Goal: Communication & Community: Answer question/provide support

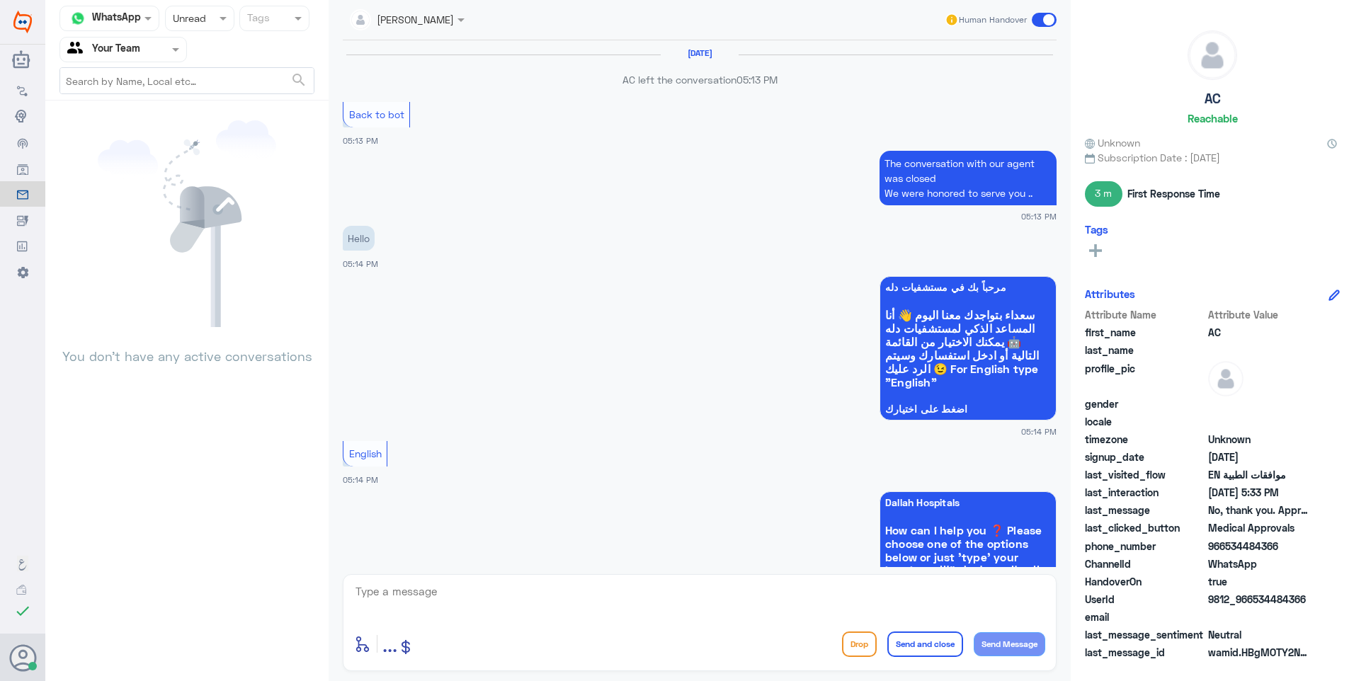
scroll to position [955, 0]
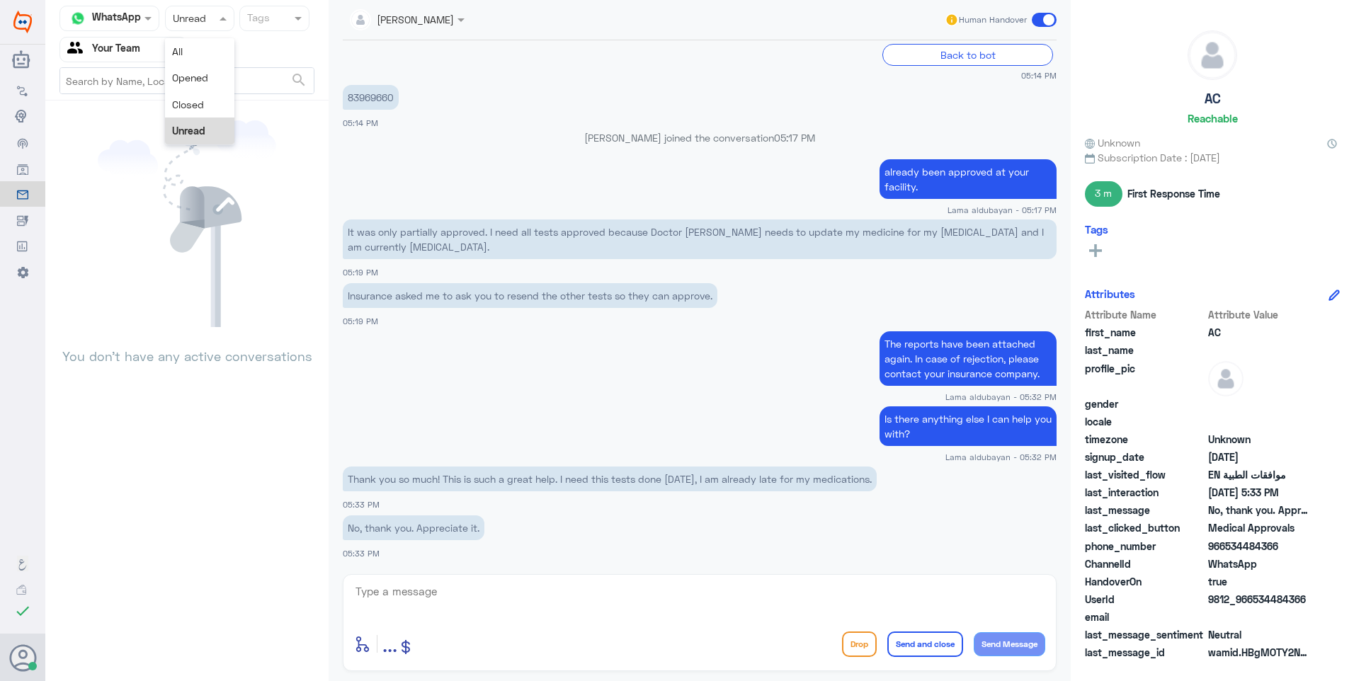
click at [195, 30] on div "Status × Unread" at bounding box center [199, 18] width 69 height 25
click at [193, 111] on div "Closed" at bounding box center [199, 104] width 69 height 26
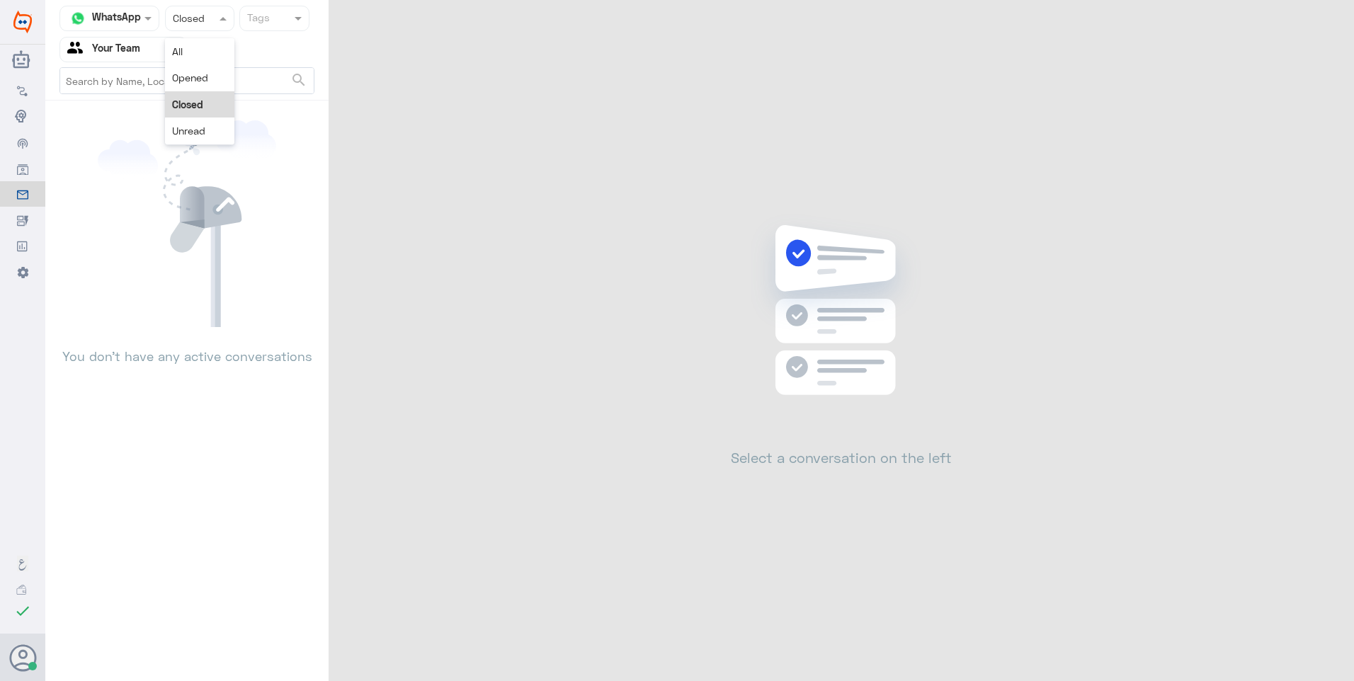
click at [201, 23] on div at bounding box center [200, 18] width 68 height 16
click at [196, 125] on span "Unread" at bounding box center [188, 131] width 33 height 12
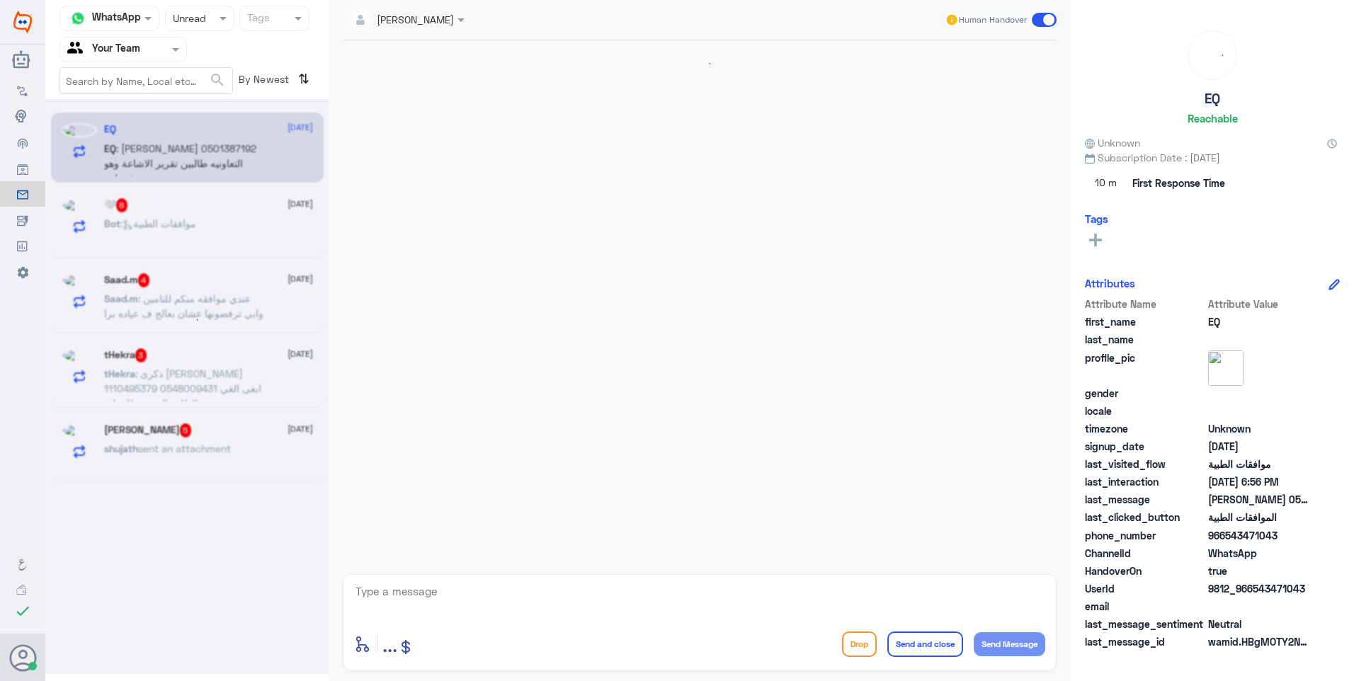
scroll to position [245, 0]
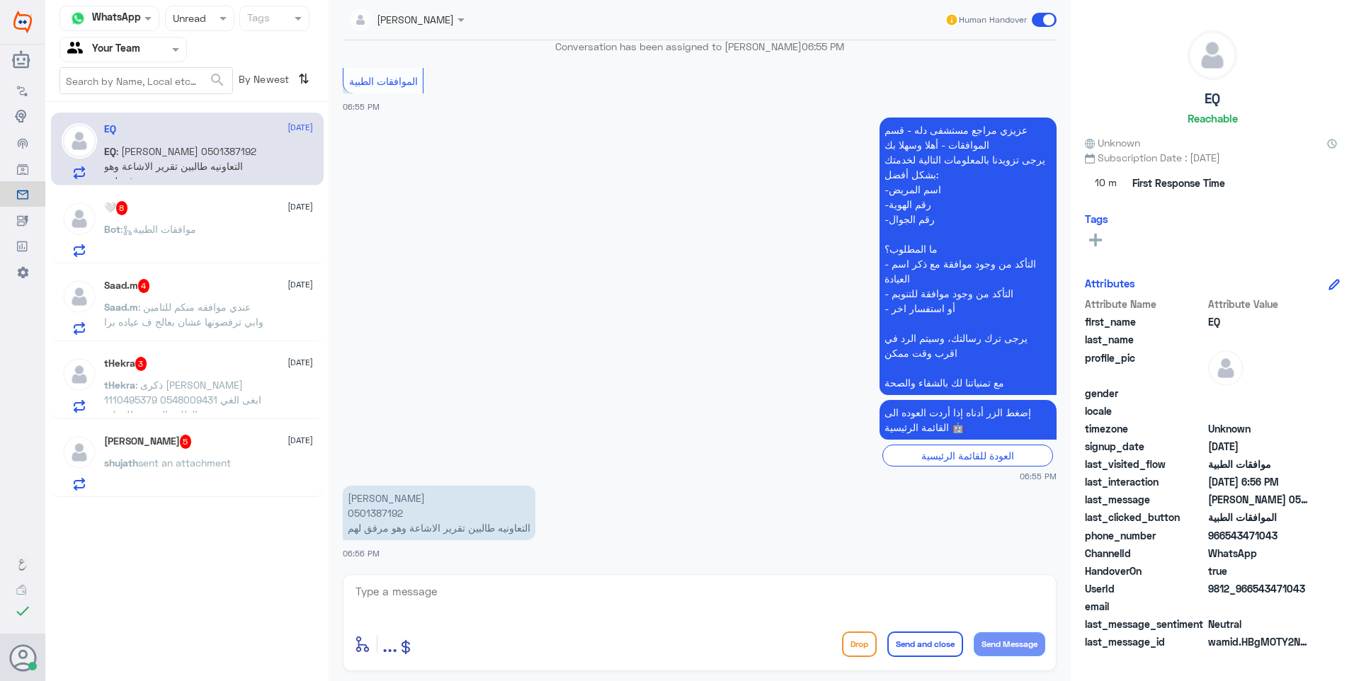
click at [208, 434] on div "[PERSON_NAME] 5 [DATE] shujath sent an attachment" at bounding box center [187, 460] width 273 height 73
click at [385, 516] on p "[PERSON_NAME] 0501387192 التعاونيه طالبين تقرير الاشاعة وهو مرفق لهم" at bounding box center [439, 513] width 193 height 55
click at [385, 512] on p "[PERSON_NAME] 0501387192 التعاونيه طالبين تقرير الاشاعة وهو مرفق لهم" at bounding box center [439, 513] width 193 height 55
click at [368, 519] on p "[PERSON_NAME] 0501387192 التعاونيه طالبين تقرير الاشاعة وهو مرفق لهم" at bounding box center [439, 513] width 193 height 55
click at [378, 507] on p "شادية عبدالرحمن الثبيتي 0501387192 التعاونيه طالبين تقرير الاشاعة وهو مرفق لهم" at bounding box center [439, 513] width 193 height 55
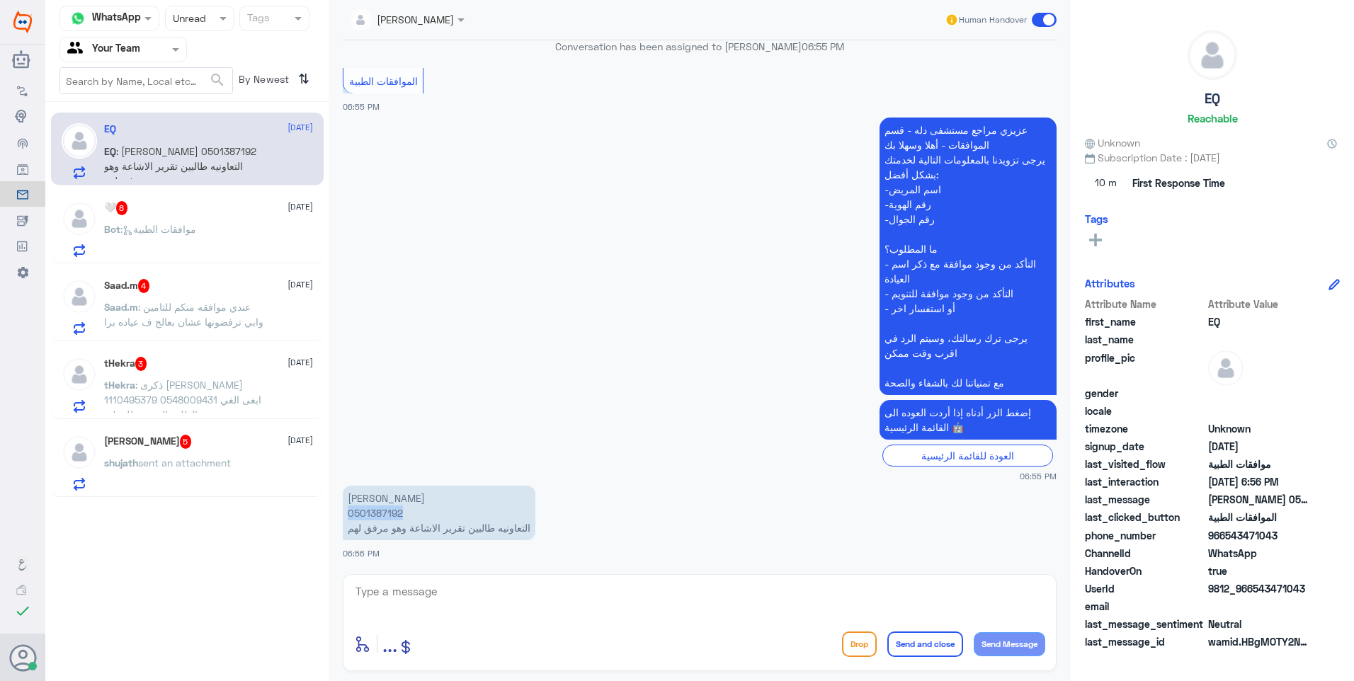
click at [378, 507] on p "شادية عبدالرحمن الثبيتي 0501387192 التعاونيه طالبين تقرير الاشاعة وهو مرفق لهم" at bounding box center [439, 513] width 193 height 55
copy p "0501387192"
click at [404, 596] on textarea at bounding box center [699, 599] width 691 height 35
type textarea "J"
type textarea "تم تحويل استفسارك الى قسم موافقات التنويم للمتابعة ."
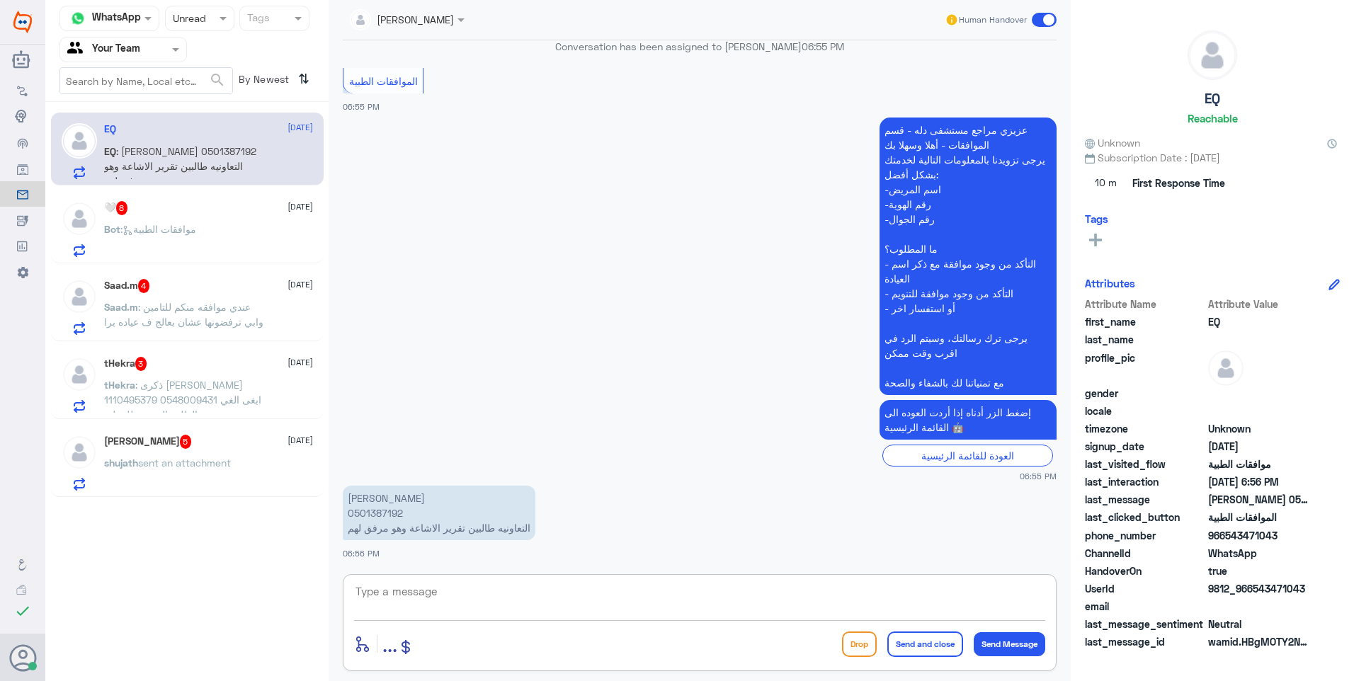
scroll to position [306, 0]
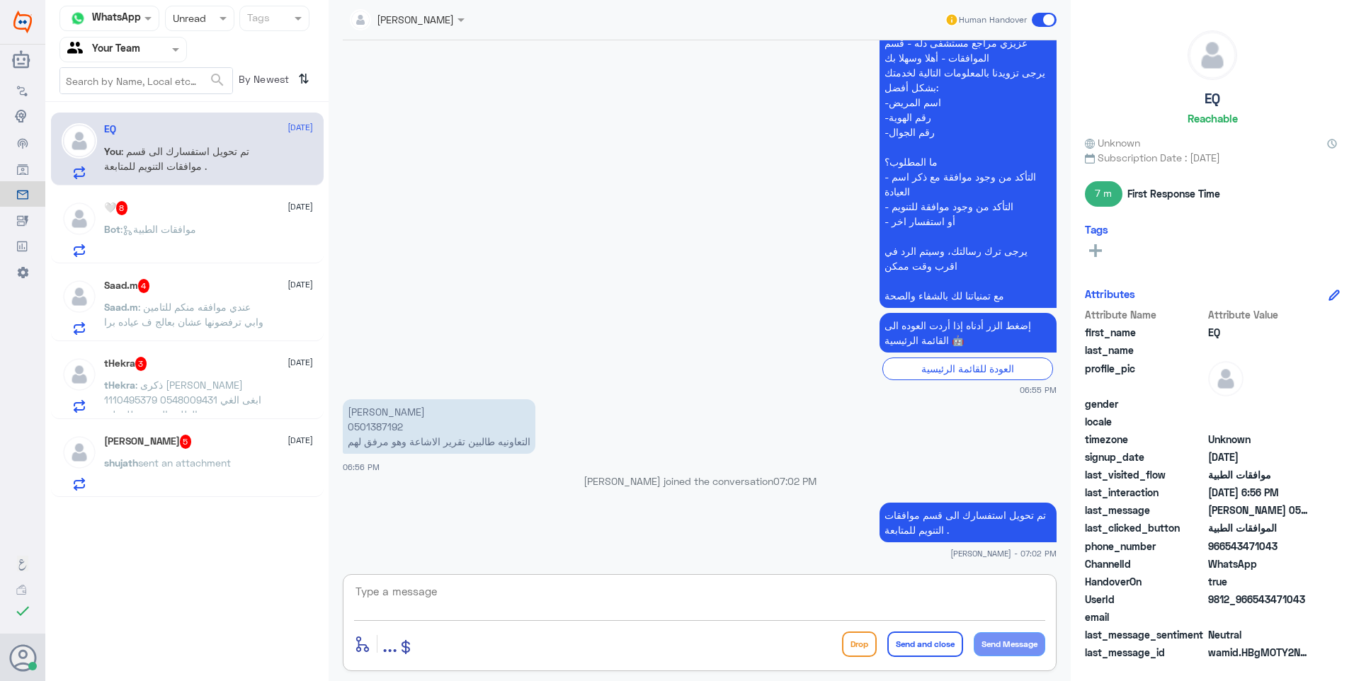
click at [484, 588] on textarea at bounding box center [699, 599] width 691 height 35
type textarea "لايوجد تنقرير اشاعة في نظام مستشفى دلة حتى يتم ارفاقه"
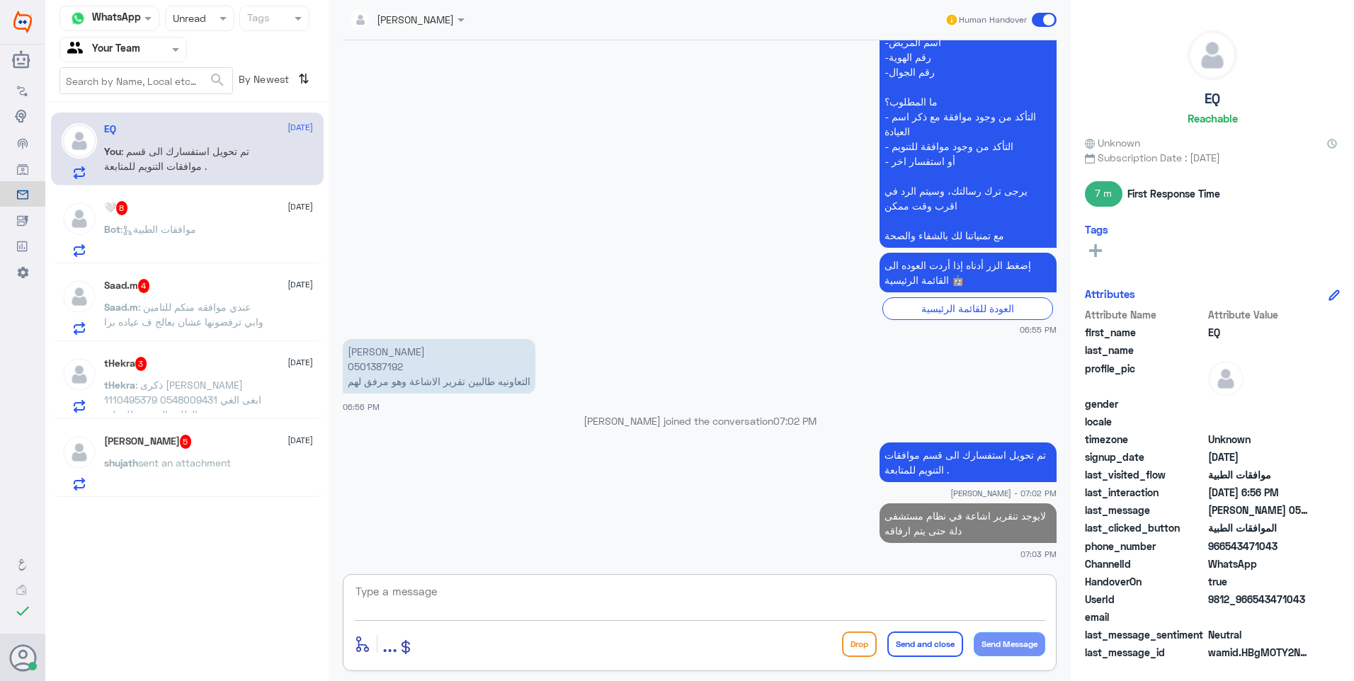
click at [242, 449] on div "shujath mohammed 5 14 September" at bounding box center [208, 442] width 209 height 14
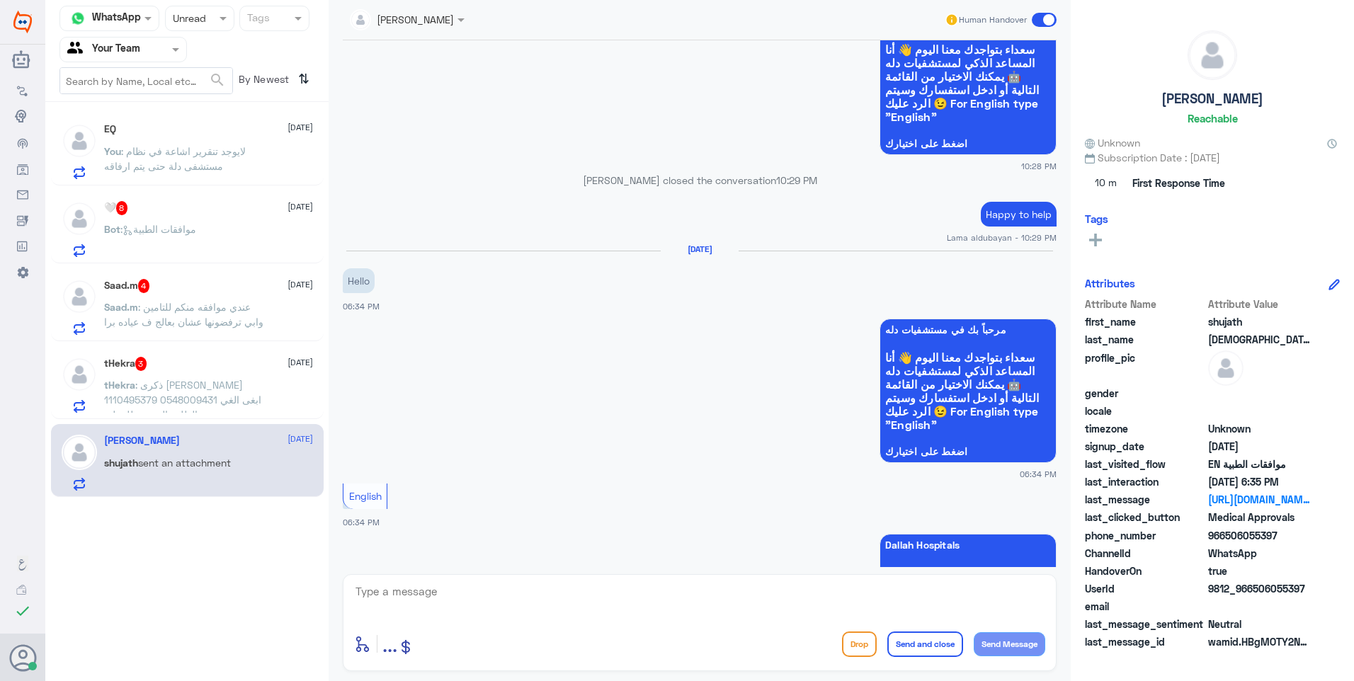
scroll to position [2852, 0]
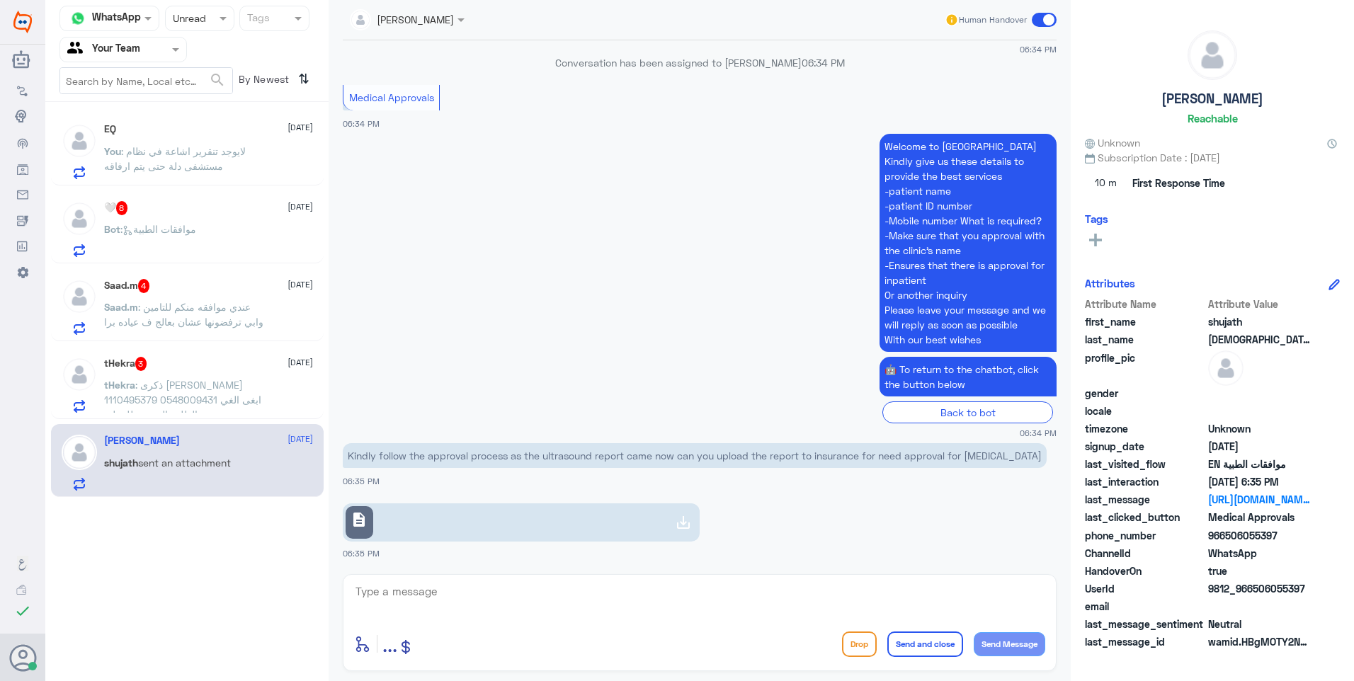
click at [655, 512] on link "description" at bounding box center [521, 522] width 357 height 38
click at [513, 603] on textarea at bounding box center [699, 599] width 691 height 35
type textarea "FOLLOWED WITH REPORTS"
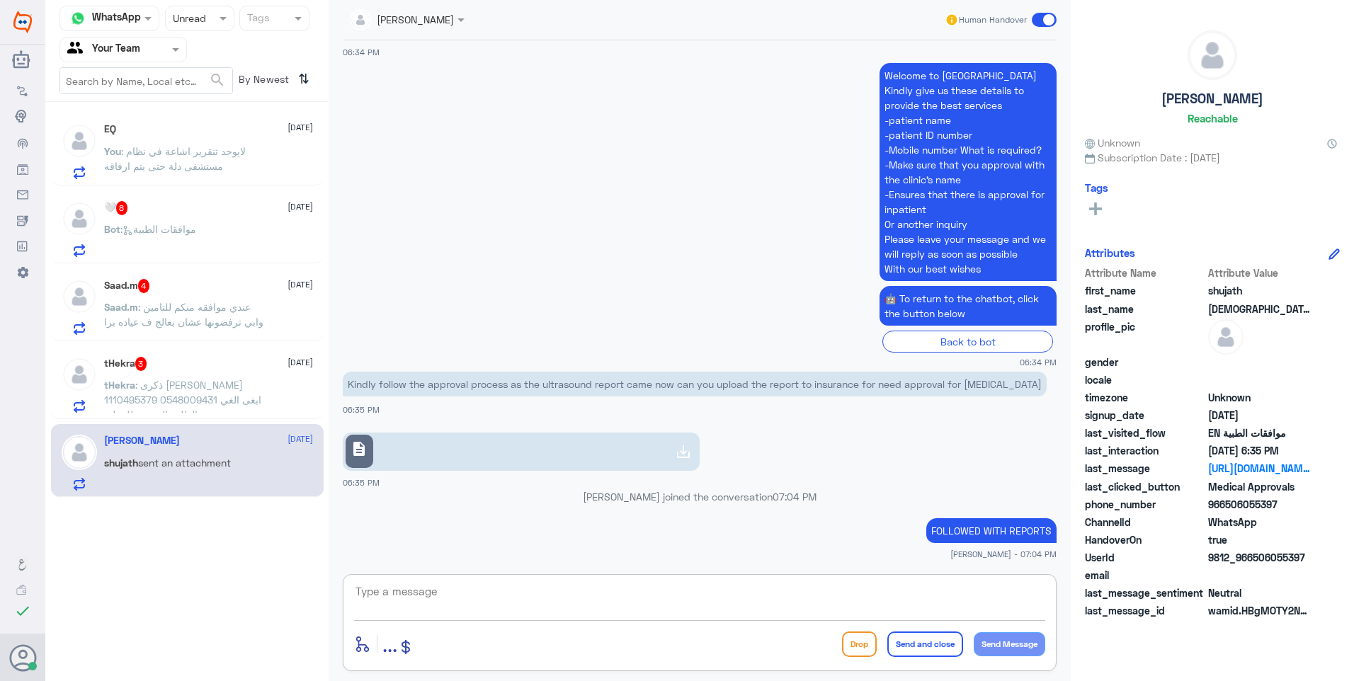
click at [203, 407] on p "tHekra : ذكرى خالد المزيني 1110495379 0548009431 ابغى الغي الطلب الموجود للعملية" at bounding box center [183, 394] width 159 height 35
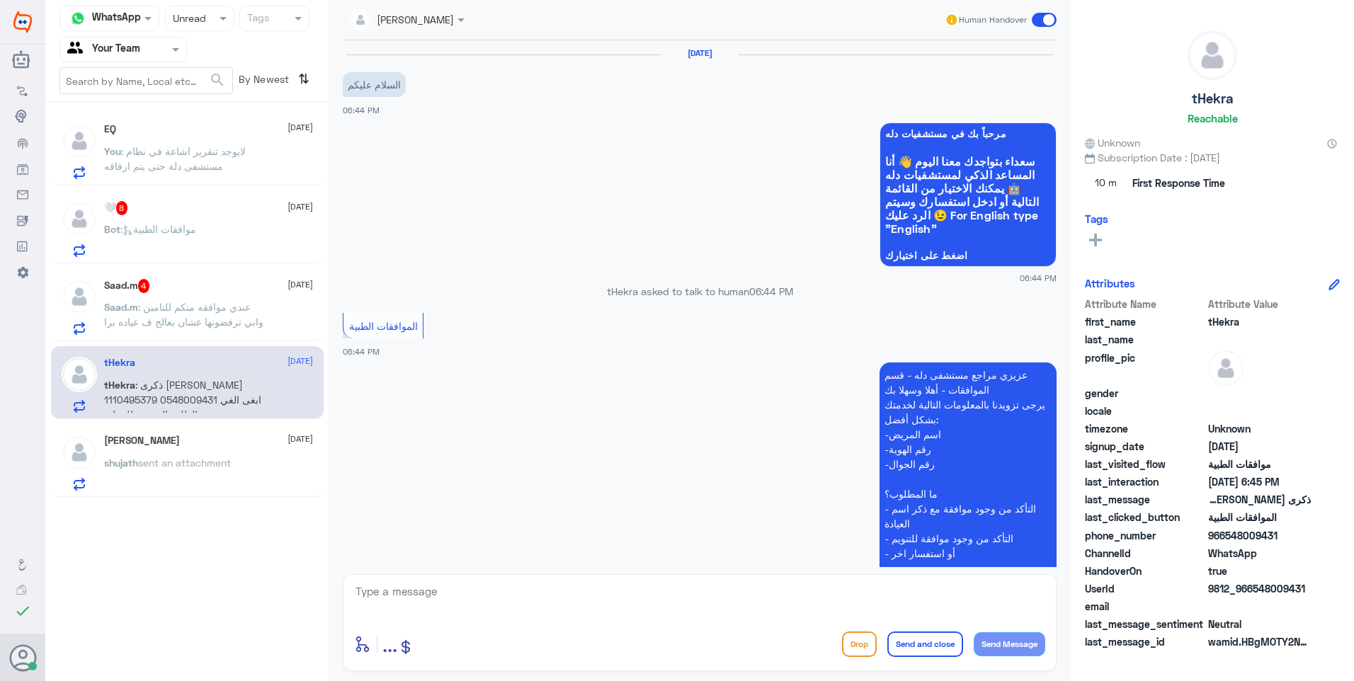
scroll to position [275, 0]
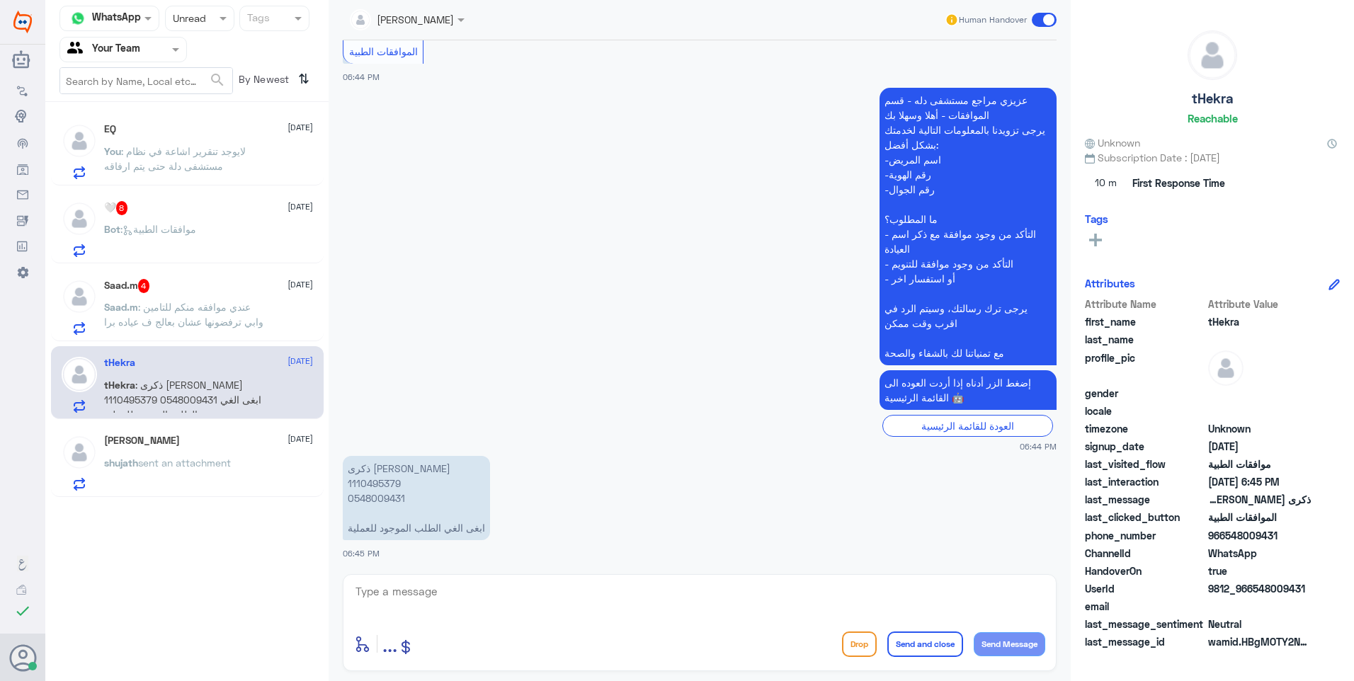
click at [389, 480] on p "ذكرى خالد المزيني 1110495379 0548009431 ابغى الغي الطلب الموجود للعملية" at bounding box center [416, 498] width 147 height 84
copy p "1110495379"
click at [481, 593] on textarea at bounding box center [699, 599] width 691 height 35
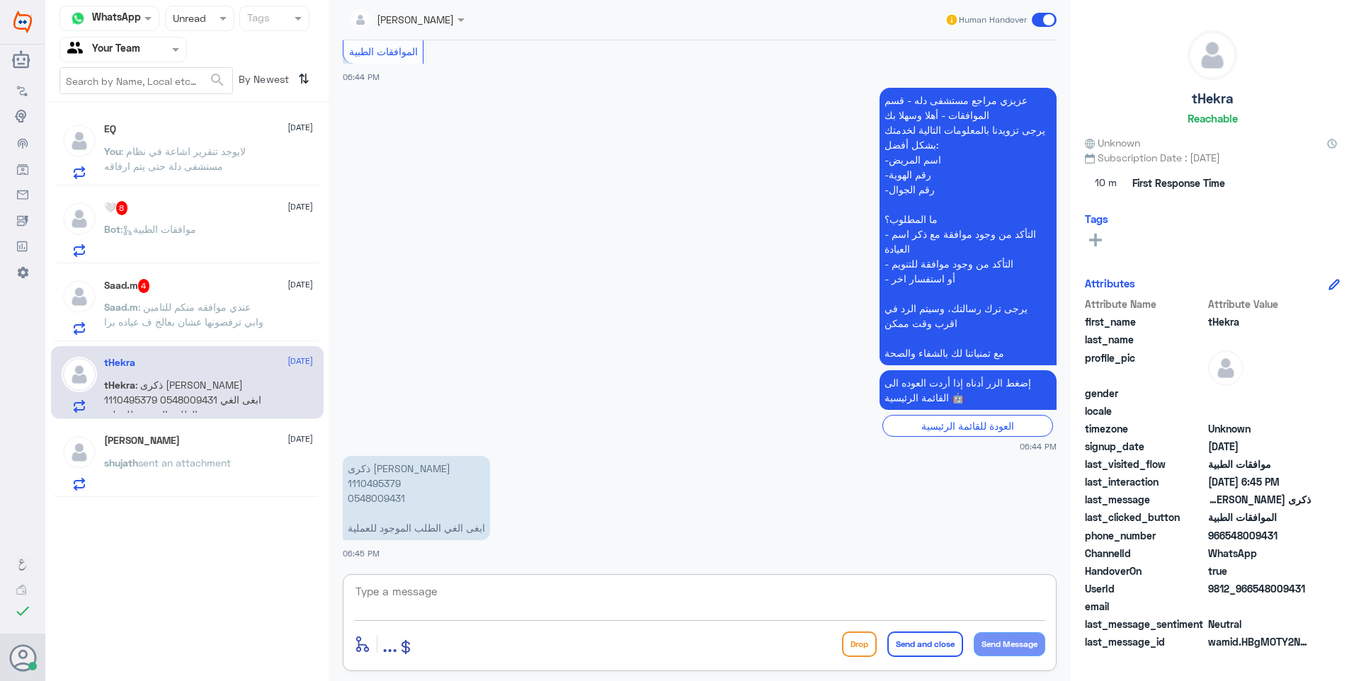
type textarea "م"
click at [481, 593] on textarea "تم تحويل استفسارك لقسم موافقات التنويم للالغاء" at bounding box center [699, 599] width 691 height 35
type textarea "نحتاج نعرف اسباب الالغاء ؟"
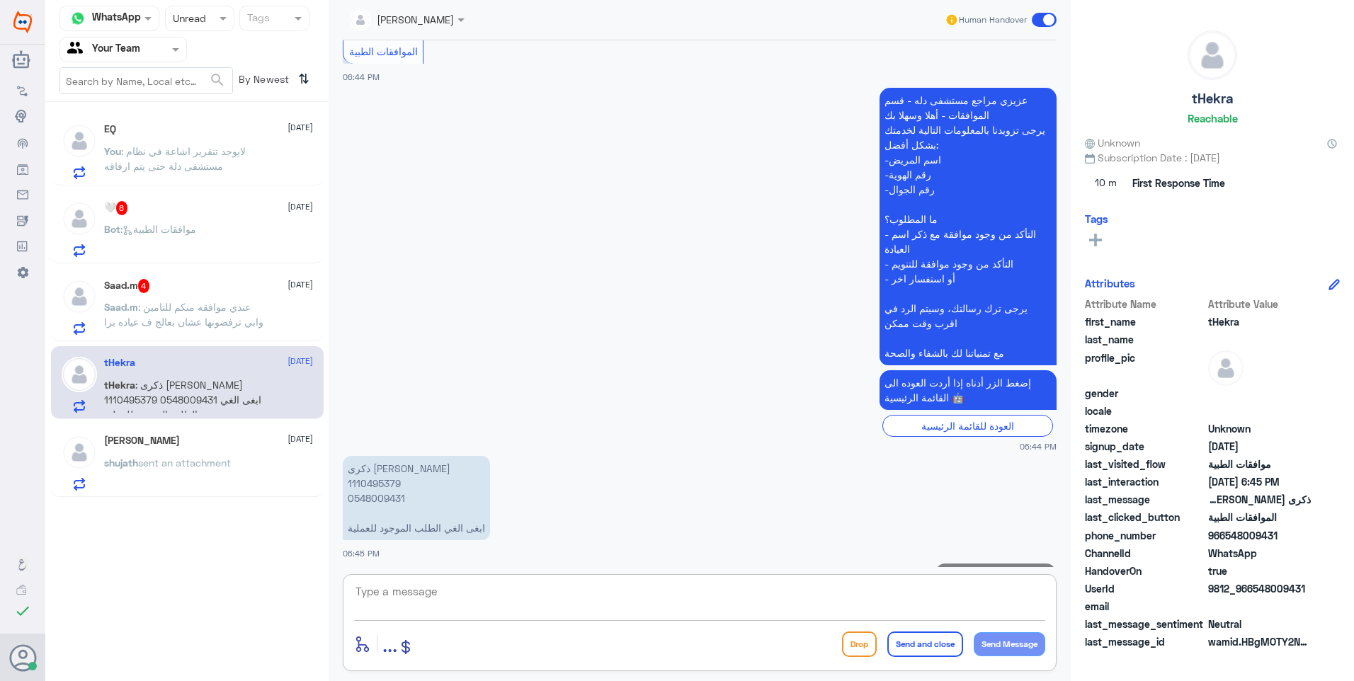
scroll to position [321, 0]
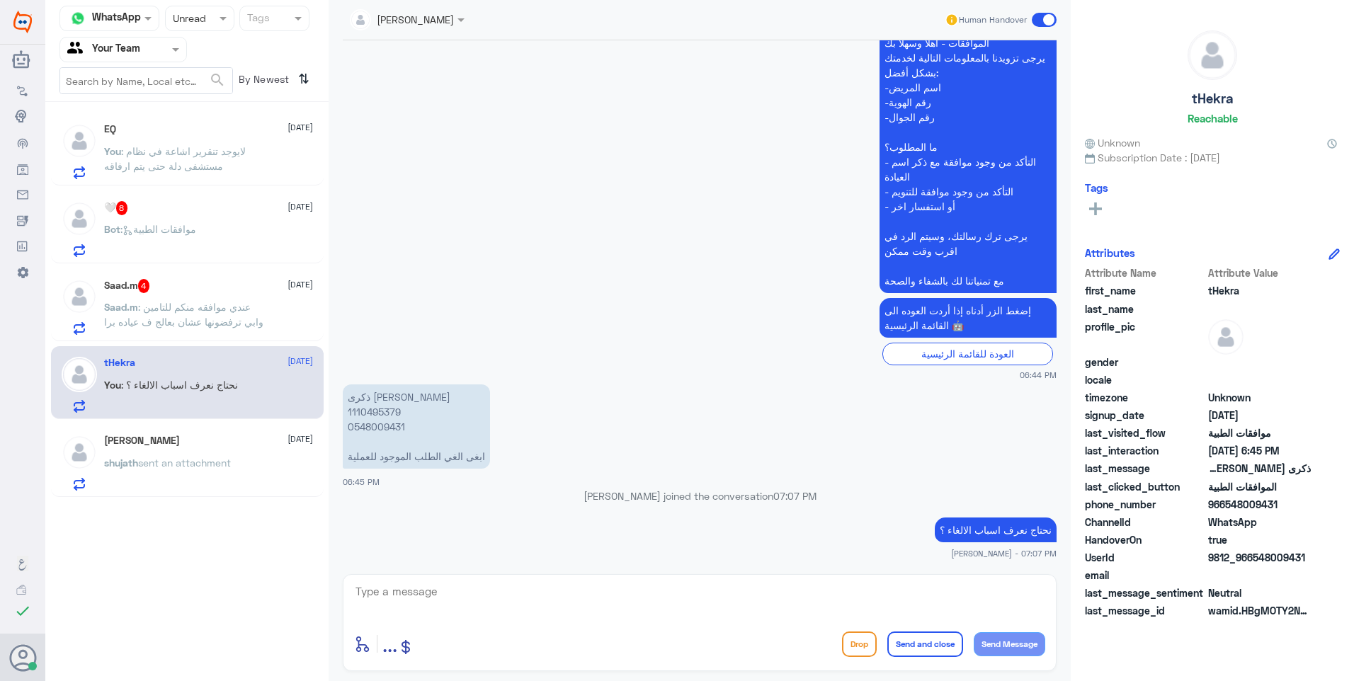
click at [167, 292] on div "Saad.m 4 14 September" at bounding box center [208, 286] width 209 height 14
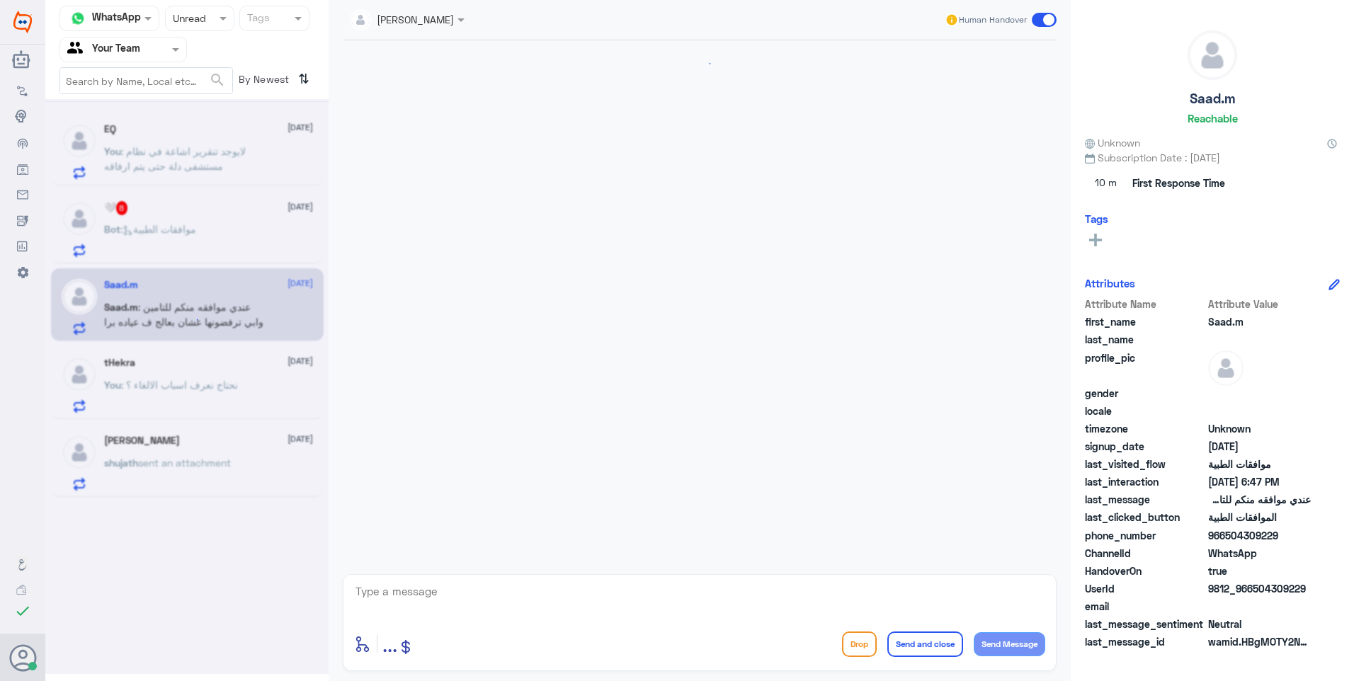
scroll to position [309, 0]
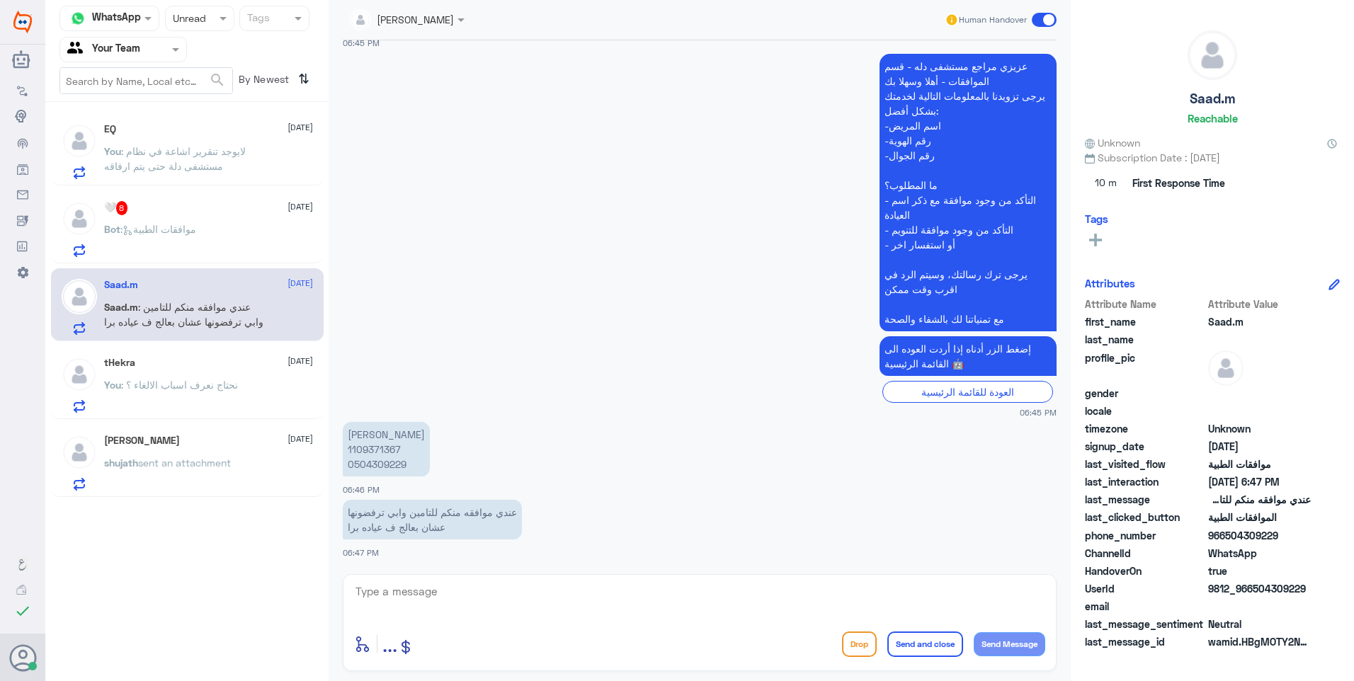
click at [377, 450] on p "سعد محمد الصدعان 1109371367 0504309229" at bounding box center [386, 449] width 87 height 55
copy p "1109371367"
click at [417, 602] on textarea at bounding box center [699, 599] width 691 height 35
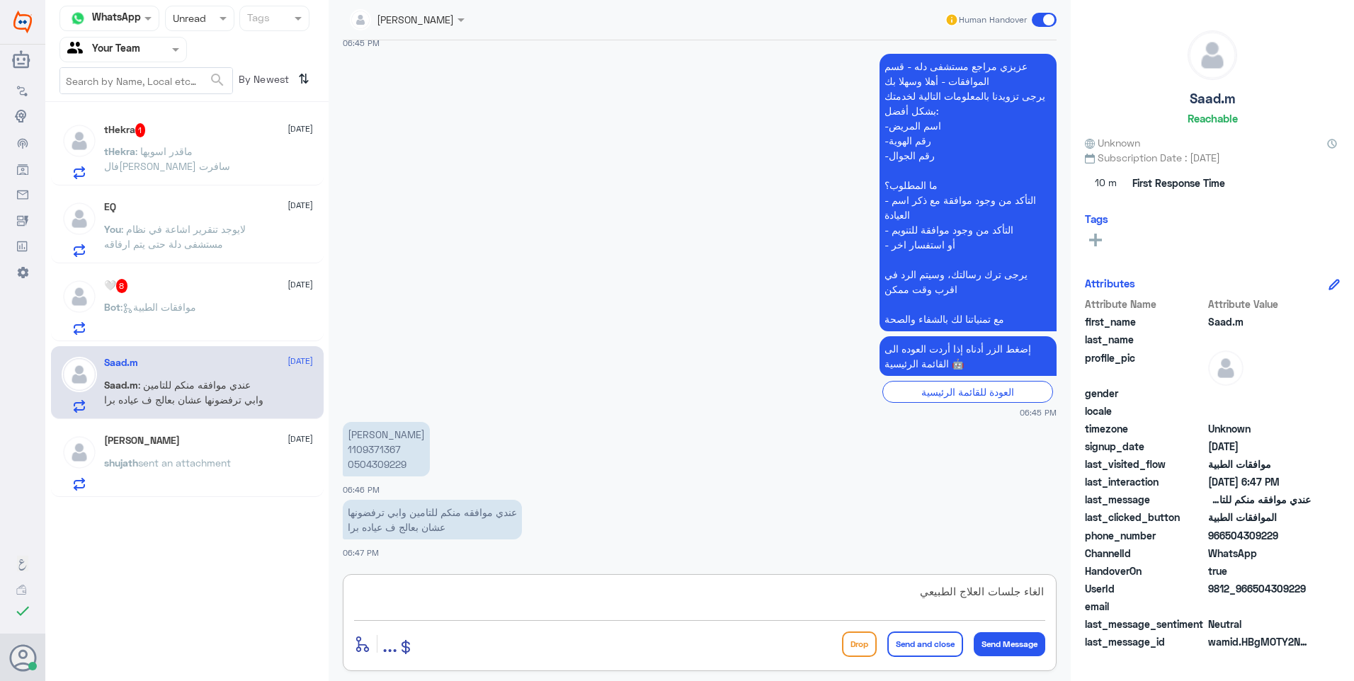
type textarea "الغاء جلسات العلاج الطبيعي ؟"
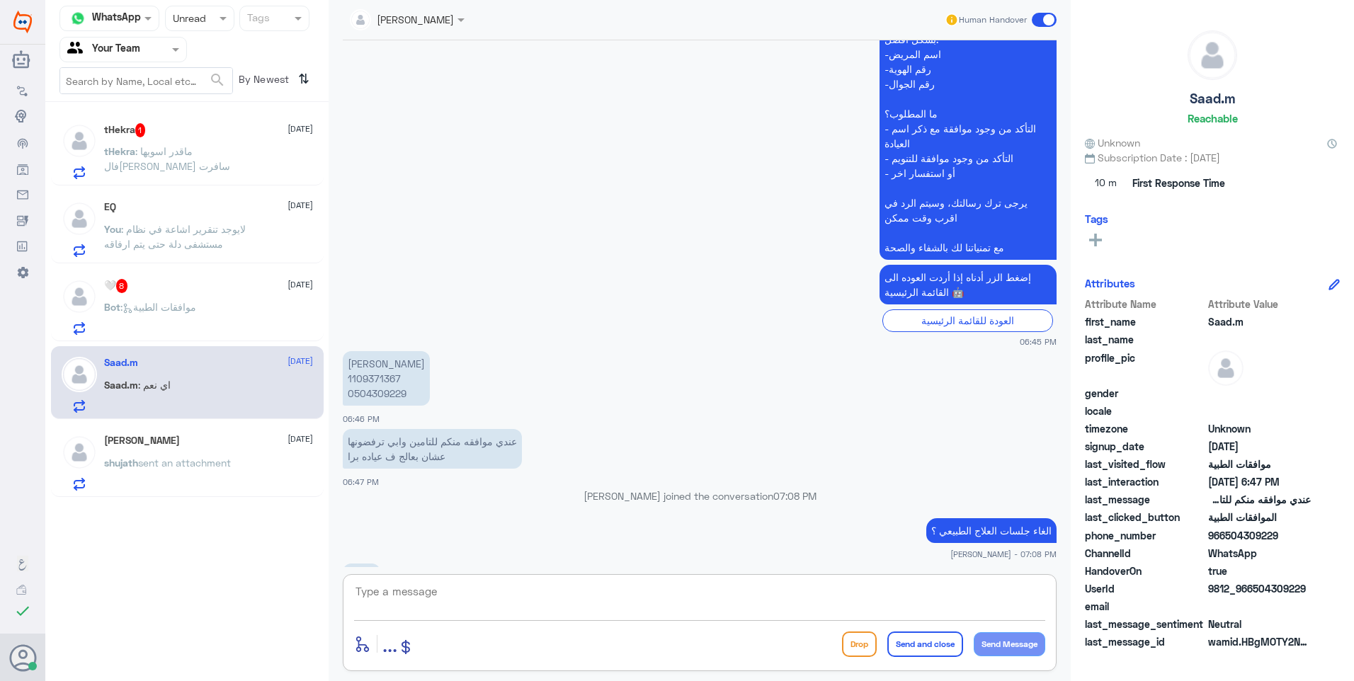
scroll to position [402, 0]
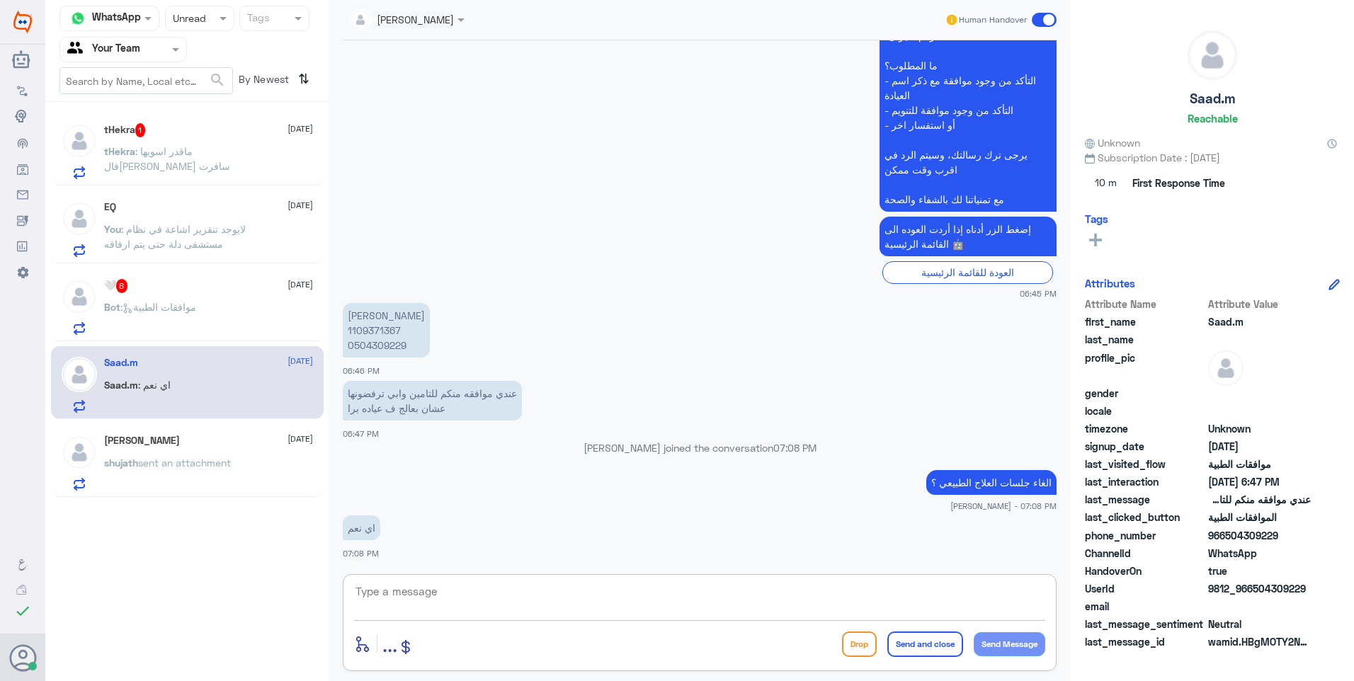
click at [252, 165] on p "tHekra : ماقدر اسويها فالرياض لاني سافرت" at bounding box center [183, 161] width 159 height 35
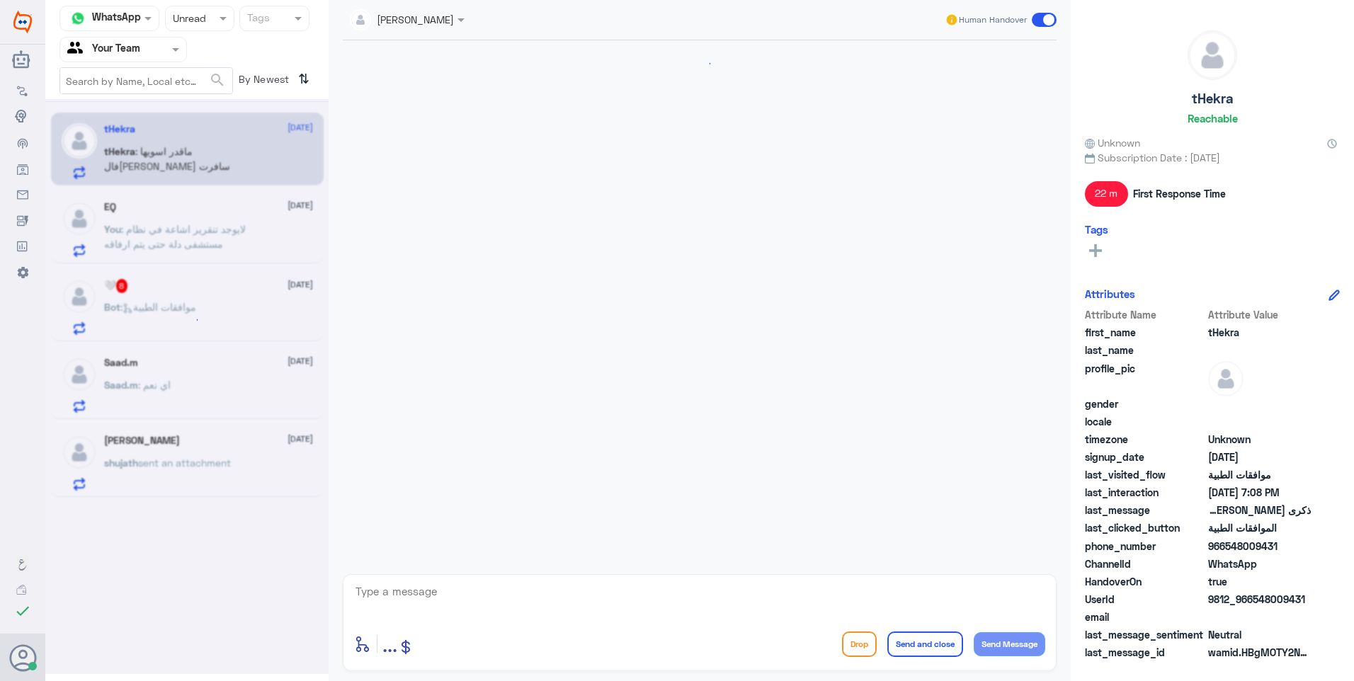
scroll to position [394, 0]
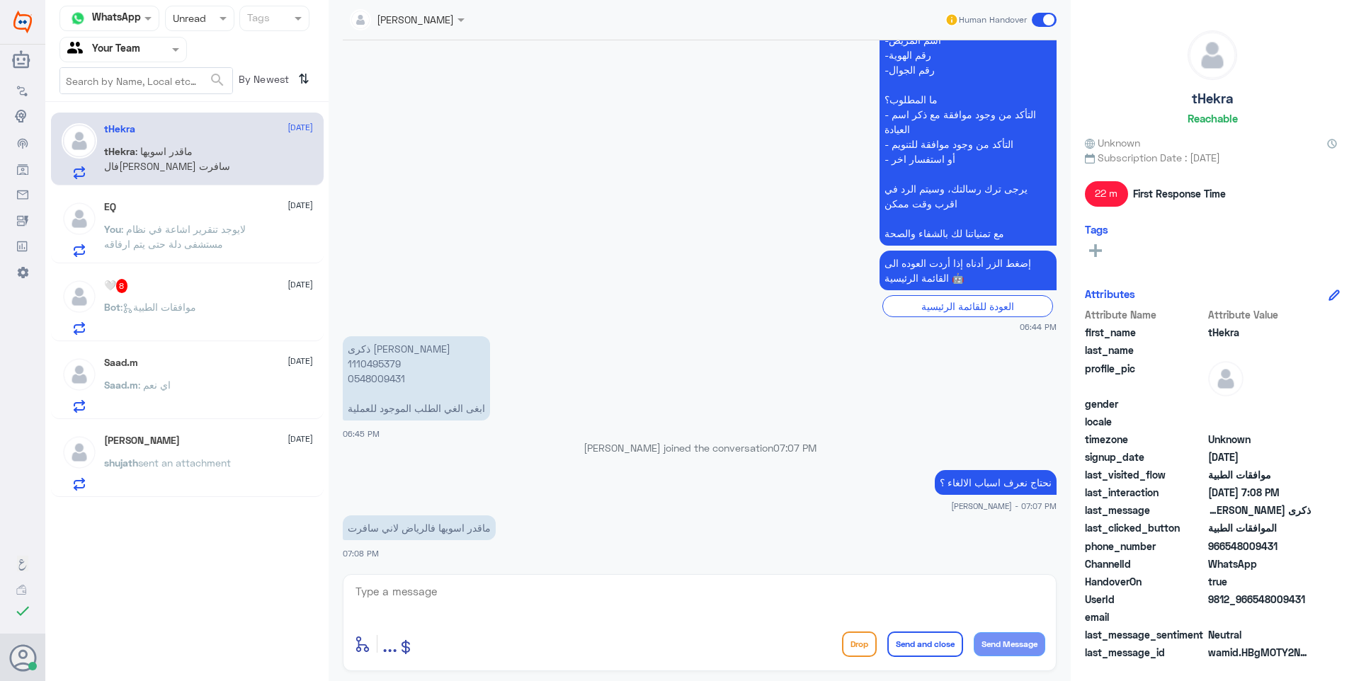
click at [413, 535] on p "ماقدر اسويها فالرياض لاني سافرت" at bounding box center [419, 528] width 153 height 25
copy div "ماقدر اسويها فالرياض لاني سافرت"
click at [484, 592] on textarea at bounding box center [699, 599] width 691 height 35
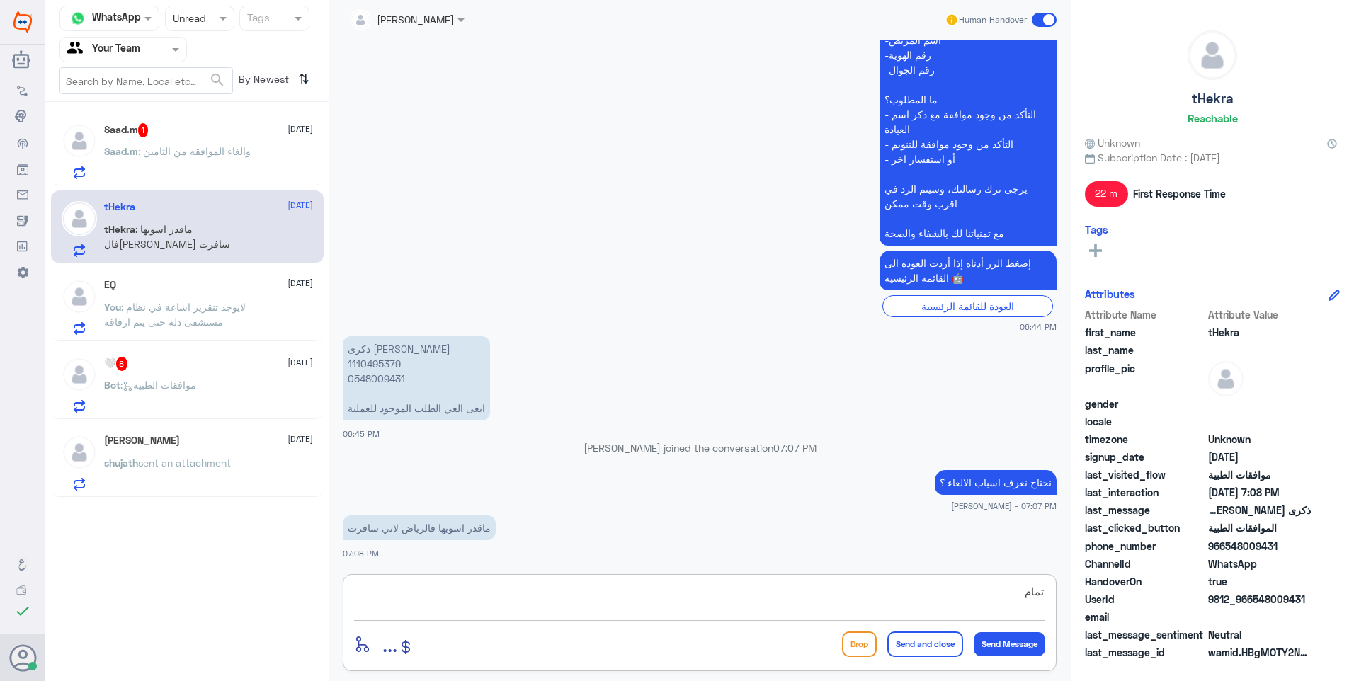
paste textarea "تم تحويل استفسارك لقسم موافقات التنويم للالغاء"
type textarea "تمام تم تحويل استفسارك لقسم موافقات التنويم للالغاء"
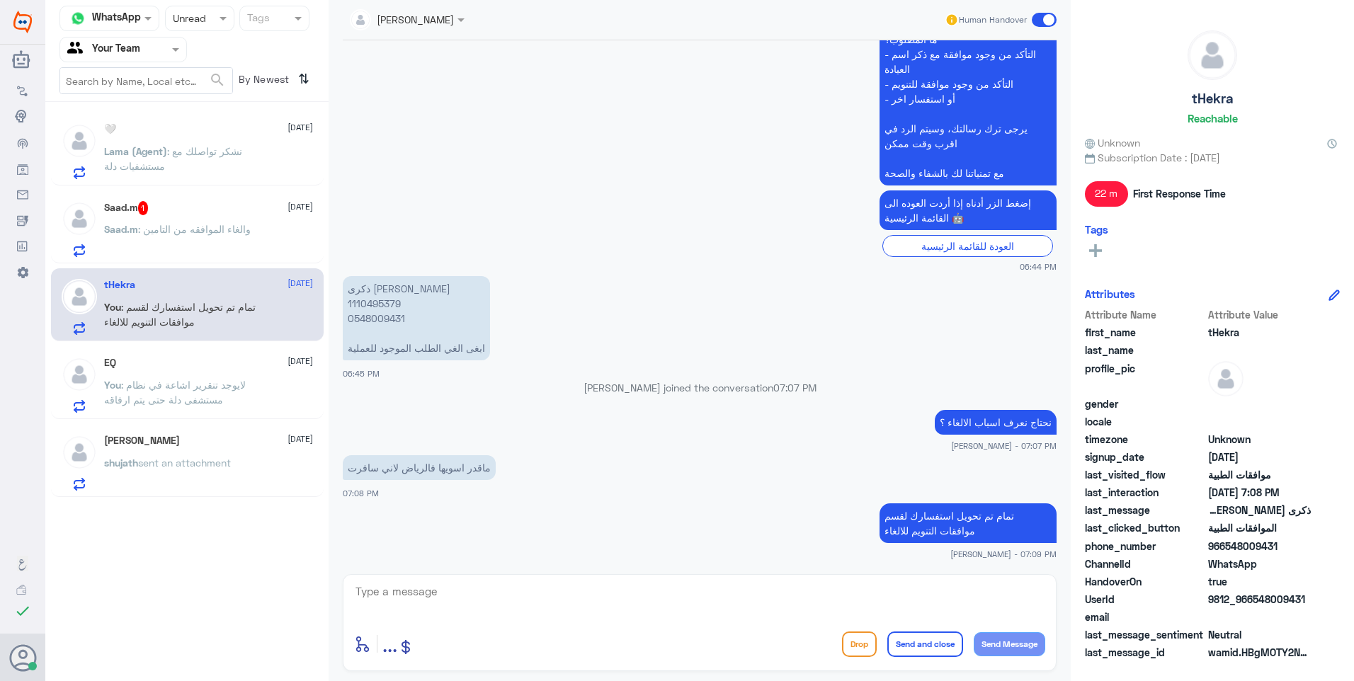
click at [255, 397] on p "You : لايوجد تنقرير اشاعة في نظام مستشفى دلة حتى يتم ارفاقه" at bounding box center [183, 394] width 159 height 35
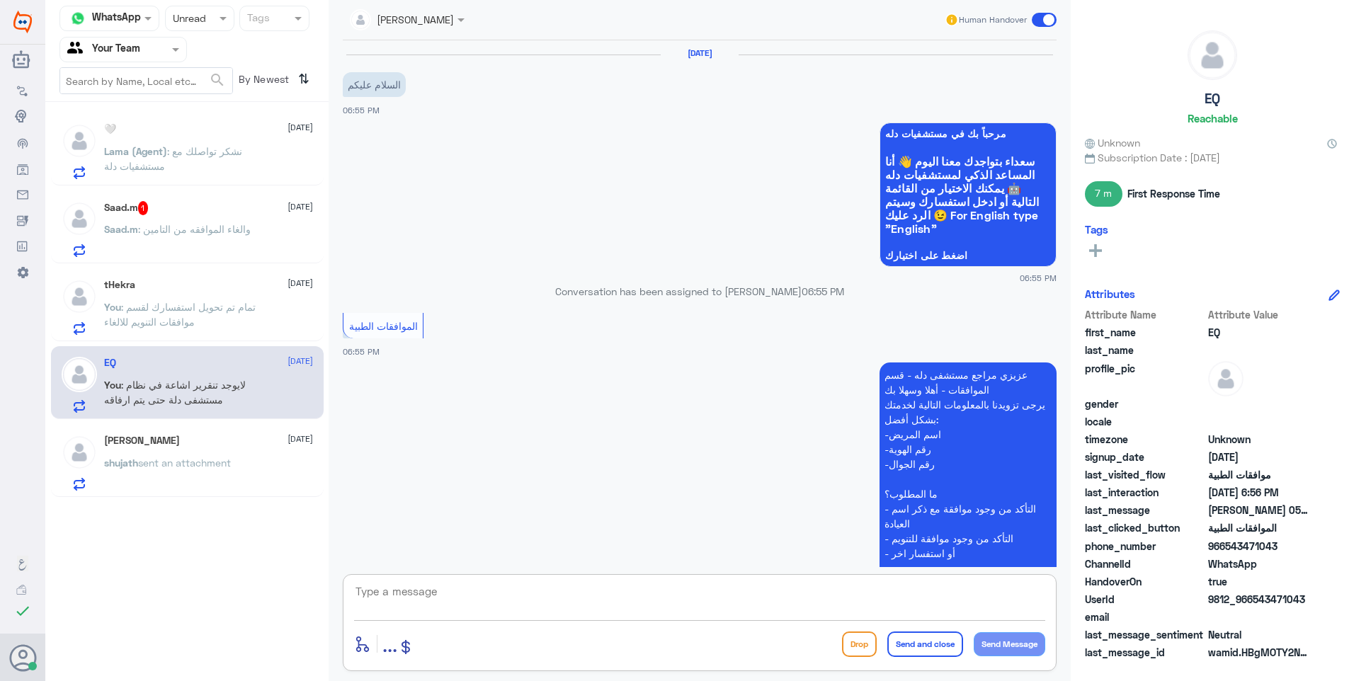
scroll to position [392, 0]
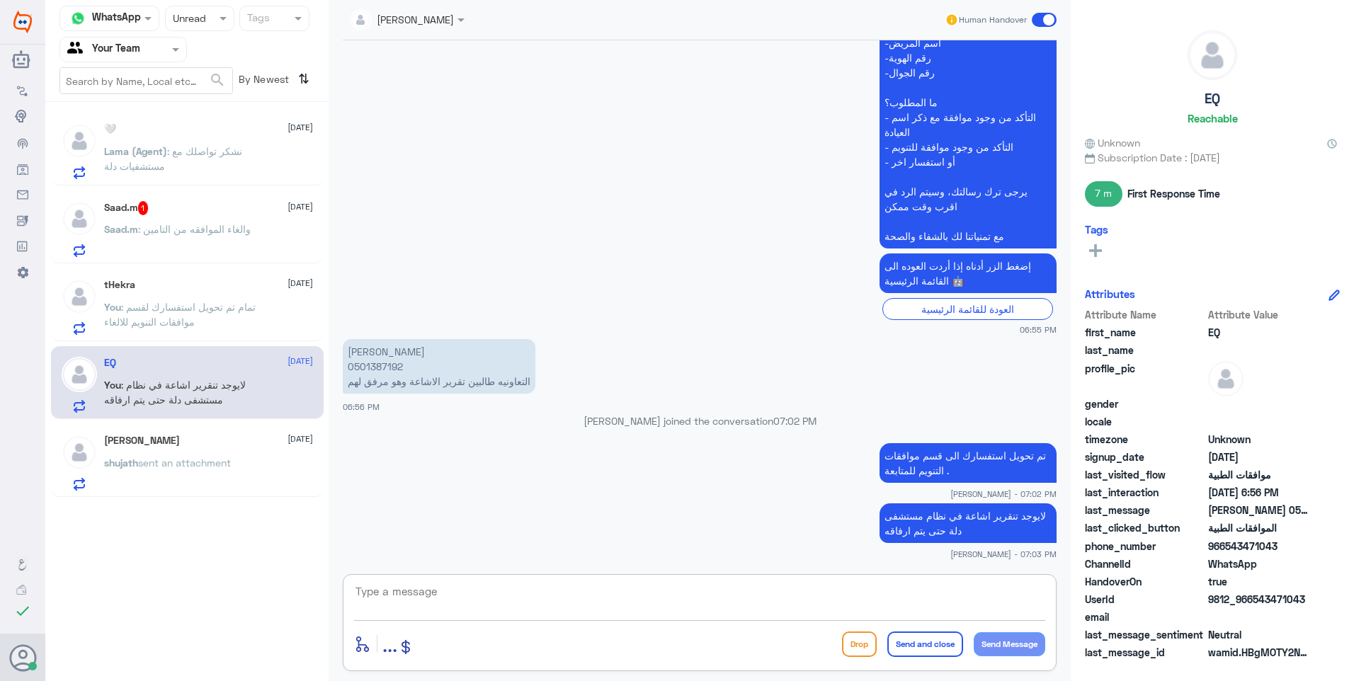
click at [428, 600] on textarea at bounding box center [699, 599] width 691 height 35
type textarea "تقرير"
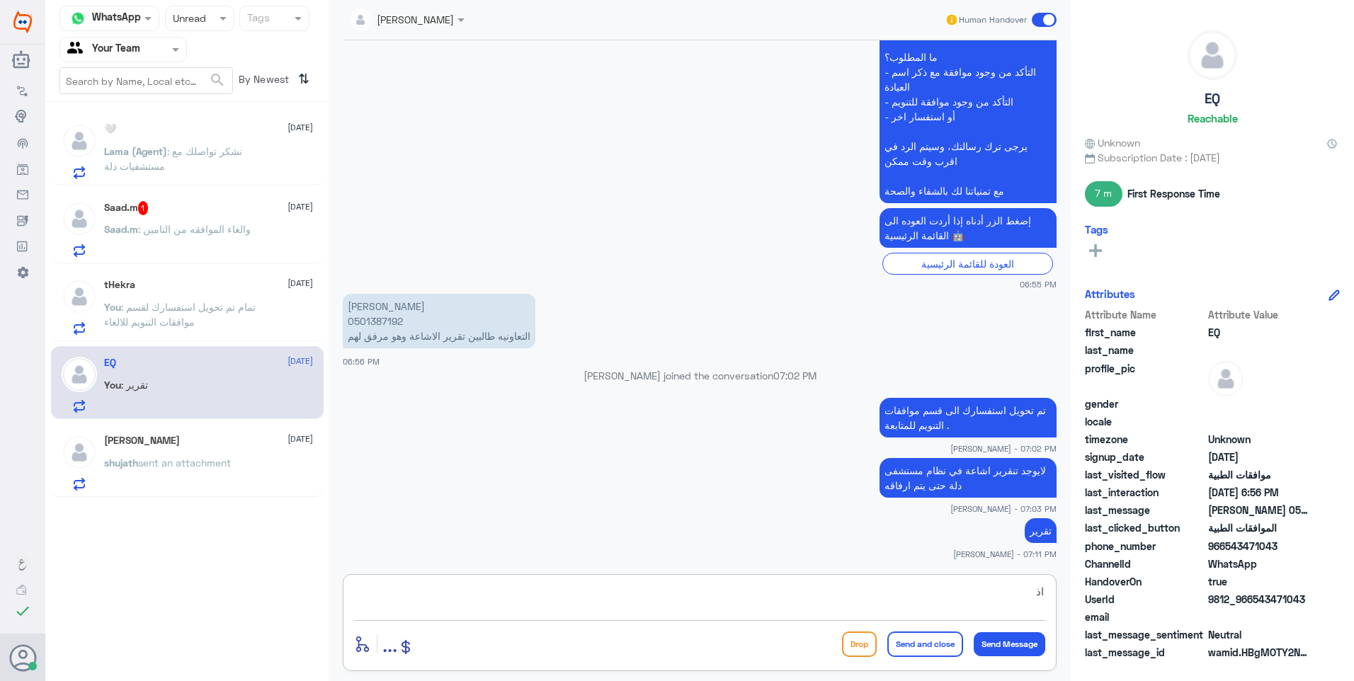
type textarea "ا"
click at [285, 223] on div "Saad.m 1 14 September Saad.m : والغاء الموافقه من التامين" at bounding box center [208, 229] width 209 height 56
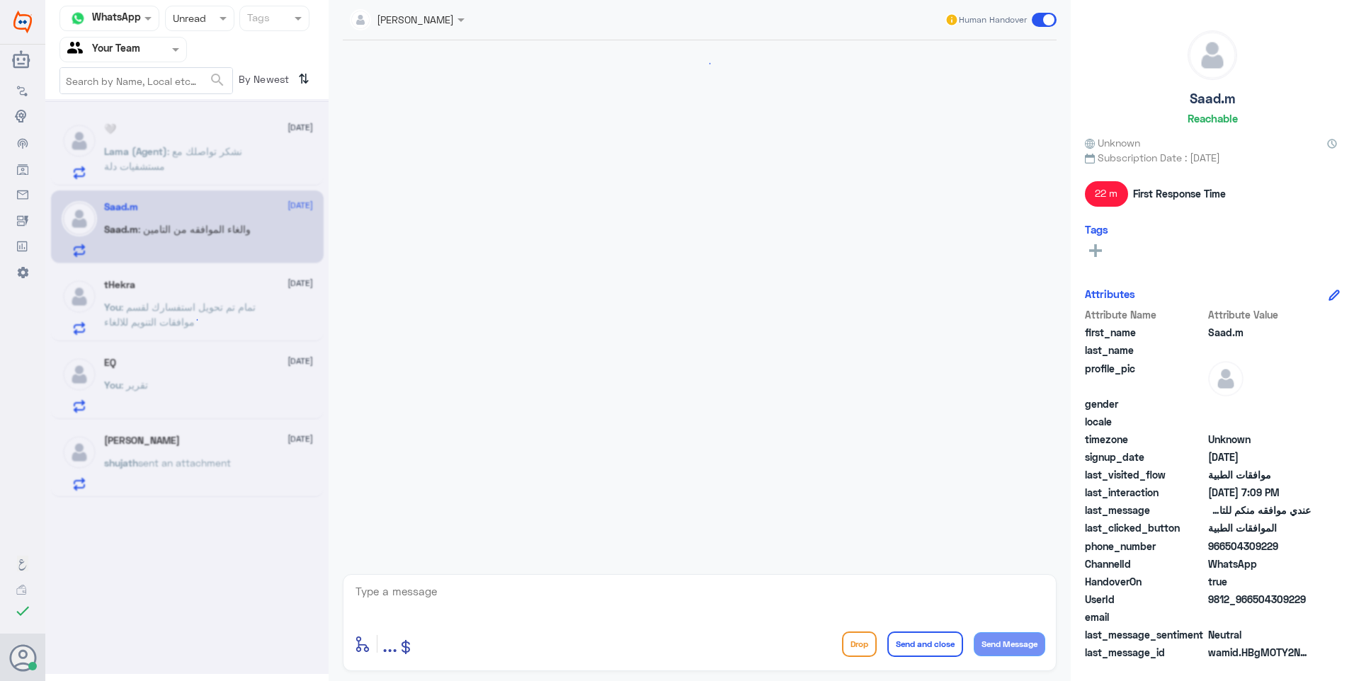
scroll to position [477, 0]
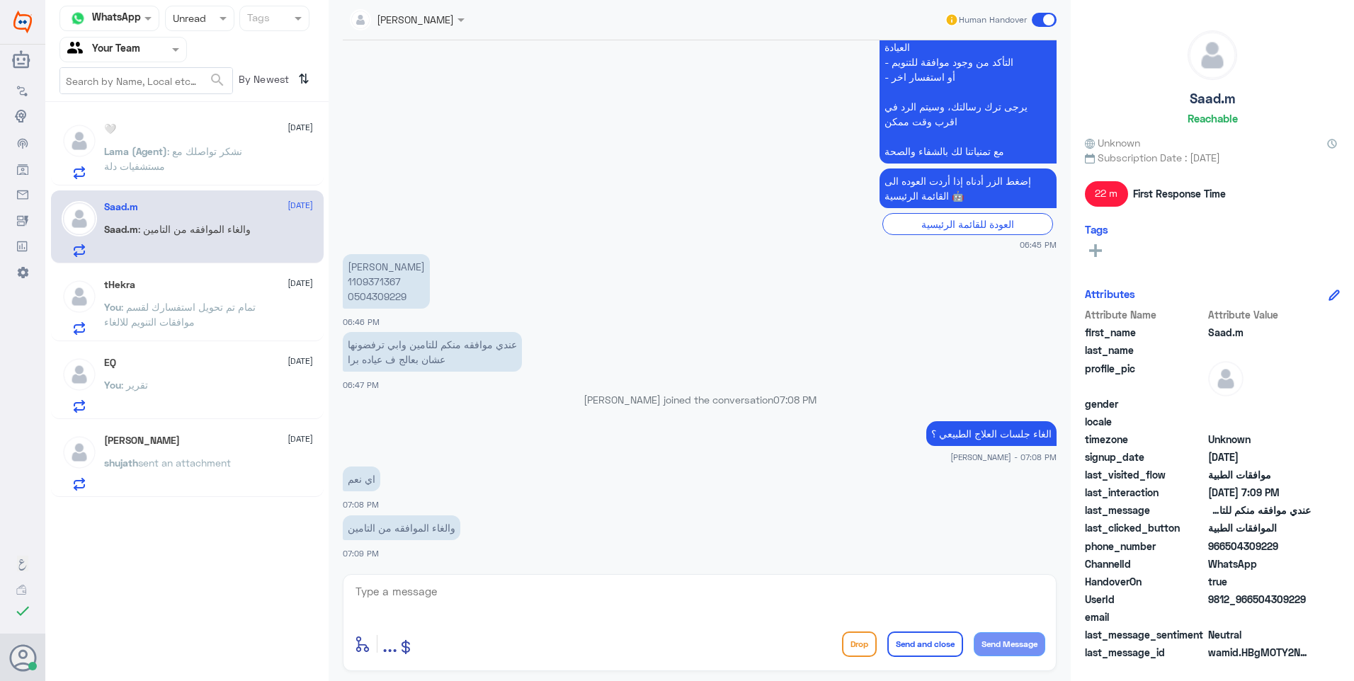
click at [474, 596] on textarea at bounding box center [699, 599] width 691 height 35
type textarea "تم الالغاء بناء على رغبتكم"
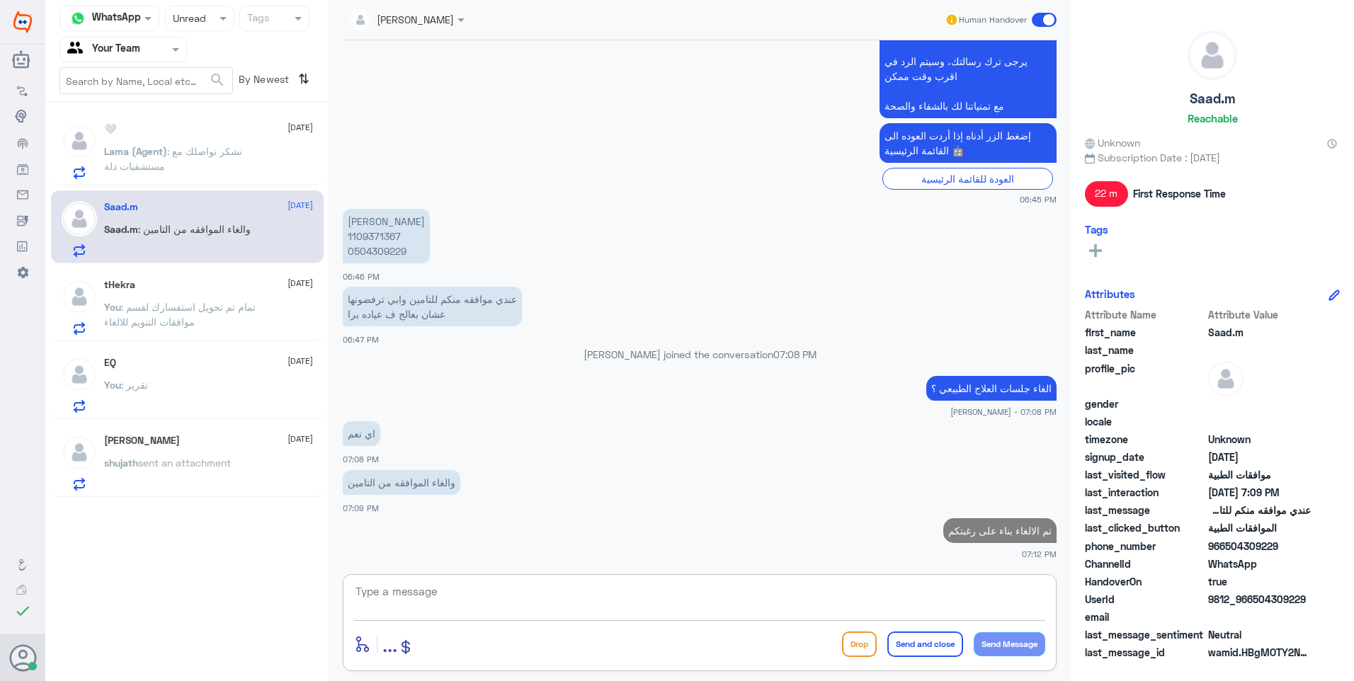
click at [234, 169] on p "Lama (Agent) : نشكر تواصلك مع مستشفيات دلة" at bounding box center [183, 161] width 159 height 35
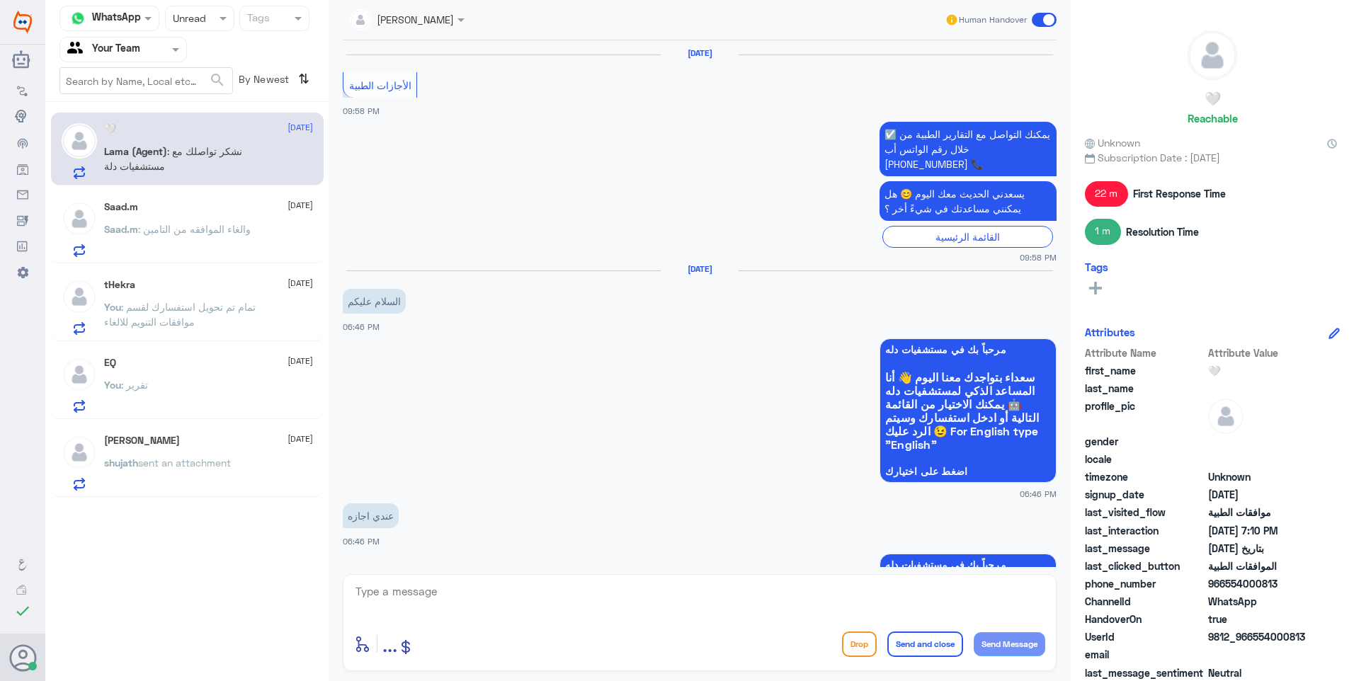
scroll to position [1170, 0]
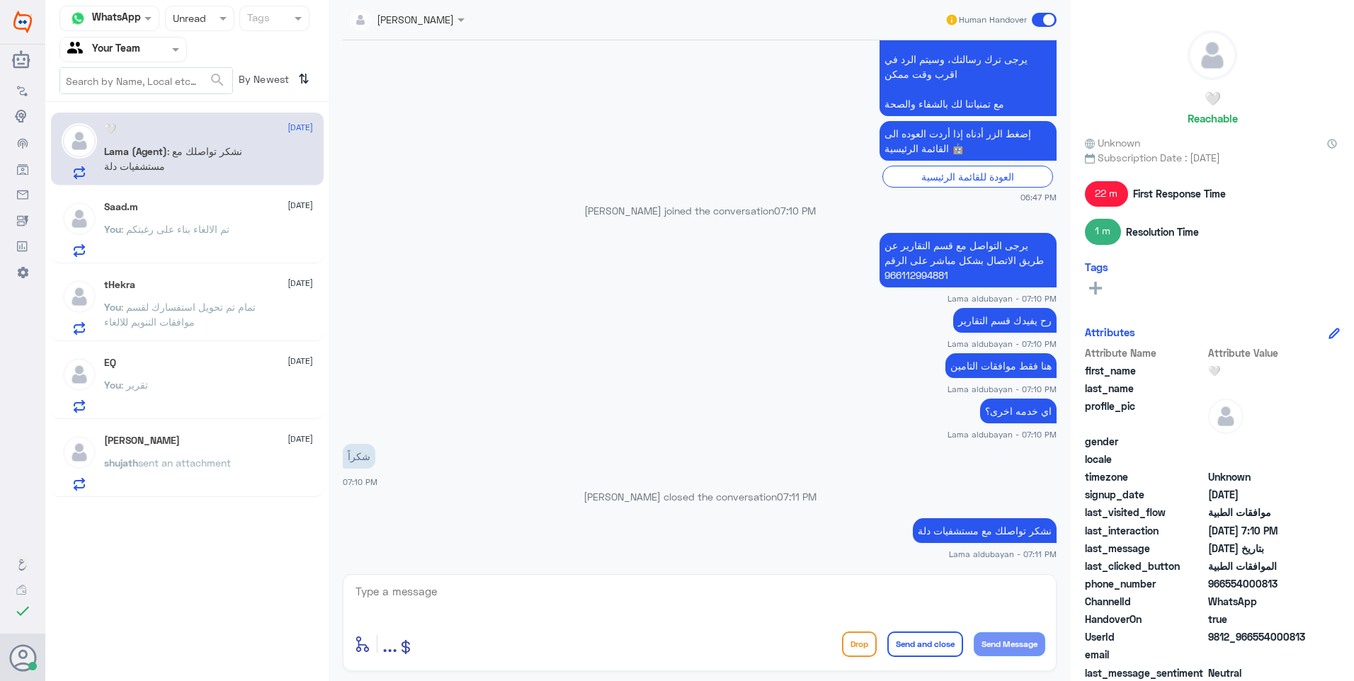
click at [994, 406] on p "اي خدمه اخرى؟" at bounding box center [1018, 411] width 76 height 25
copy div "اي خدمه اخرى؟"
click at [222, 237] on p "You : تم الالغاء بناء على رغبتكم" at bounding box center [166, 239] width 125 height 35
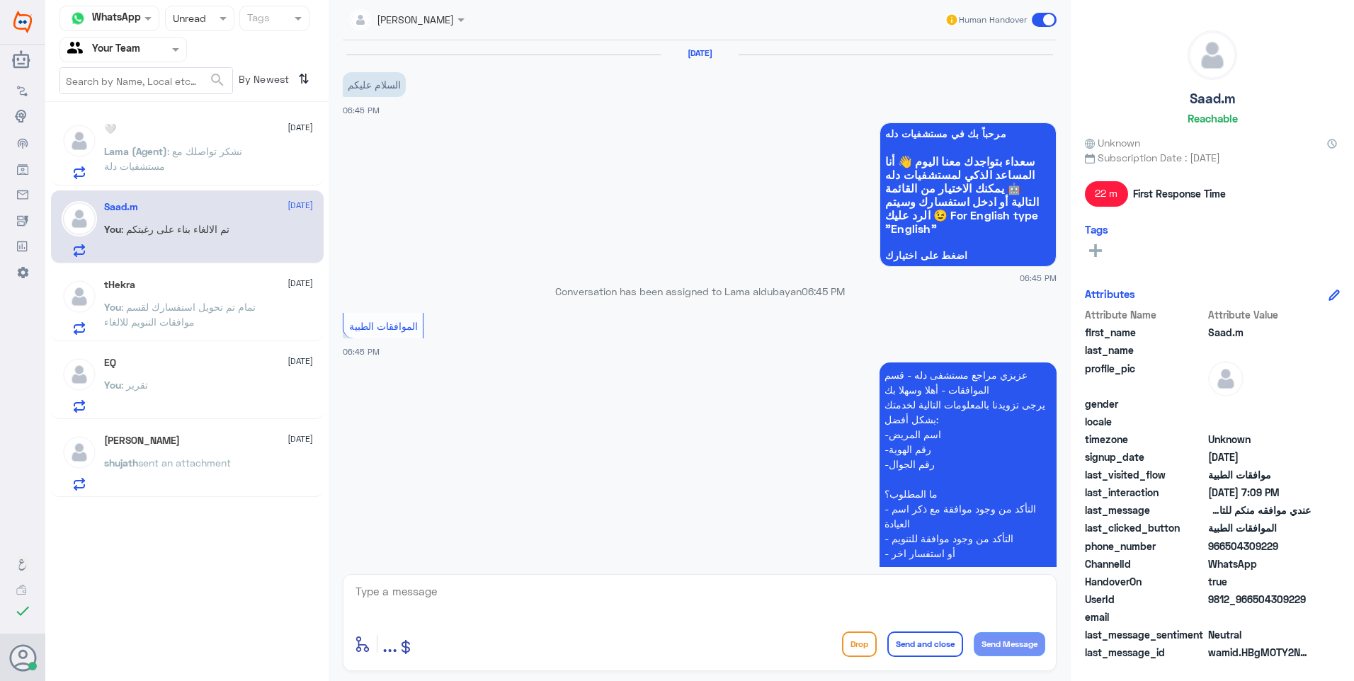
scroll to position [522, 0]
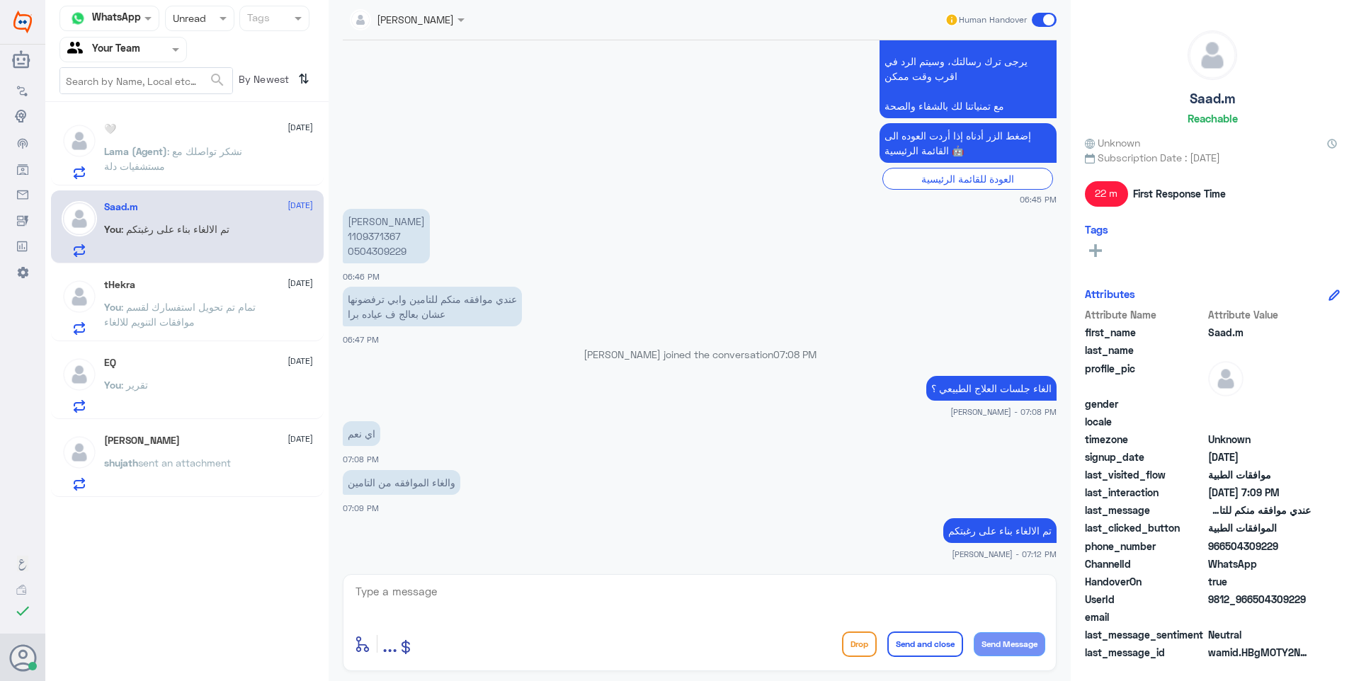
click at [470, 615] on textarea at bounding box center [699, 599] width 691 height 35
paste textarea "اي خدمه اخرى؟"
type textarea "اي خدمه اخرى؟"
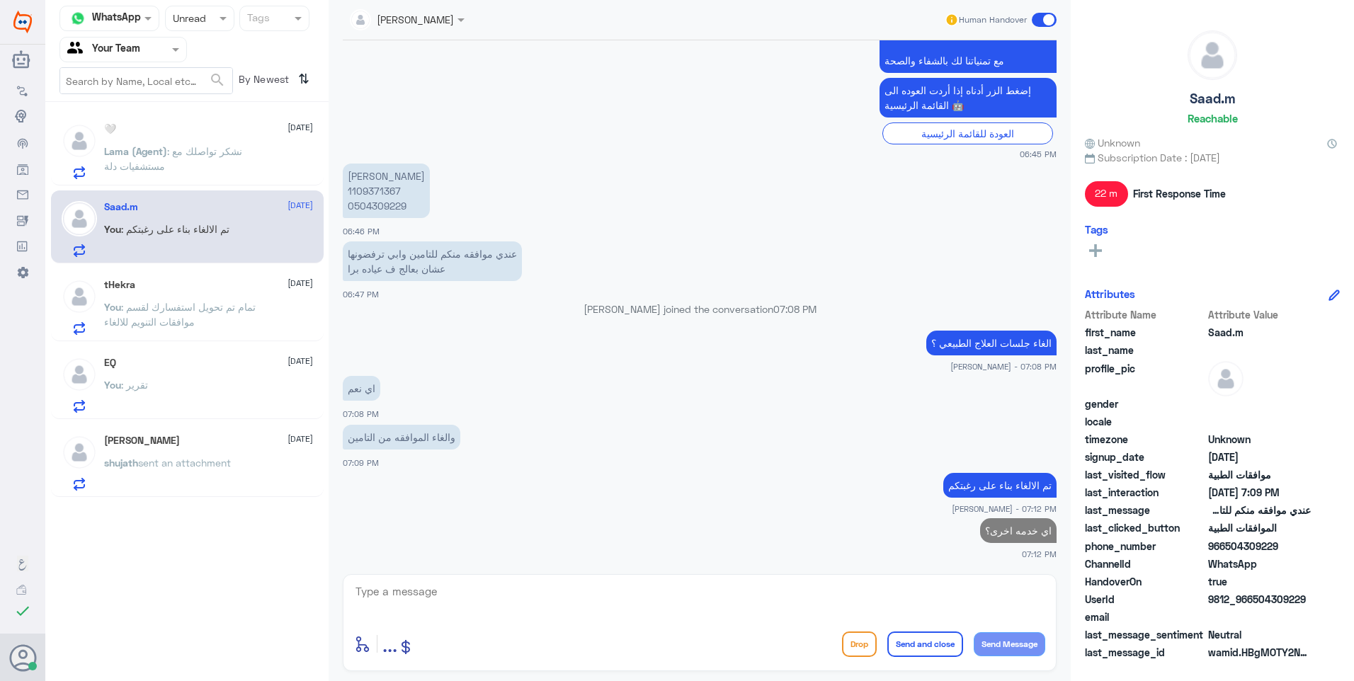
click at [276, 329] on div "You : تمام تم تحويل استفسارك لقسم موافقات التنويم للالغاء" at bounding box center [208, 319] width 209 height 32
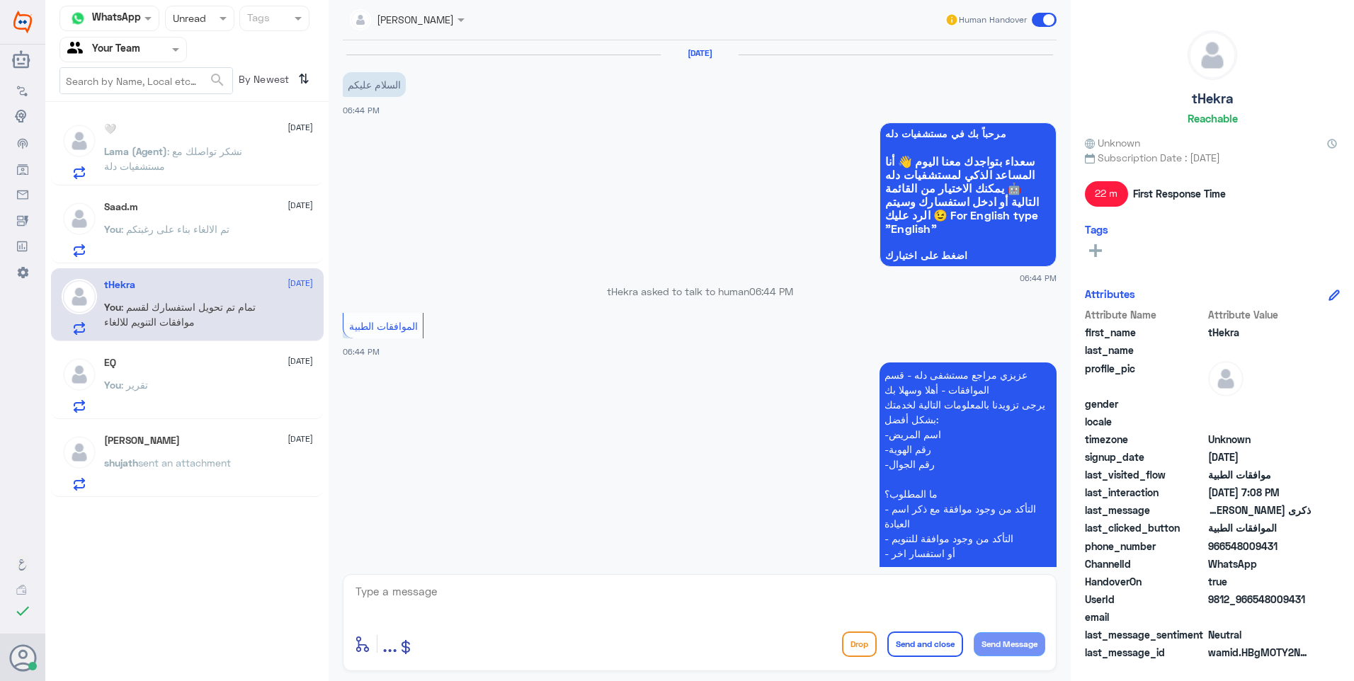
scroll to position [455, 0]
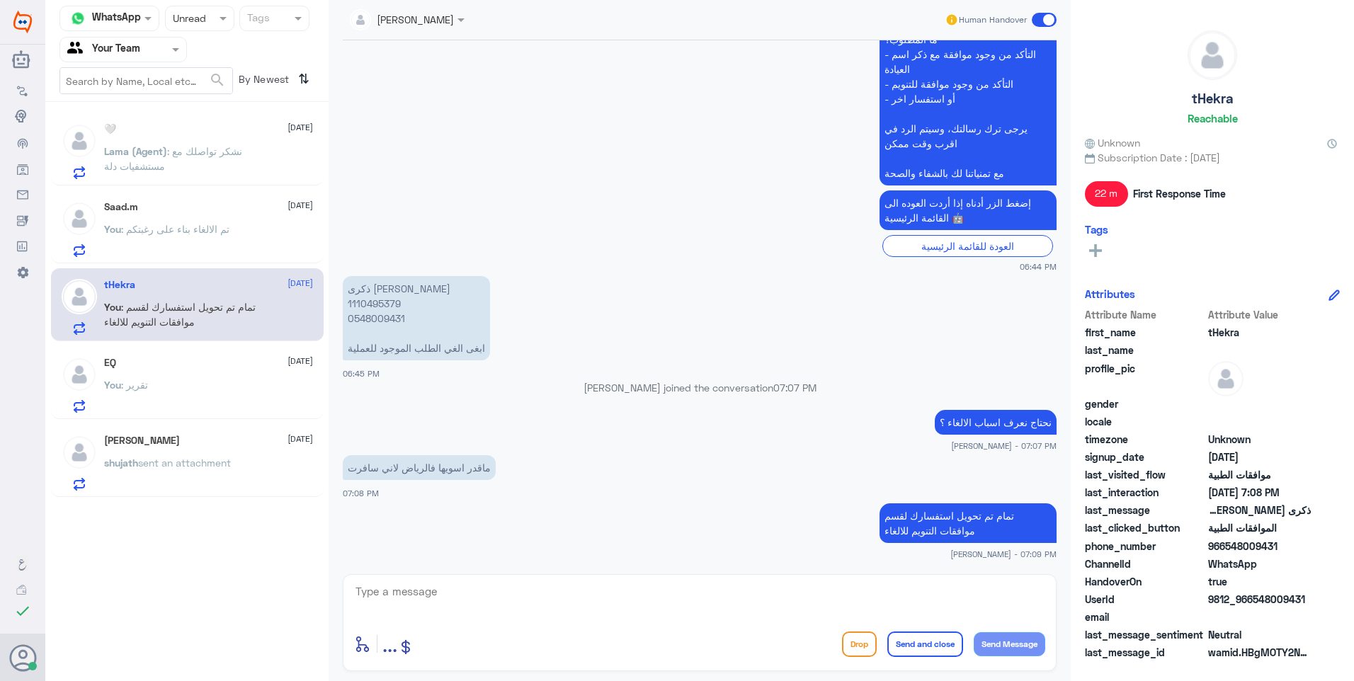
click at [400, 599] on textarea at bounding box center [699, 599] width 691 height 35
paste textarea "اي خدمه اخرى؟"
type textarea "اي خدمه اخرى؟"
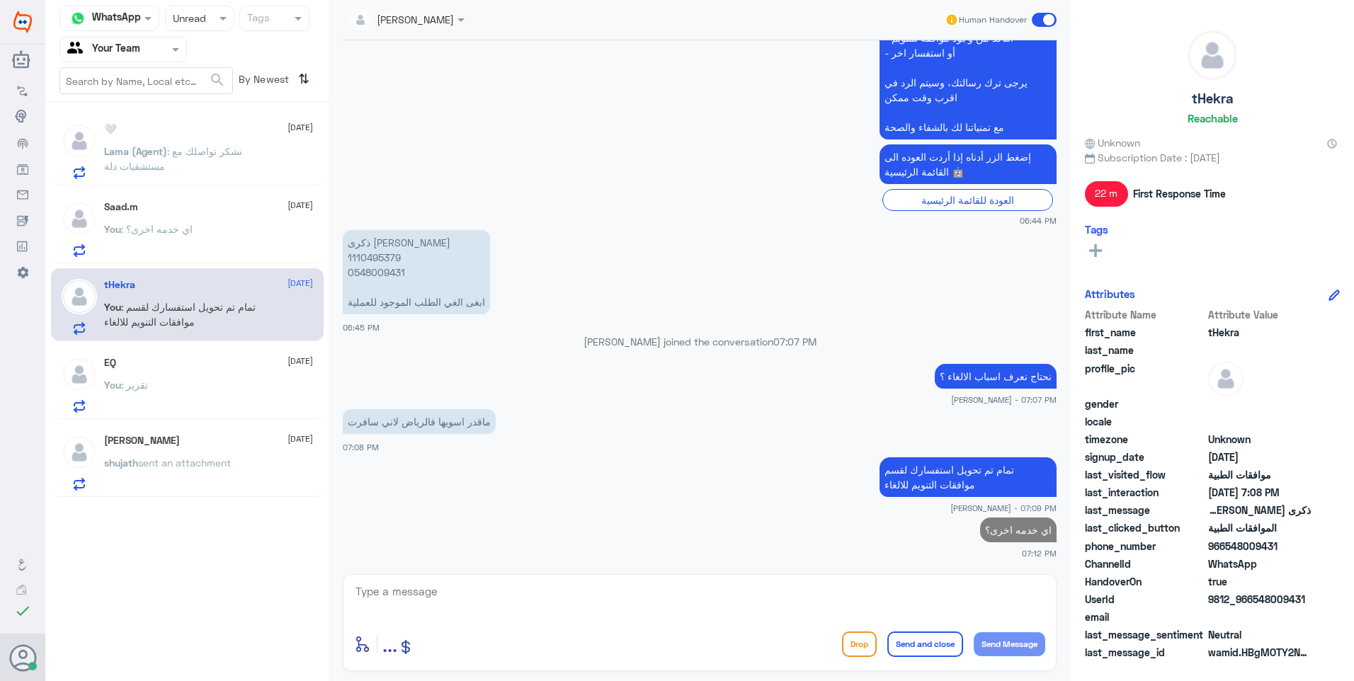
click at [263, 404] on div "You : تقرير" at bounding box center [208, 397] width 209 height 32
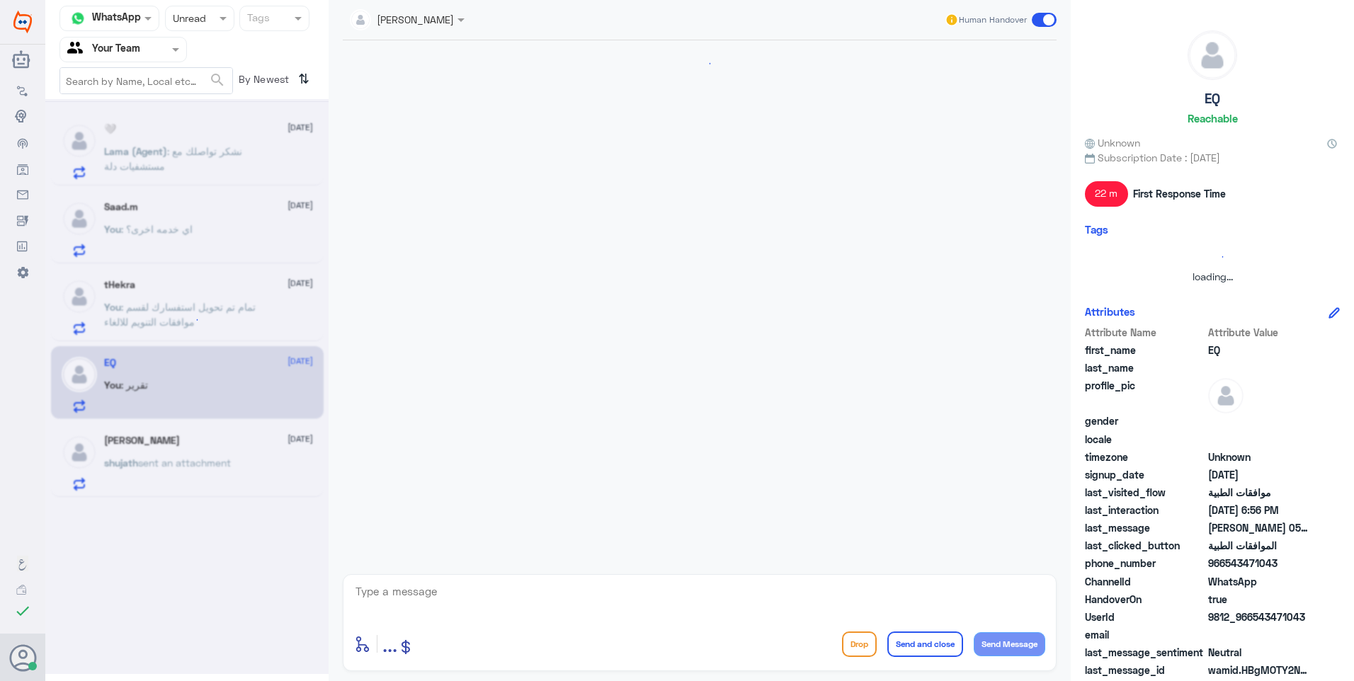
scroll to position [437, 0]
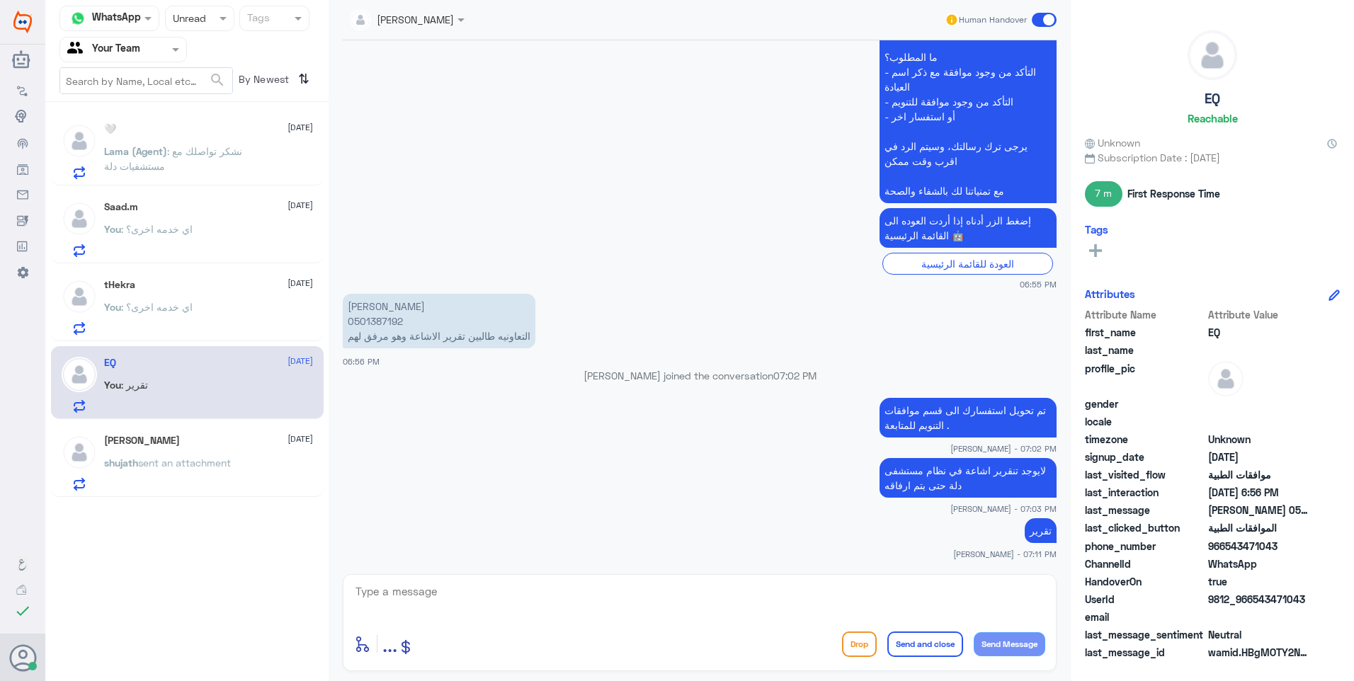
click at [140, 455] on div "shujath mohammed 14 September shujath sent an attachment" at bounding box center [208, 463] width 209 height 56
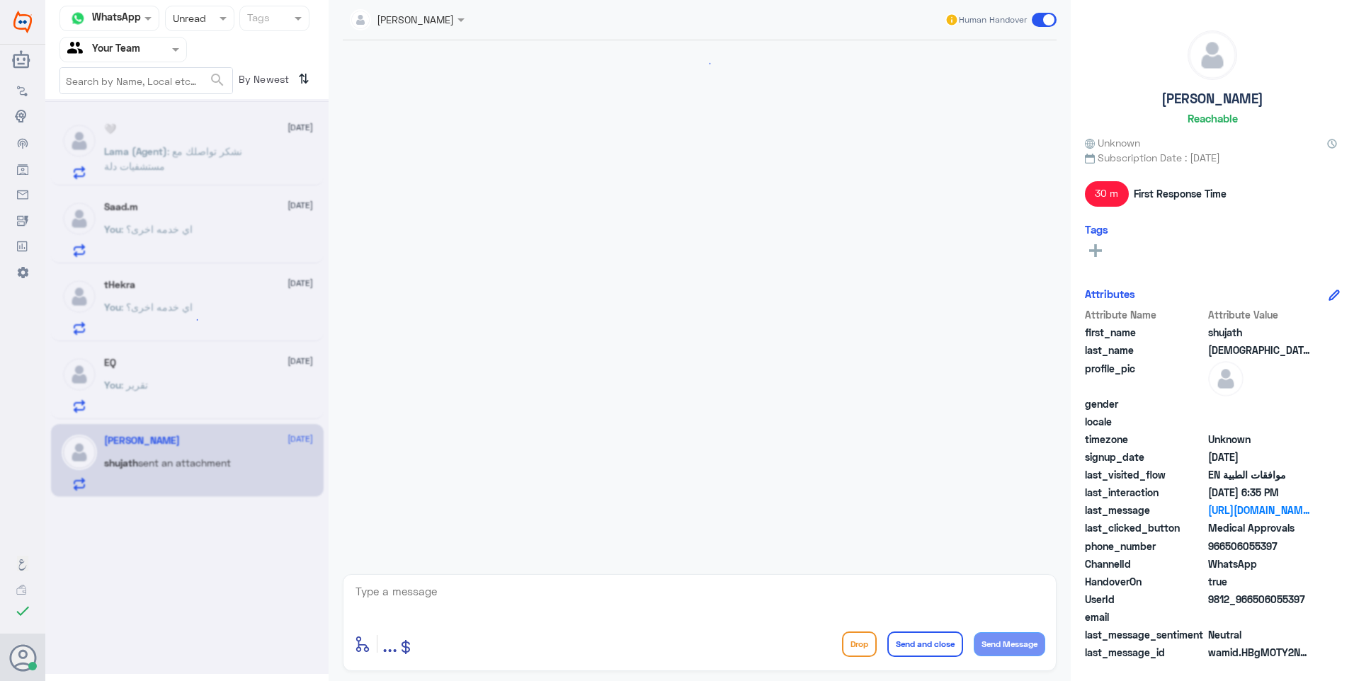
scroll to position [1027, 0]
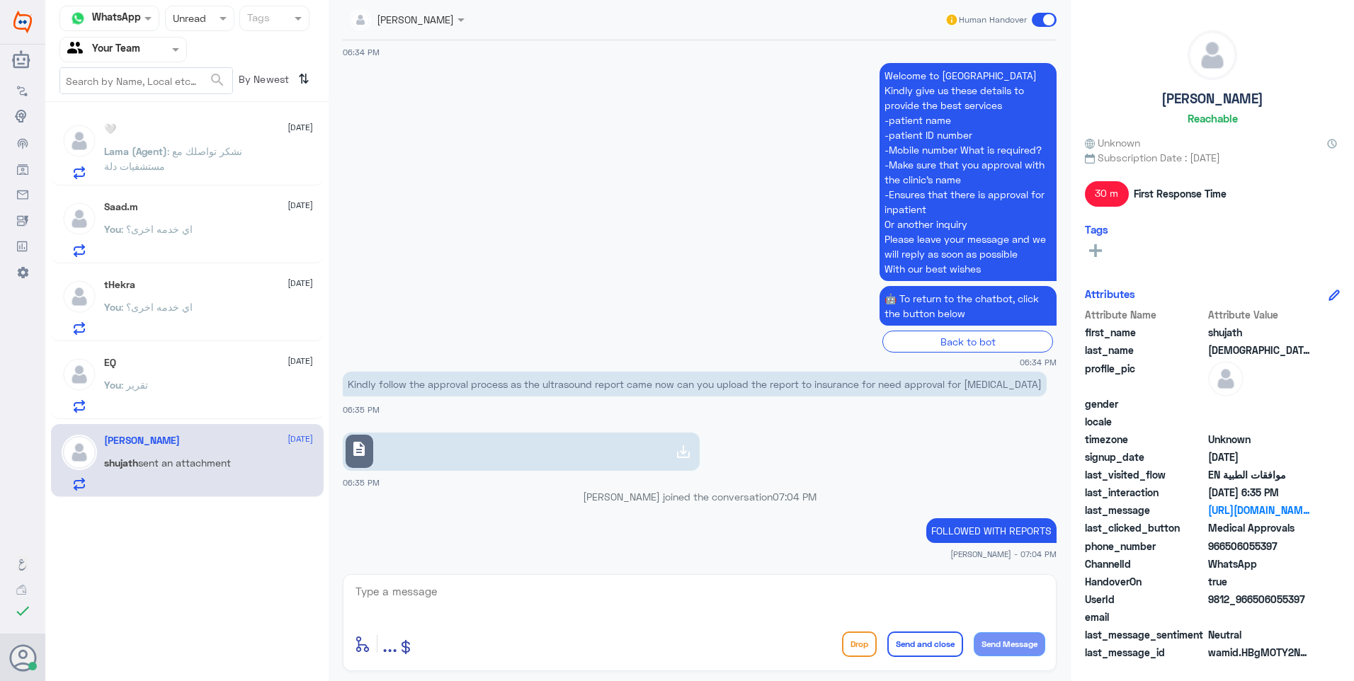
click at [176, 402] on div "You : تقرير" at bounding box center [208, 397] width 209 height 32
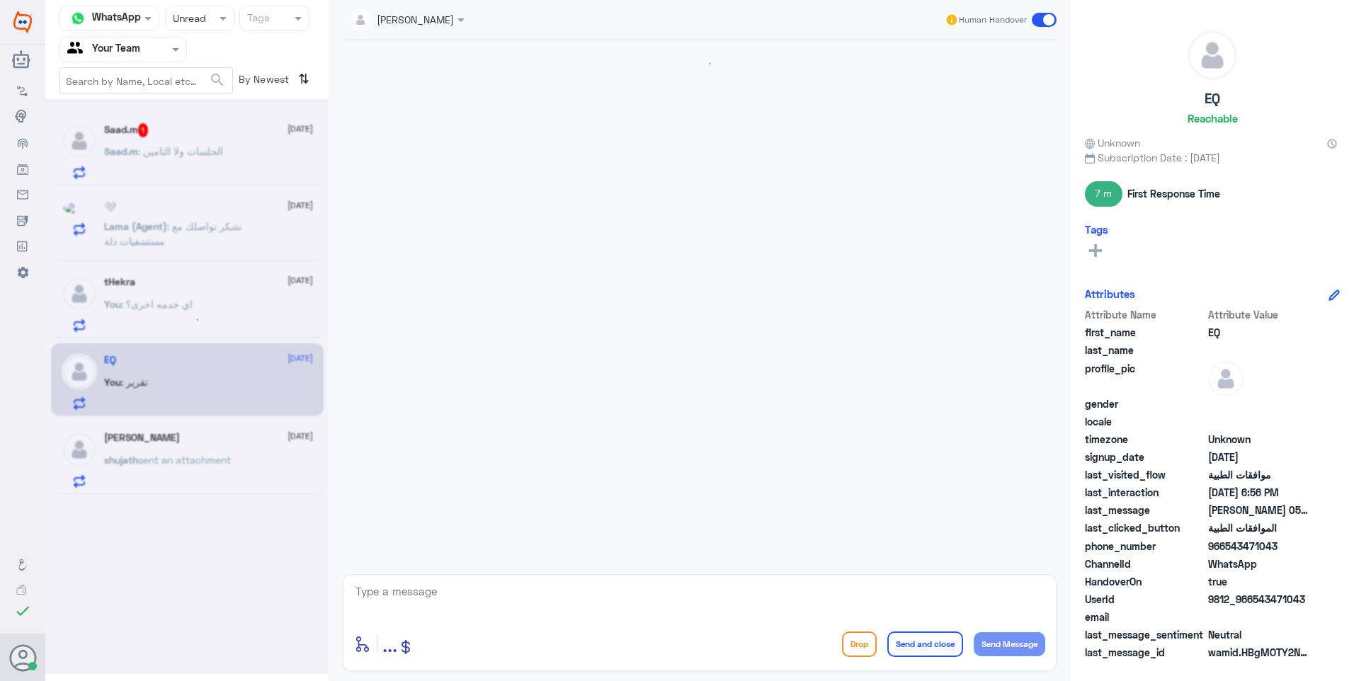
scroll to position [437, 0]
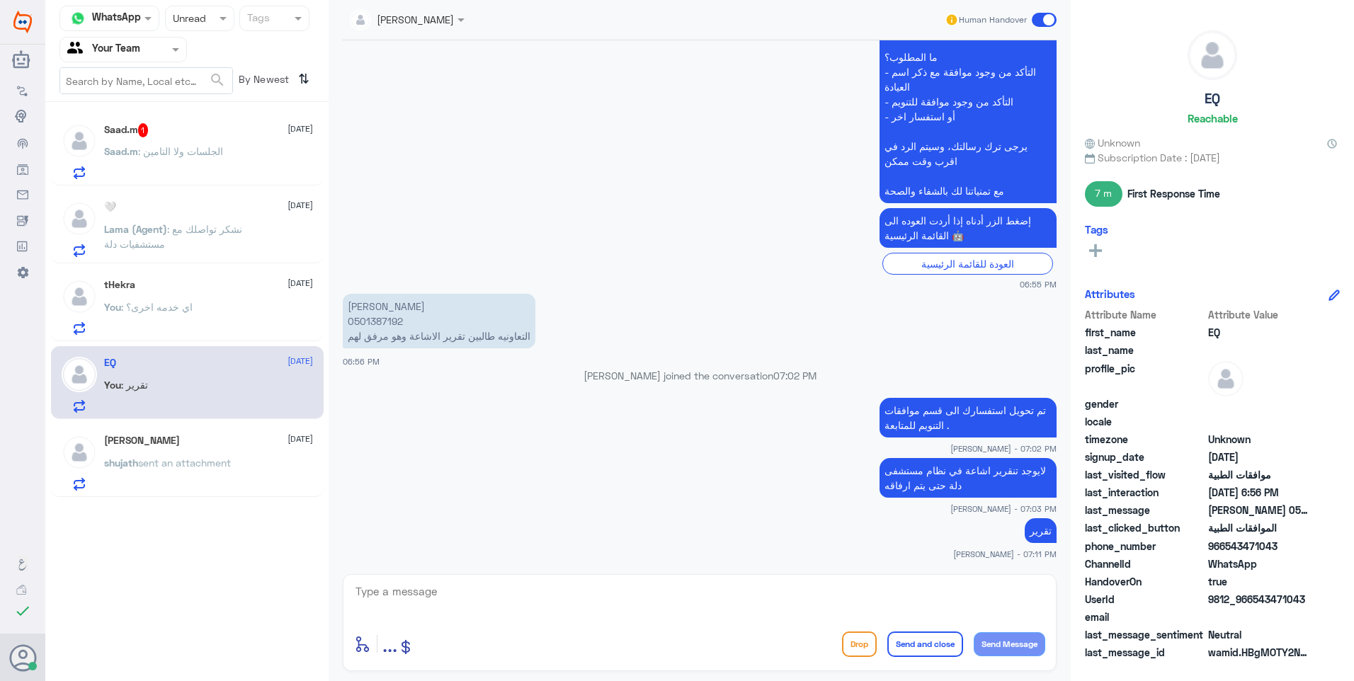
click at [387, 588] on textarea at bounding box center [699, 599] width 691 height 35
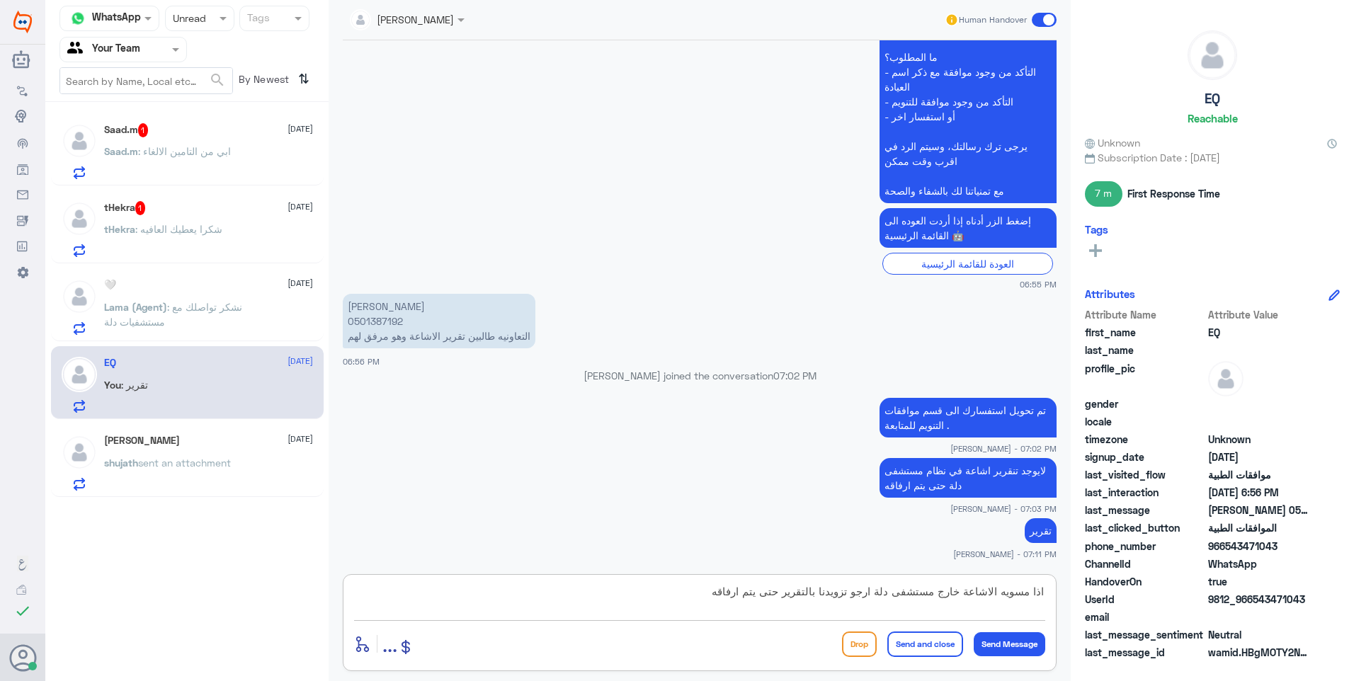
type textarea "اذا مسويه الاشاعة خارج مستشفى دلة ارجو تزويدنا بالتقرير حتى يتم ارفاقه ."
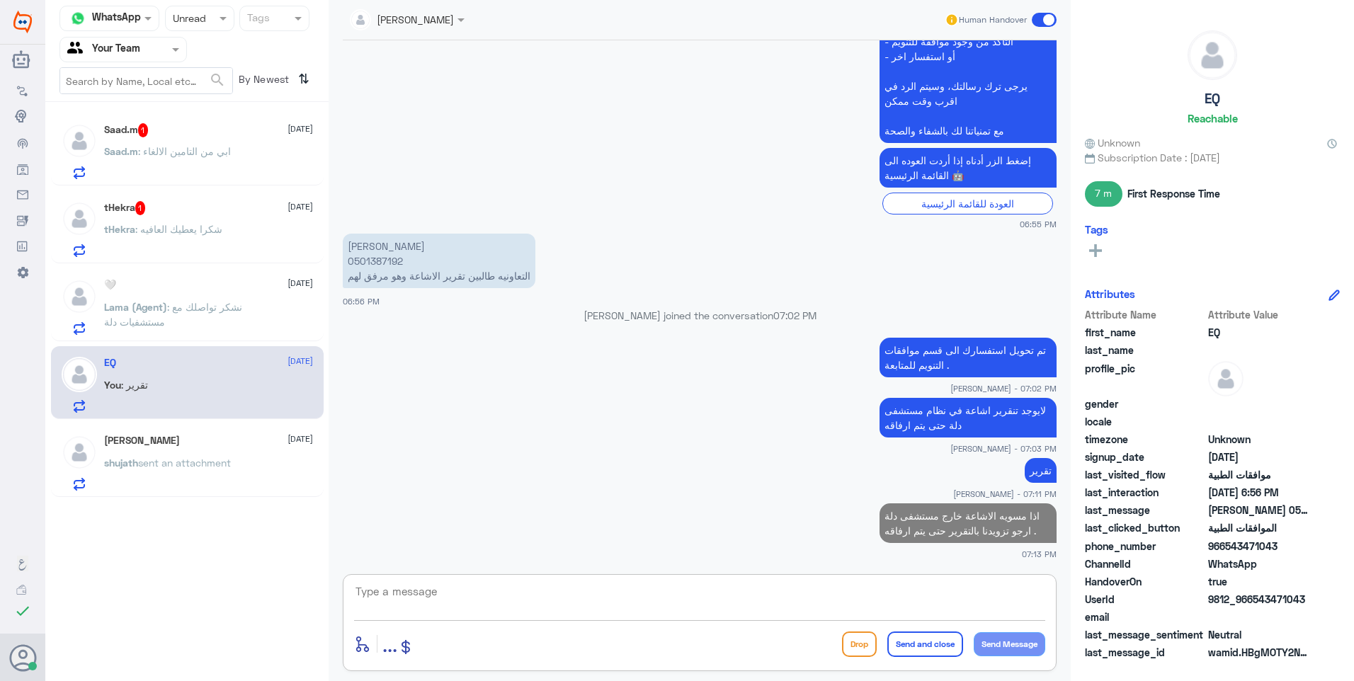
click at [255, 242] on div "tHekra : شكرا يعطيك العافيه" at bounding box center [208, 241] width 209 height 32
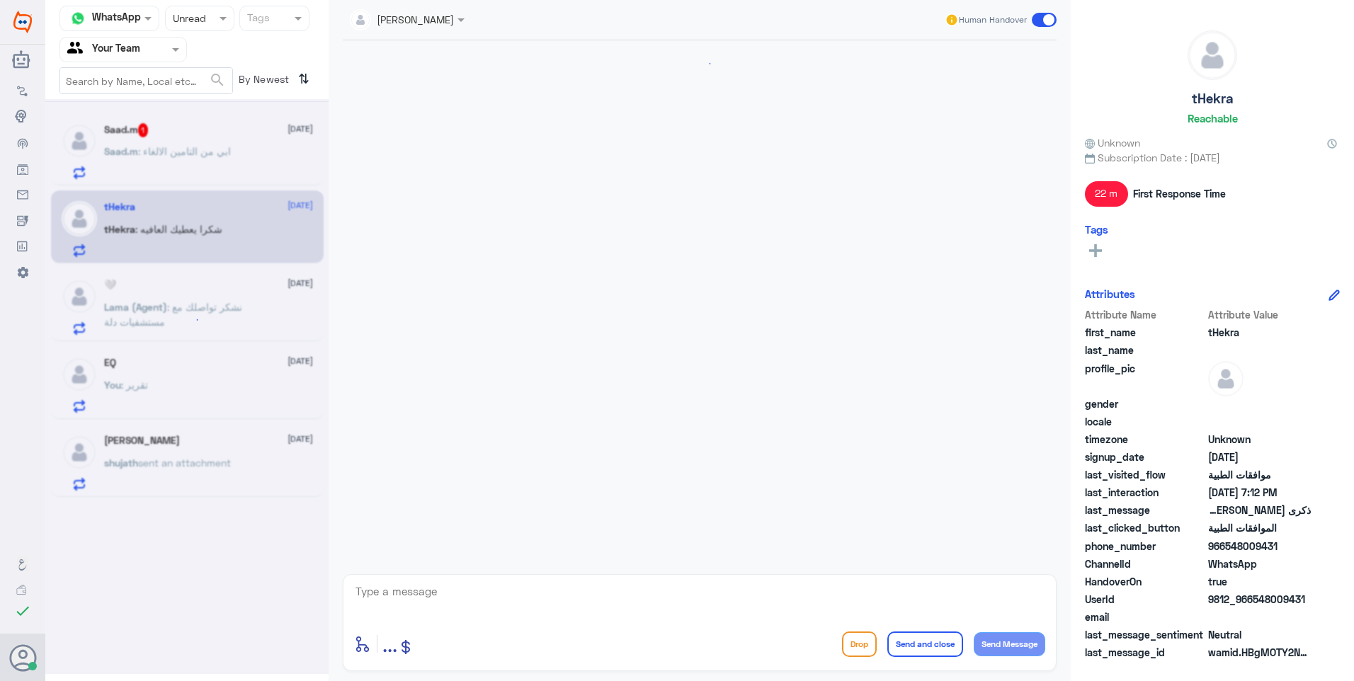
scroll to position [549, 0]
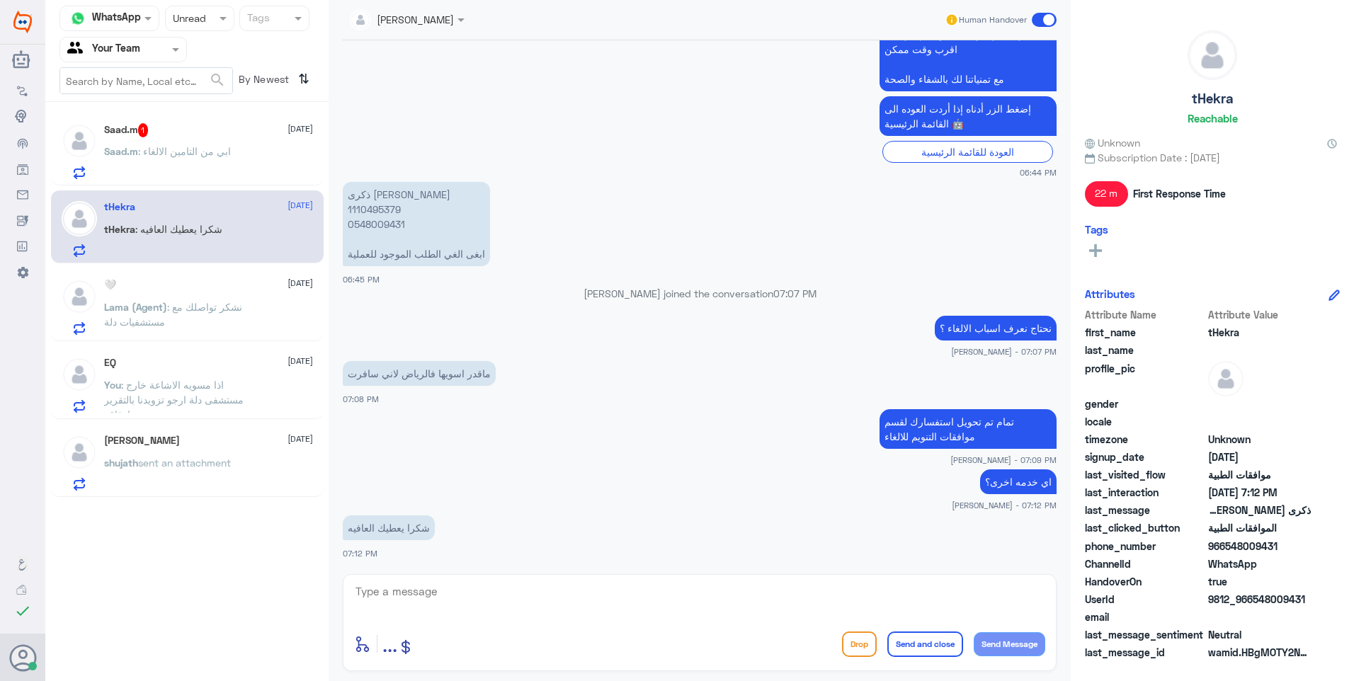
copy div "مع تمنياتنا لك بالشفاء والصحة"
click at [455, 586] on textarea at bounding box center [699, 599] width 691 height 35
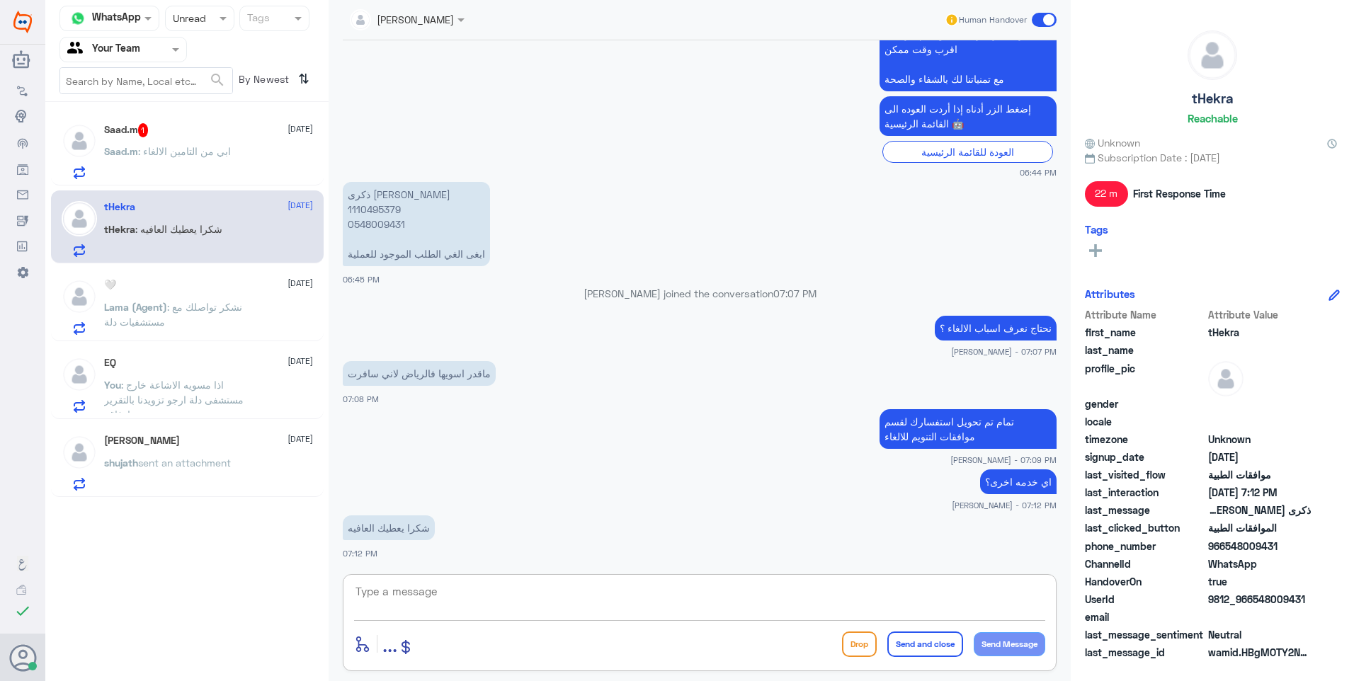
paste textarea "مع تمنياتنا لك بالشفاء والصحة"
type textarea "مع تمنياتنا لك بالشفاء والصحة"
click at [942, 644] on button "Send and close" at bounding box center [925, 644] width 76 height 25
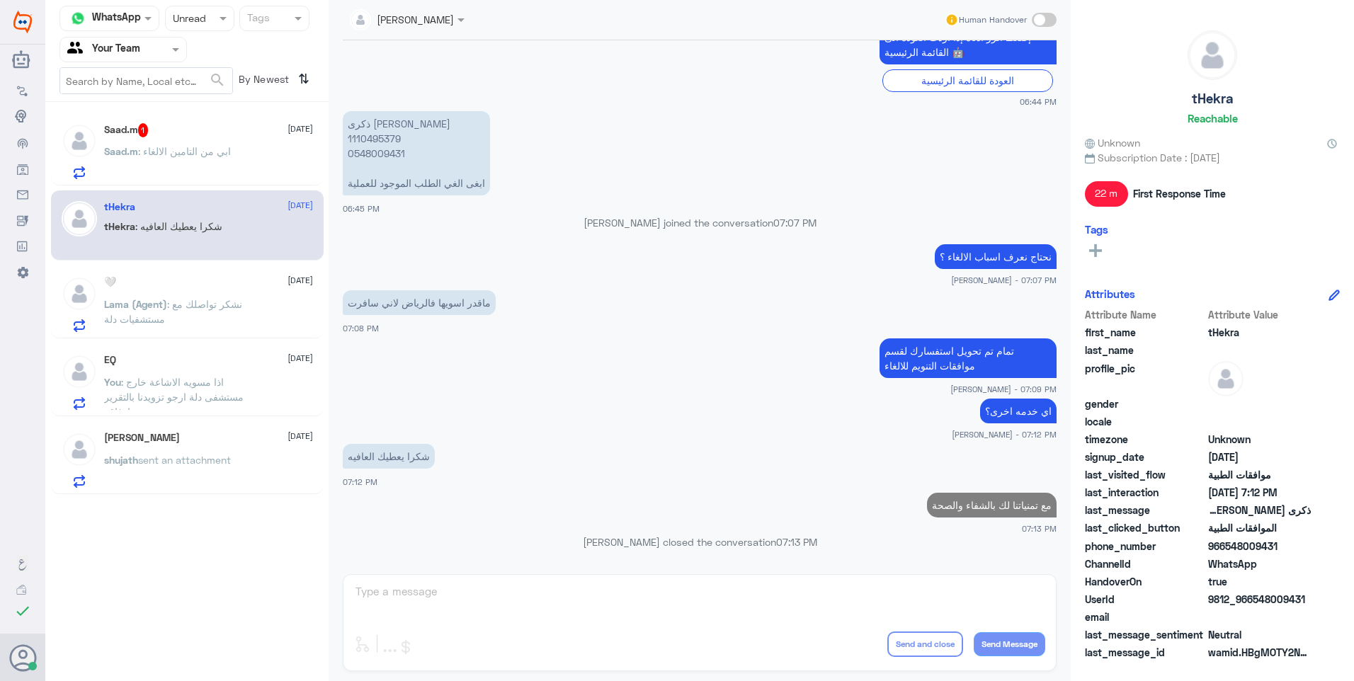
click at [215, 317] on p "Lama (Agent) : نشكر تواصلك مع مستشفيات دلة" at bounding box center [183, 314] width 159 height 35
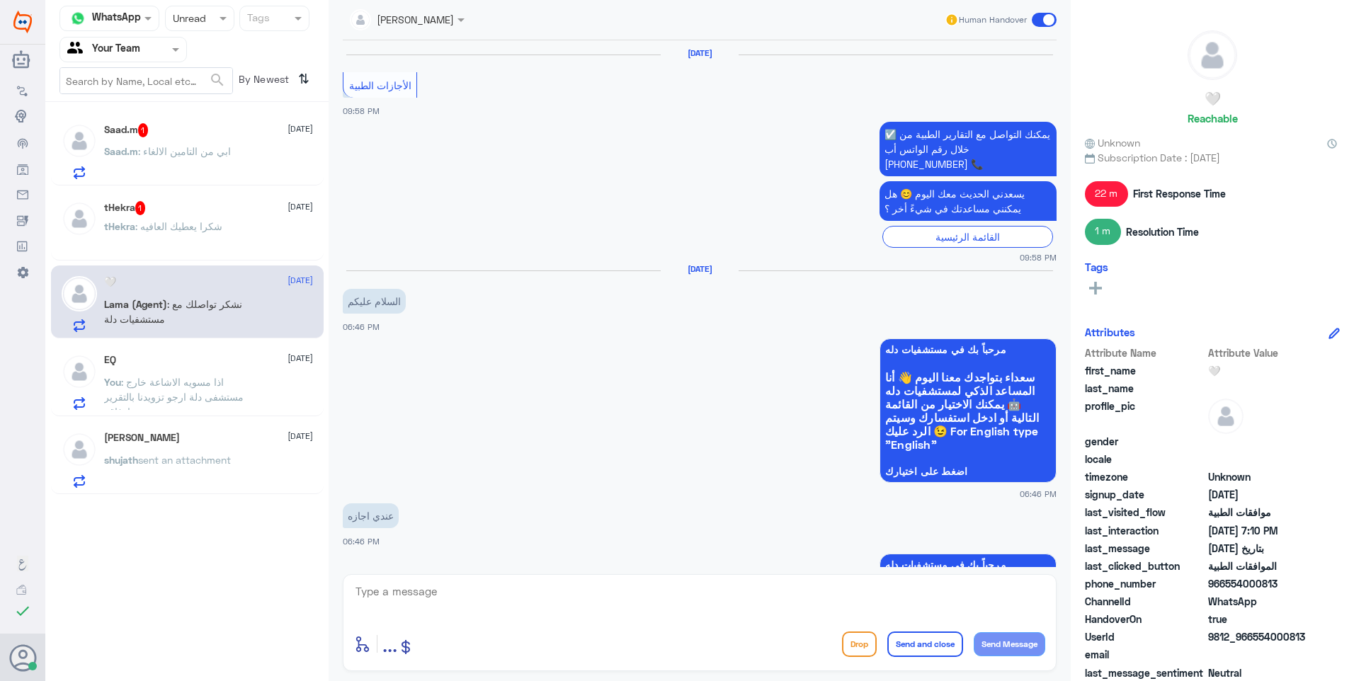
scroll to position [1170, 0]
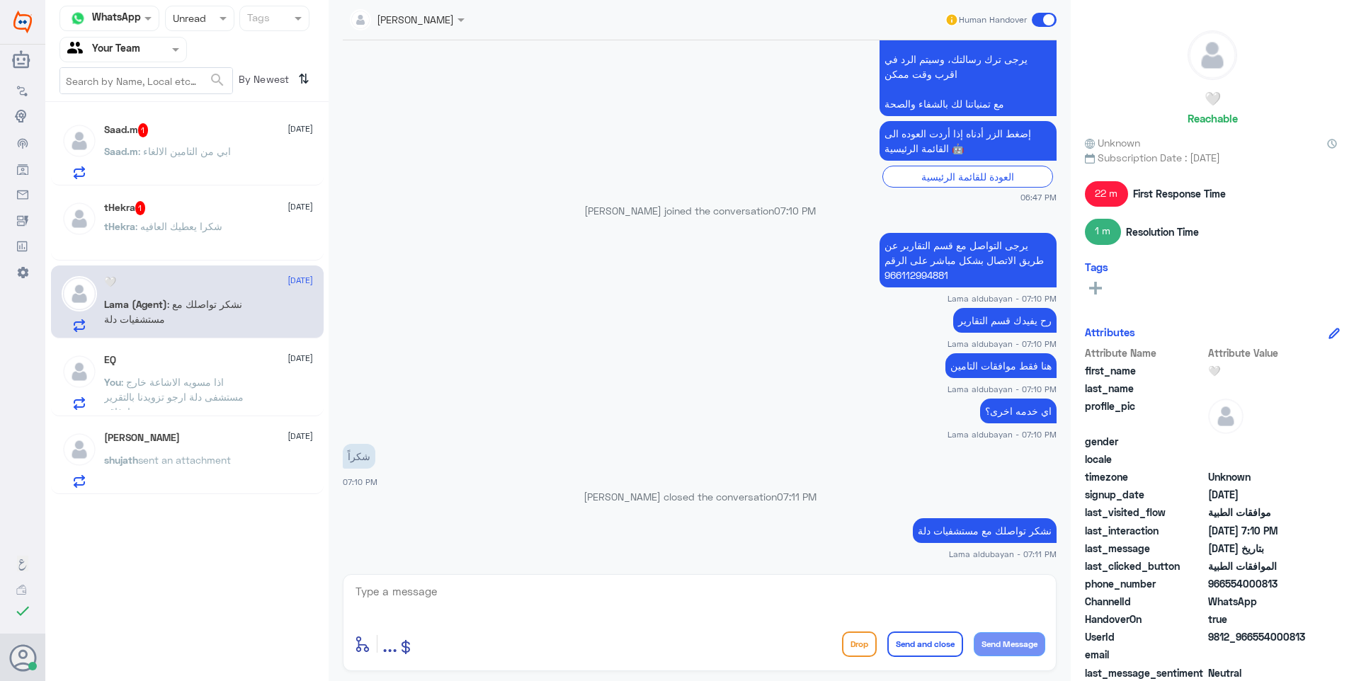
click at [238, 169] on div "Saad.m : ابي من التامين الالغاء" at bounding box center [208, 163] width 209 height 32
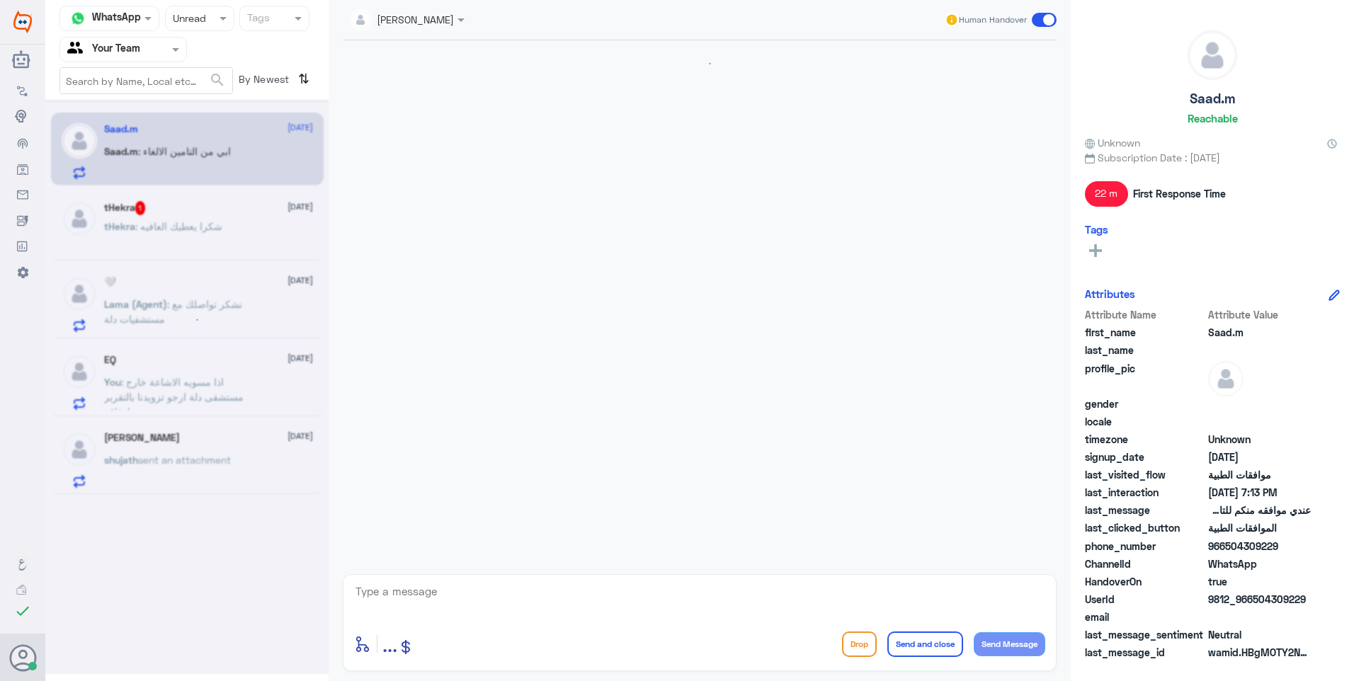
scroll to position [664, 0]
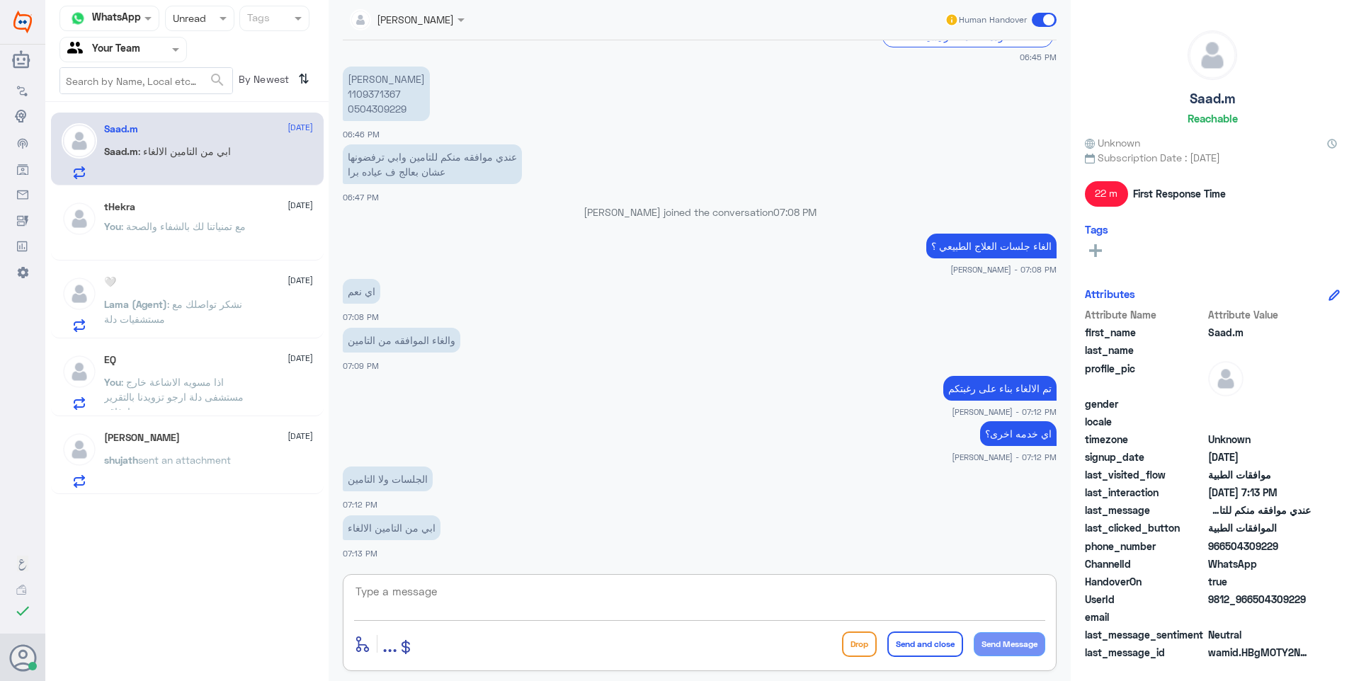
click at [382, 593] on textarea at bounding box center [699, 599] width 691 height 35
type textarea "ت"
type textarea "تم الغاء الجلسات من التامين"
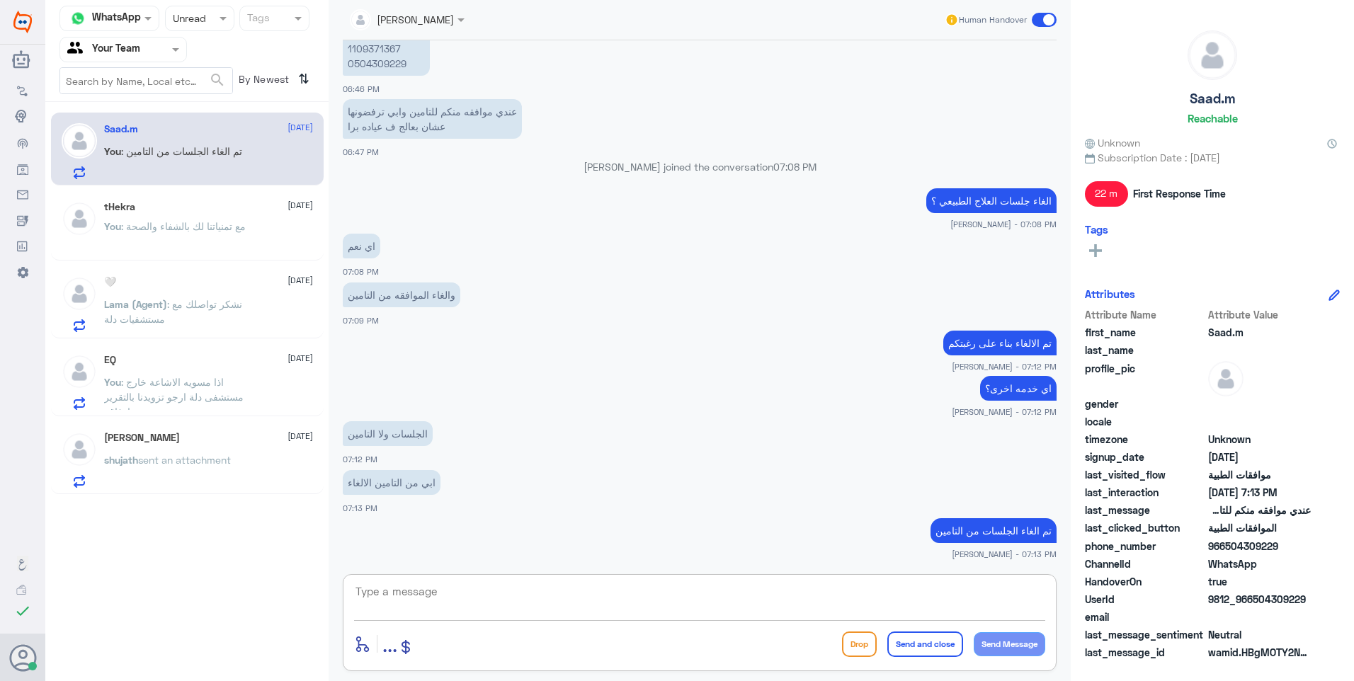
click at [994, 391] on p "اي خدمه اخرى؟" at bounding box center [1018, 388] width 76 height 25
click at [991, 392] on p "اي خدمه اخرى؟" at bounding box center [1018, 388] width 76 height 25
click at [990, 392] on p "اي خدمه اخرى؟" at bounding box center [1018, 388] width 76 height 25
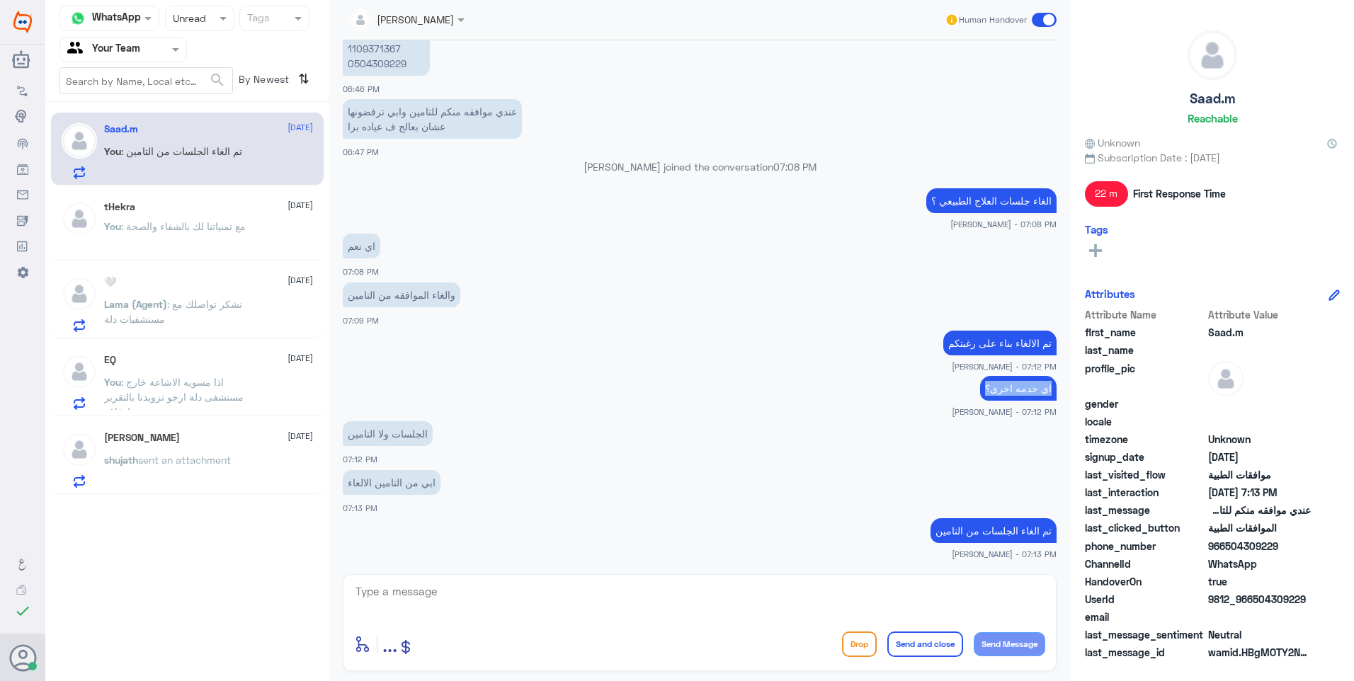
click at [990, 392] on p "اي خدمه اخرى؟" at bounding box center [1018, 388] width 76 height 25
click at [437, 596] on textarea at bounding box center [699, 599] width 691 height 35
paste textarea "اي خدمه اخرى؟"
type textarea "اي خدمه اخرى؟"
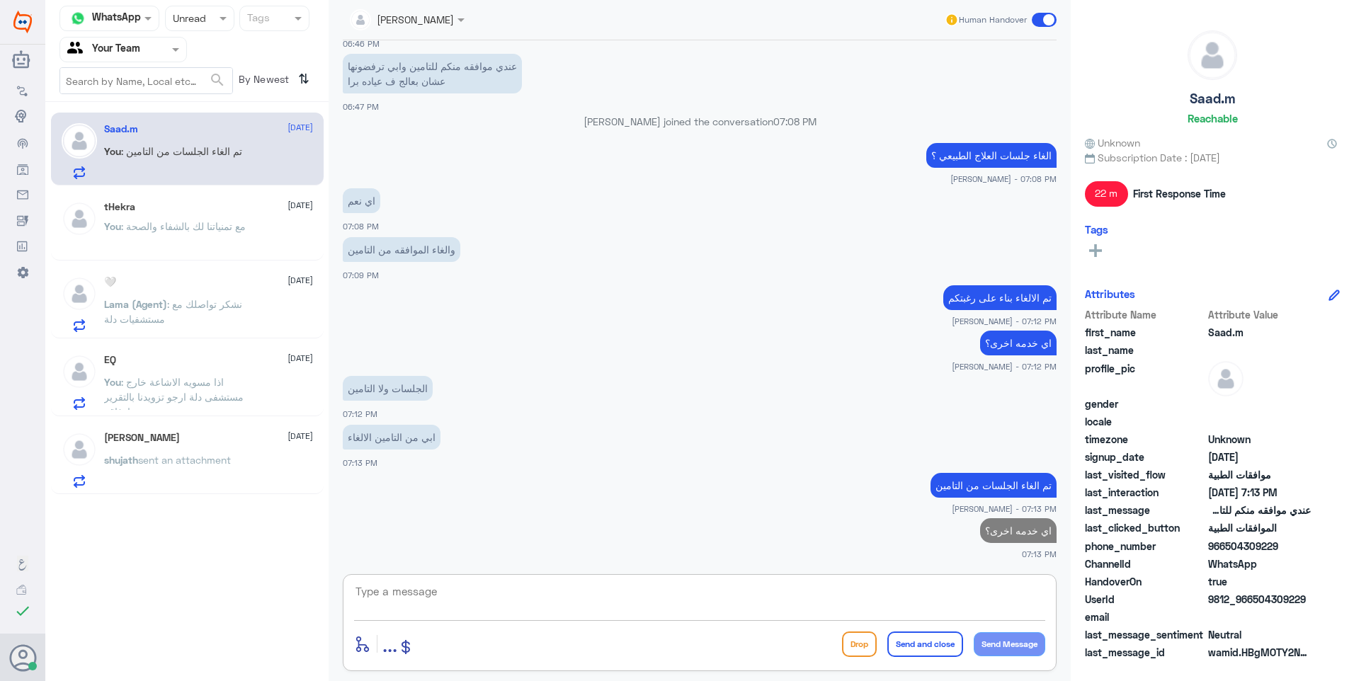
click at [224, 242] on p "You : مع تمنياتنا لك بالشفاء والصحة" at bounding box center [175, 236] width 142 height 35
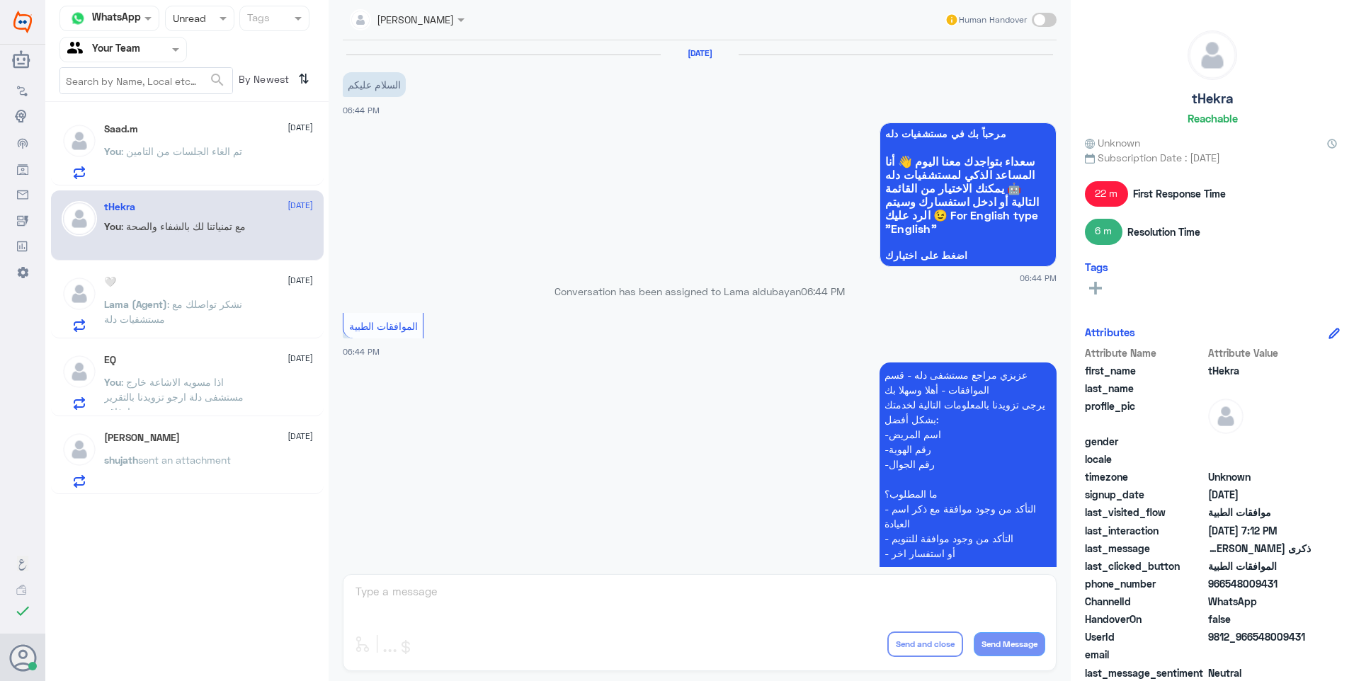
scroll to position [620, 0]
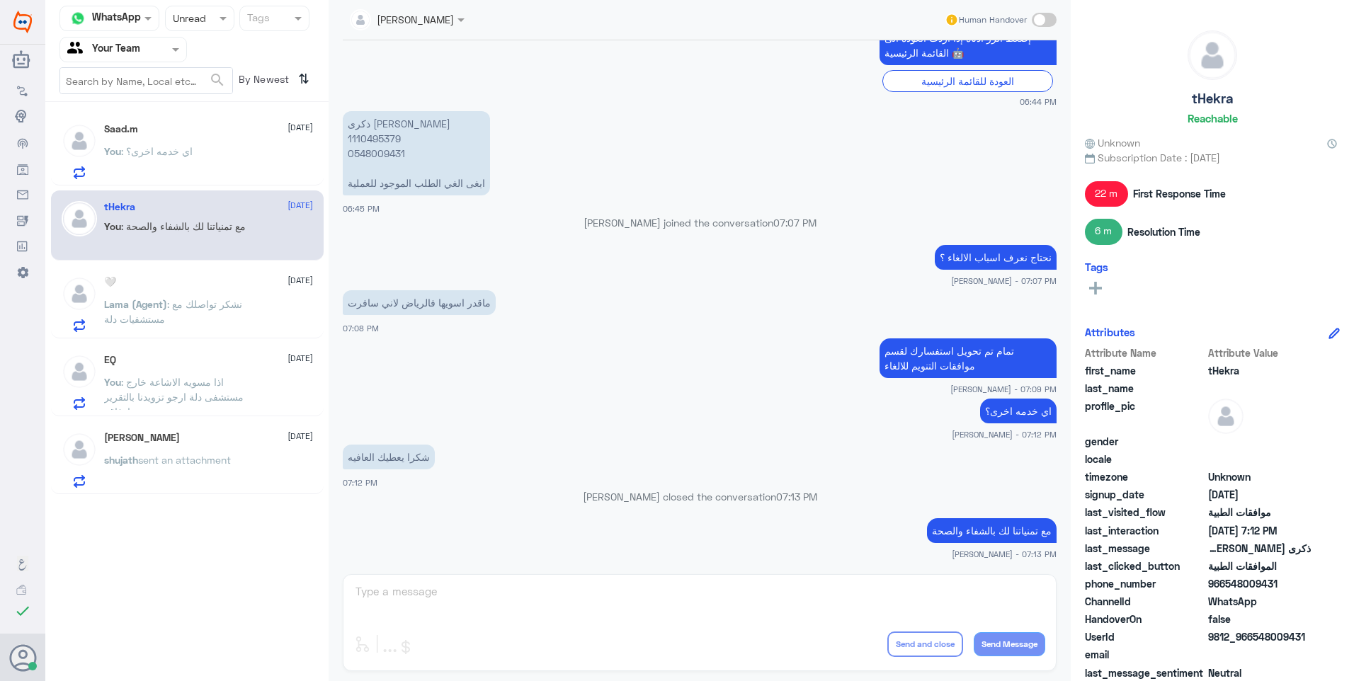
click at [249, 324] on p "Lama (Agent) : نشكر تواصلك مع مستشفيات دلة" at bounding box center [183, 314] width 159 height 35
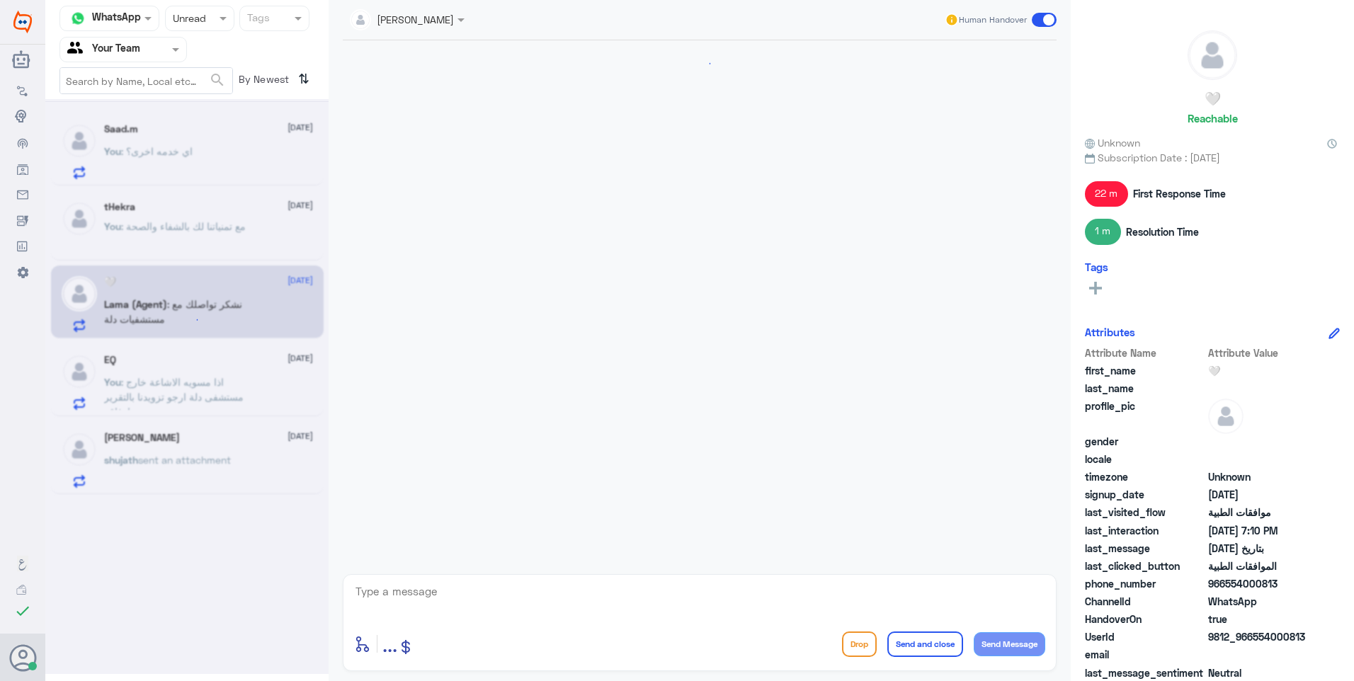
scroll to position [1170, 0]
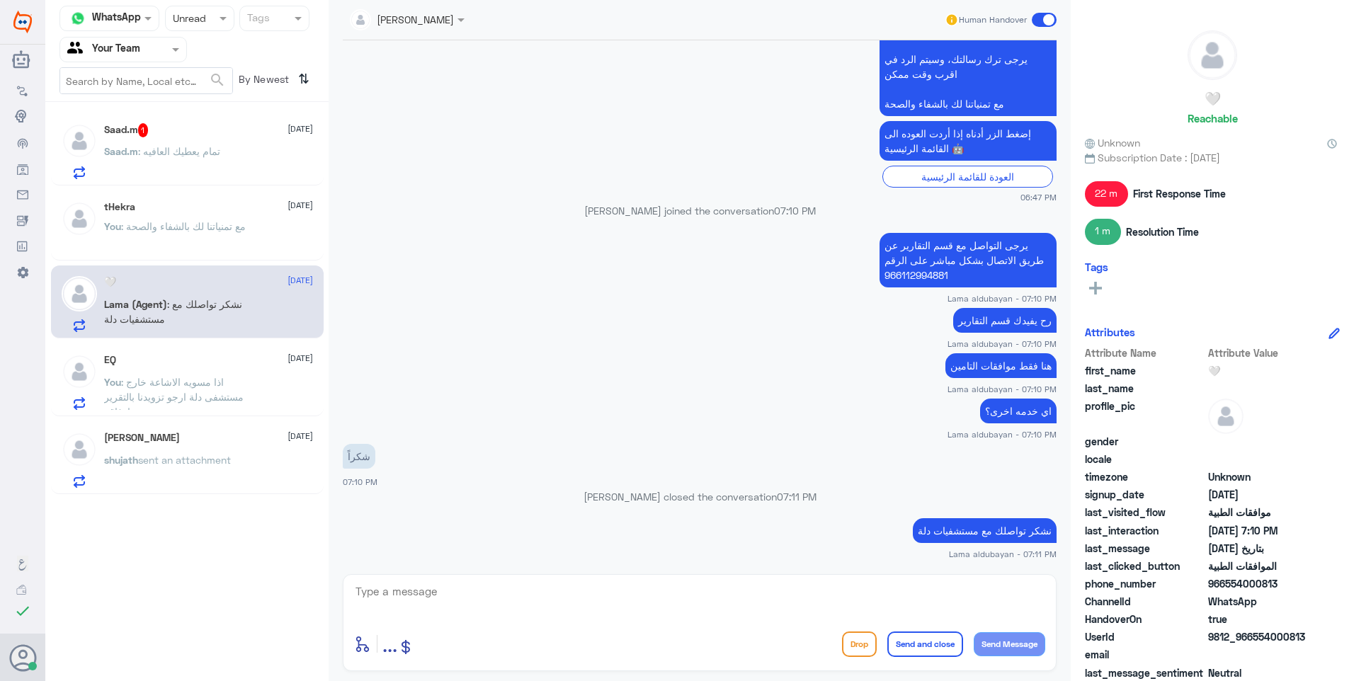
click at [258, 159] on div "Saad.m : تمام يعطيك العافيه" at bounding box center [208, 163] width 209 height 32
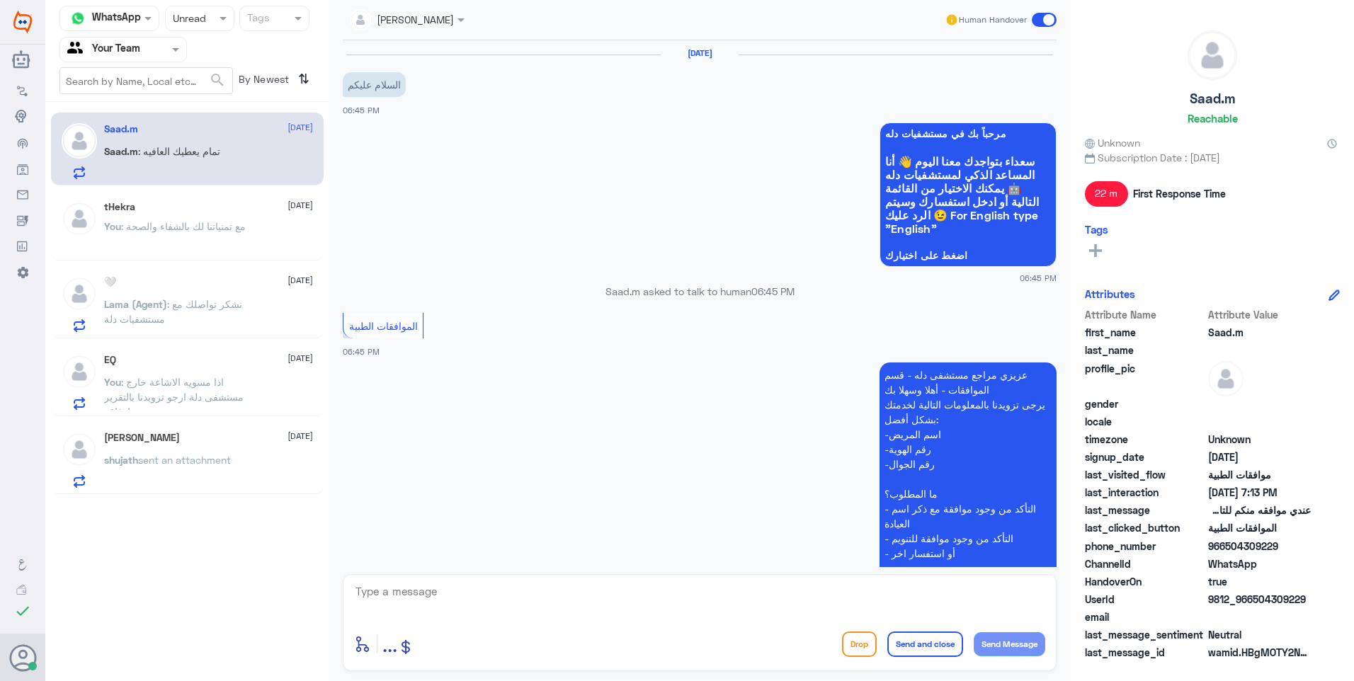
scroll to position [804, 0]
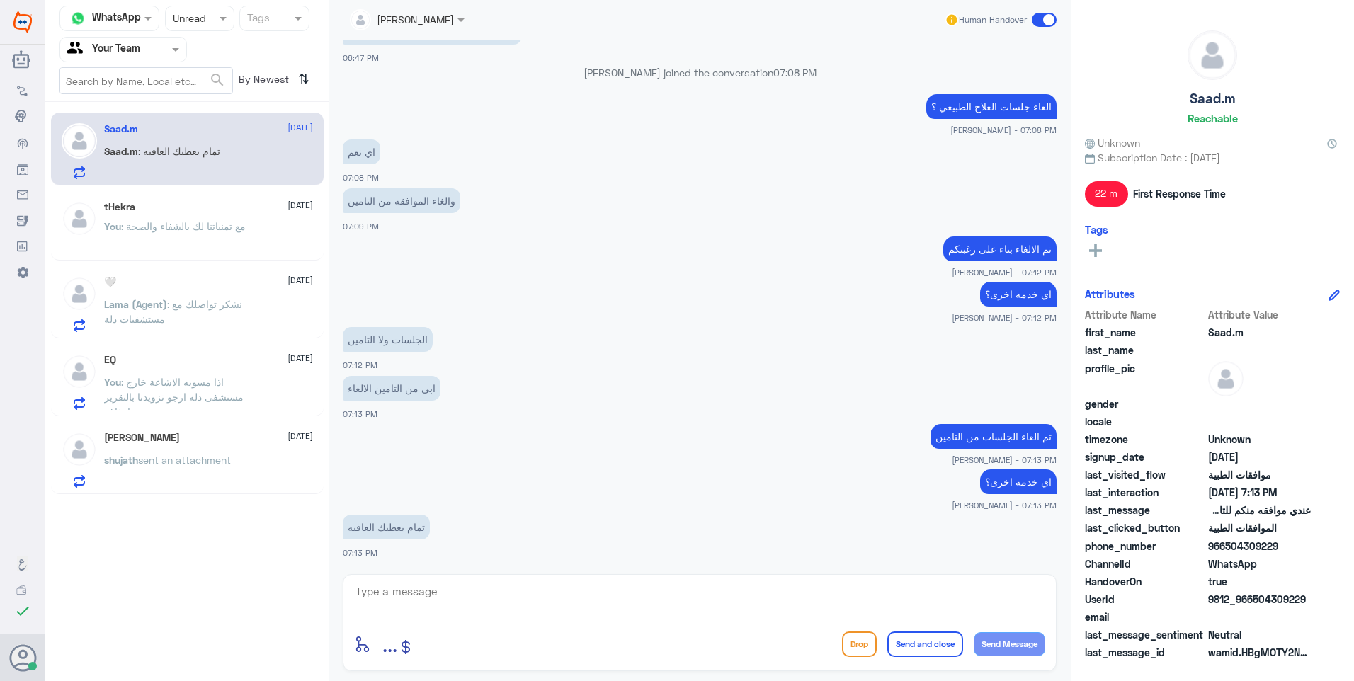
click at [440, 585] on textarea at bounding box center [699, 599] width 691 height 35
paste textarea "مع تمنياتنا لك بالشفاء والصحة"
type textarea "مع تمنياتنا لك بالشفاء والصحة"
click at [900, 653] on button "Send and close" at bounding box center [925, 644] width 76 height 25
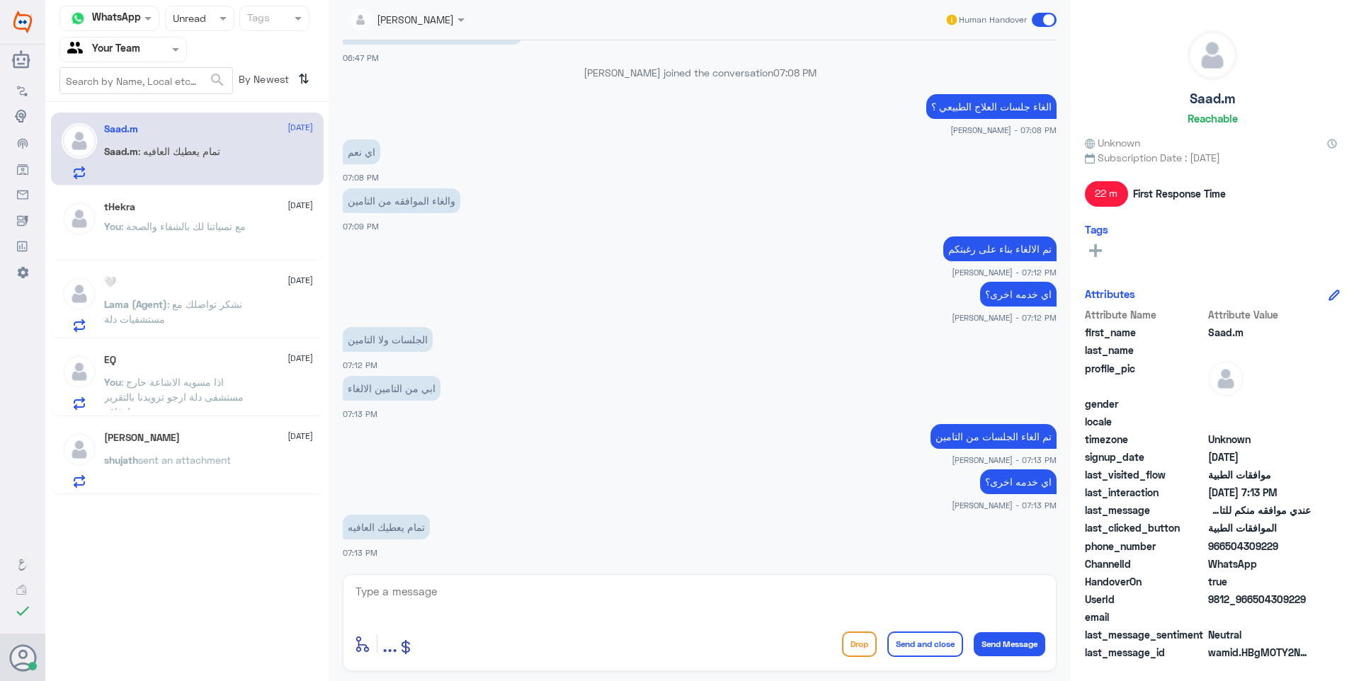
scroll to position [849, 0]
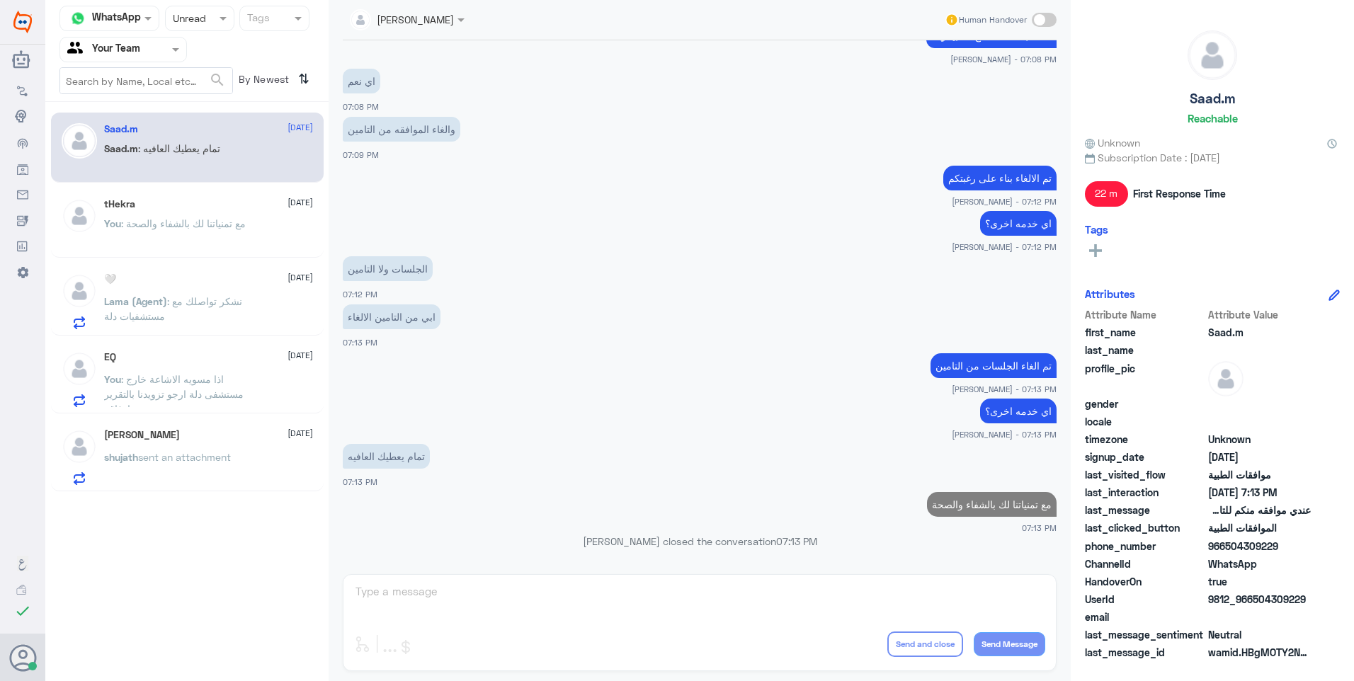
click at [196, 244] on p "You : مع تمنياتنا لك بالشفاء والصحة" at bounding box center [175, 233] width 142 height 35
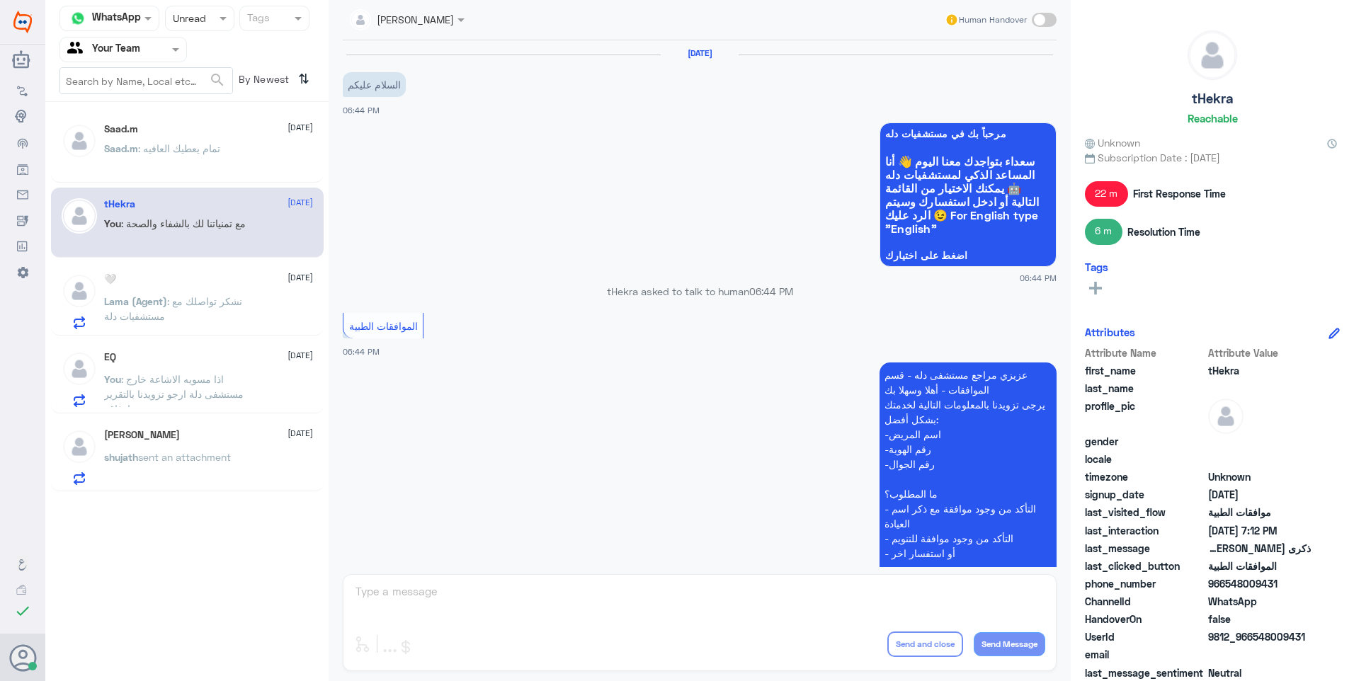
scroll to position [620, 0]
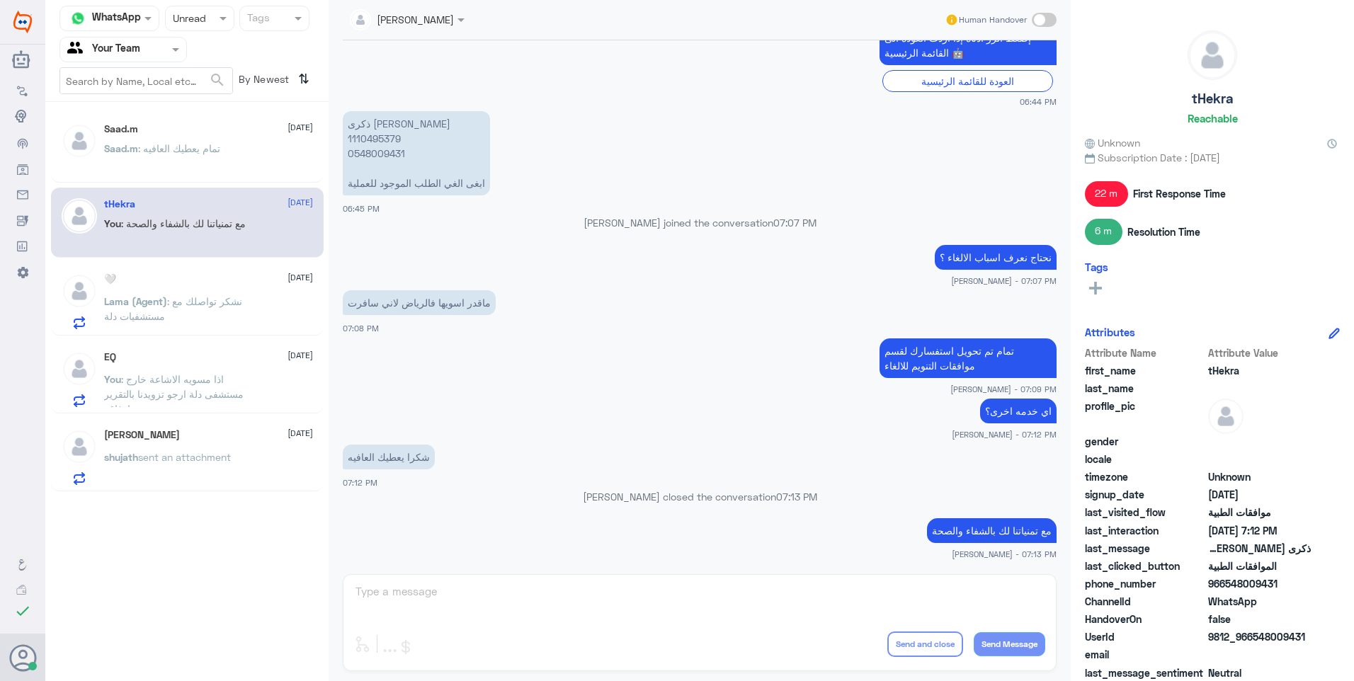
click at [273, 300] on div "Lama (Agent) : نشكر تواصلك مع مستشفيات دلة" at bounding box center [208, 313] width 209 height 32
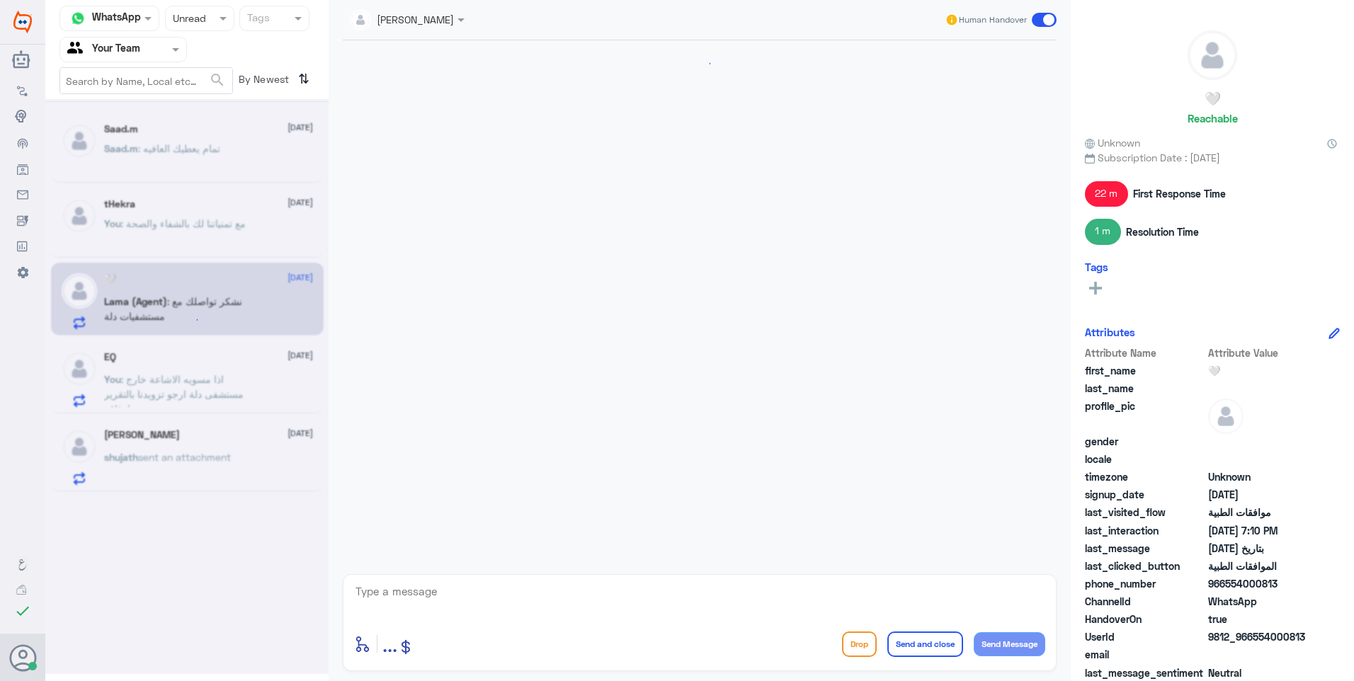
scroll to position [1170, 0]
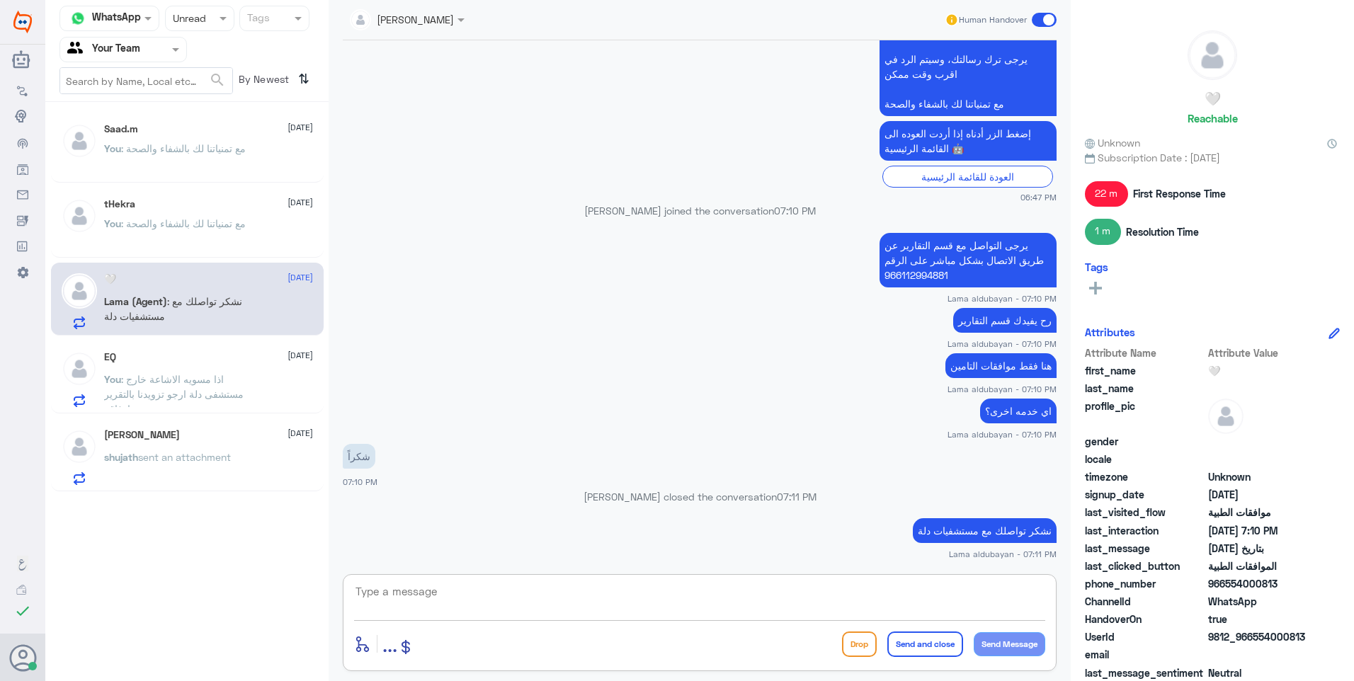
click at [448, 587] on textarea at bounding box center [699, 599] width 691 height 35
paste textarea "مع تمنياتنا لك بالشفاء والصحة"
type textarea "مع تمنياتنا لك بالشفاء والصحة"
click at [904, 643] on button "Send and close" at bounding box center [925, 644] width 76 height 25
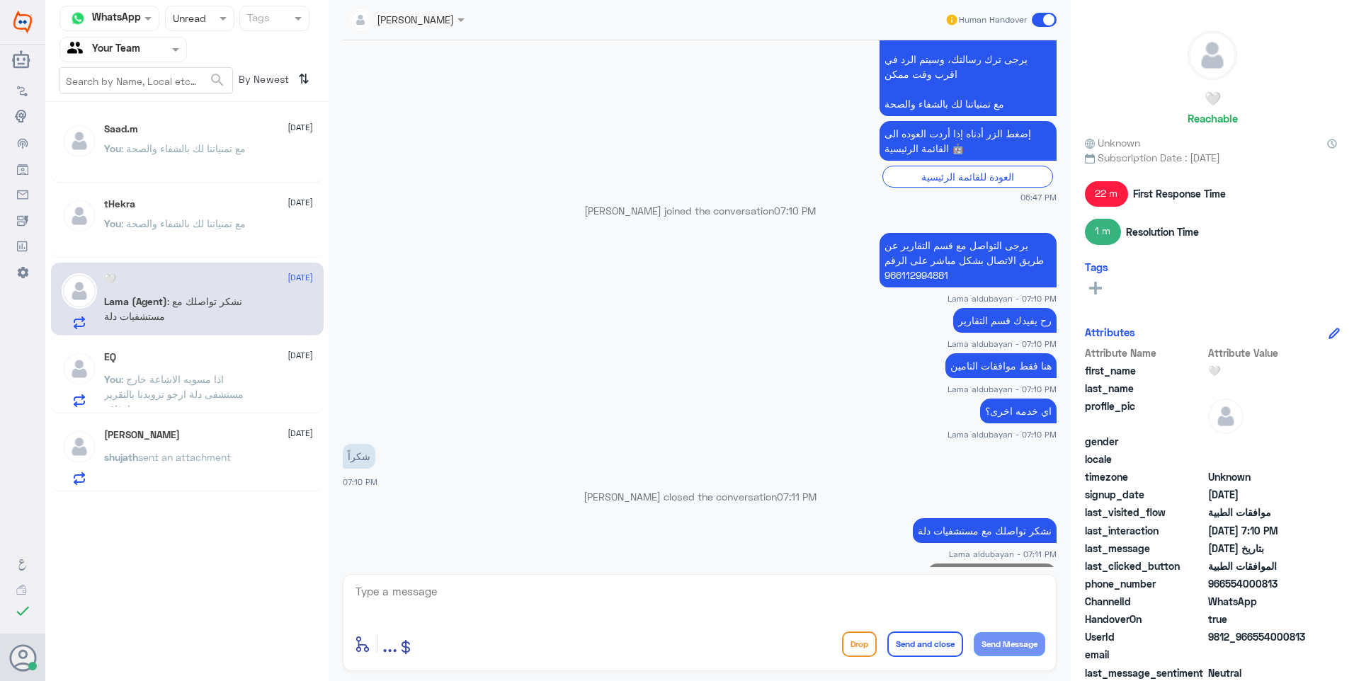
scroll to position [1215, 0]
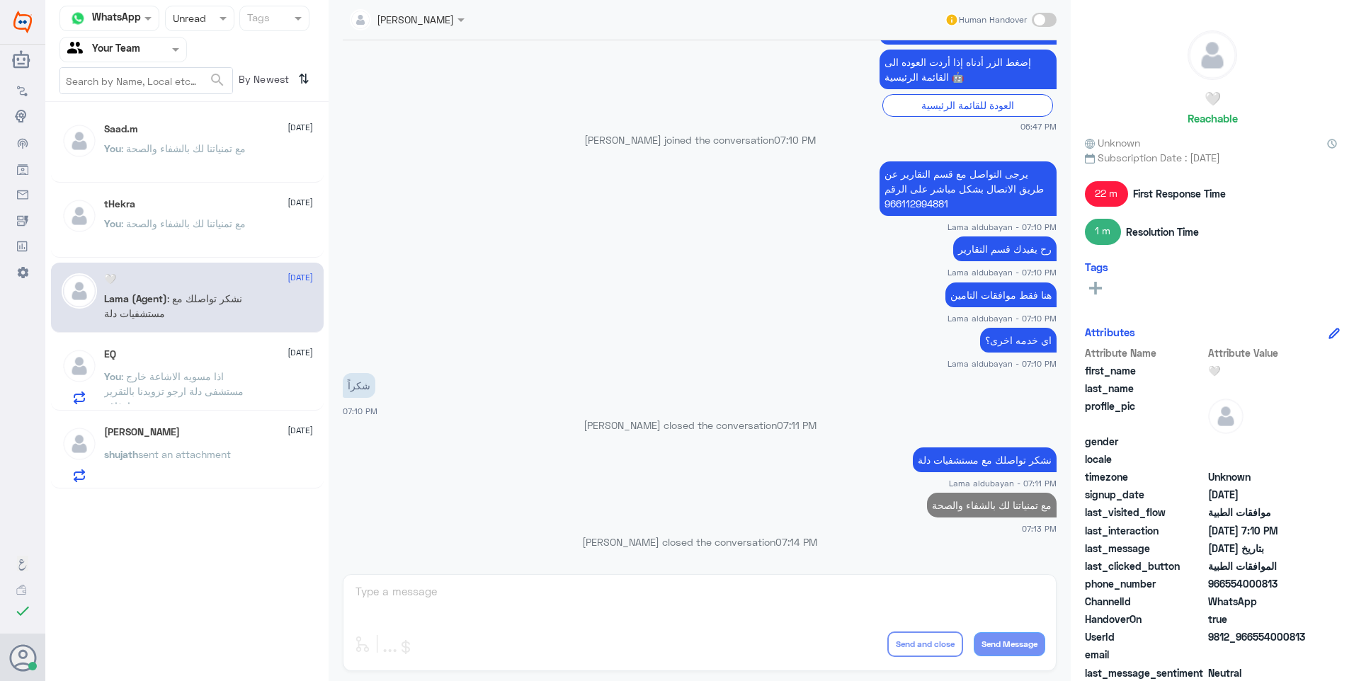
click at [256, 404] on p "You : اذا مسويه الاشاعة خارج مستشفى دلة ارجو تزويدنا بالتقرير حتى يتم ارفاقه ." at bounding box center [183, 386] width 159 height 35
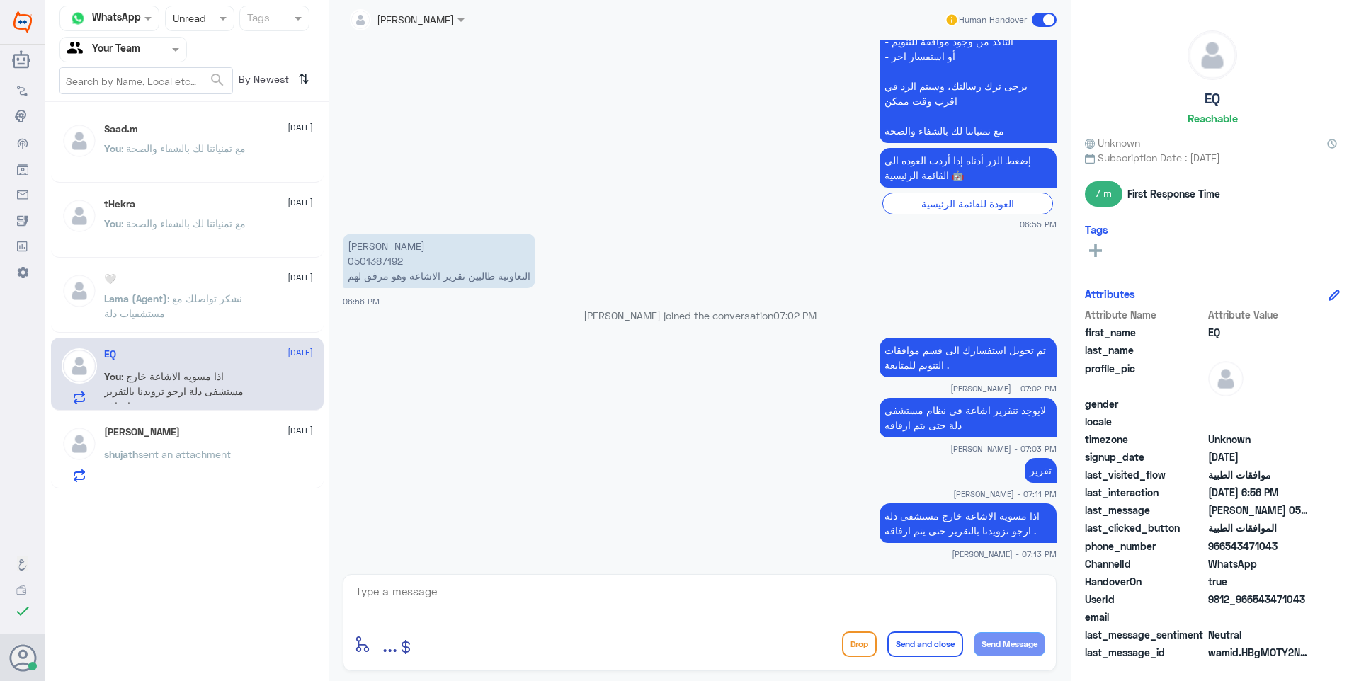
click at [266, 451] on div "shujath sent an attachment" at bounding box center [208, 466] width 209 height 32
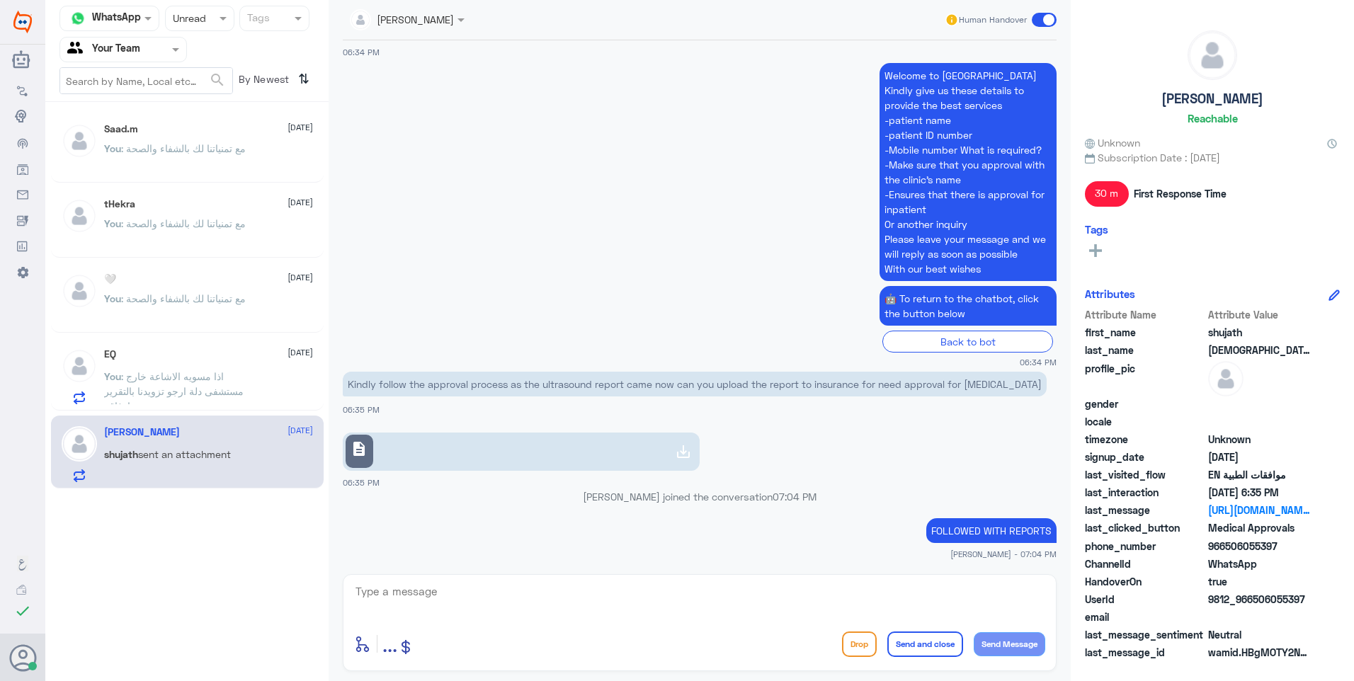
click at [220, 25] on span at bounding box center [225, 18] width 18 height 15
click at [220, 98] on div "Closed" at bounding box center [199, 104] width 69 height 26
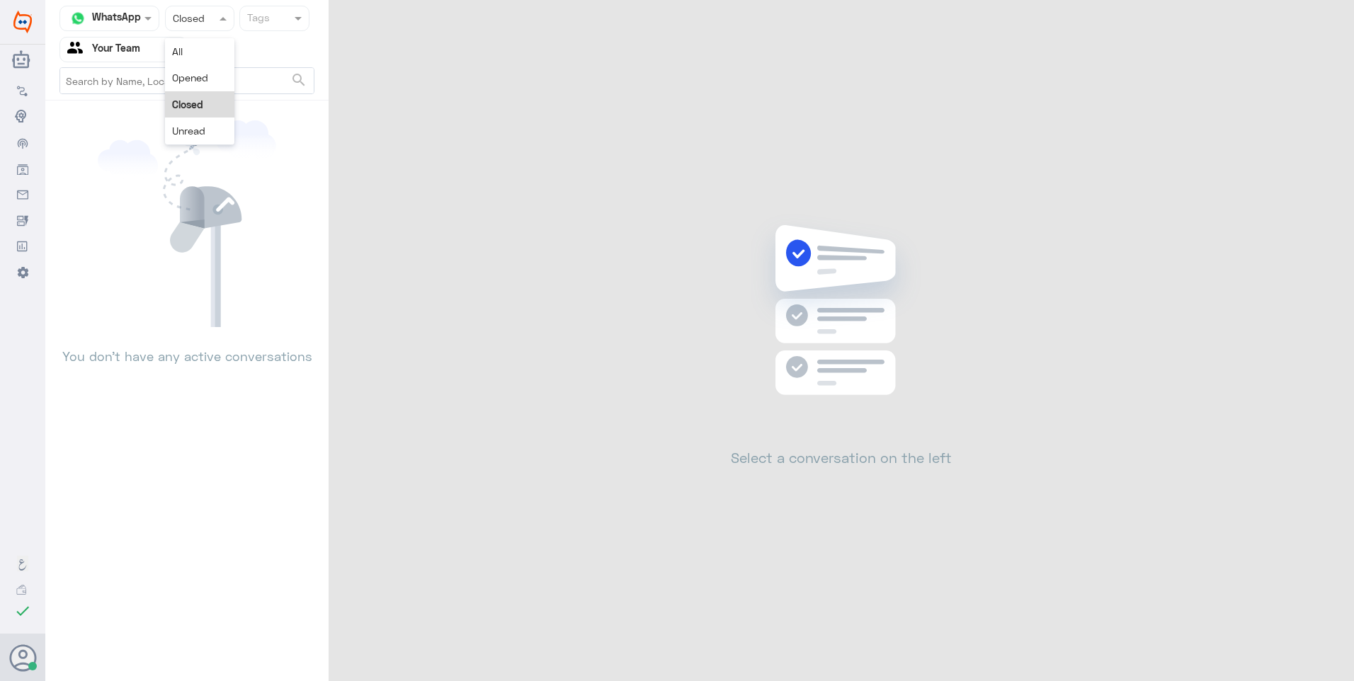
click at [211, 30] on div "Status × Closed" at bounding box center [199, 18] width 69 height 25
click at [205, 131] on div "Unread" at bounding box center [199, 131] width 69 height 26
click at [205, 27] on div "Status × Unread" at bounding box center [199, 18] width 69 height 25
click at [208, 84] on div "Opened" at bounding box center [199, 77] width 69 height 26
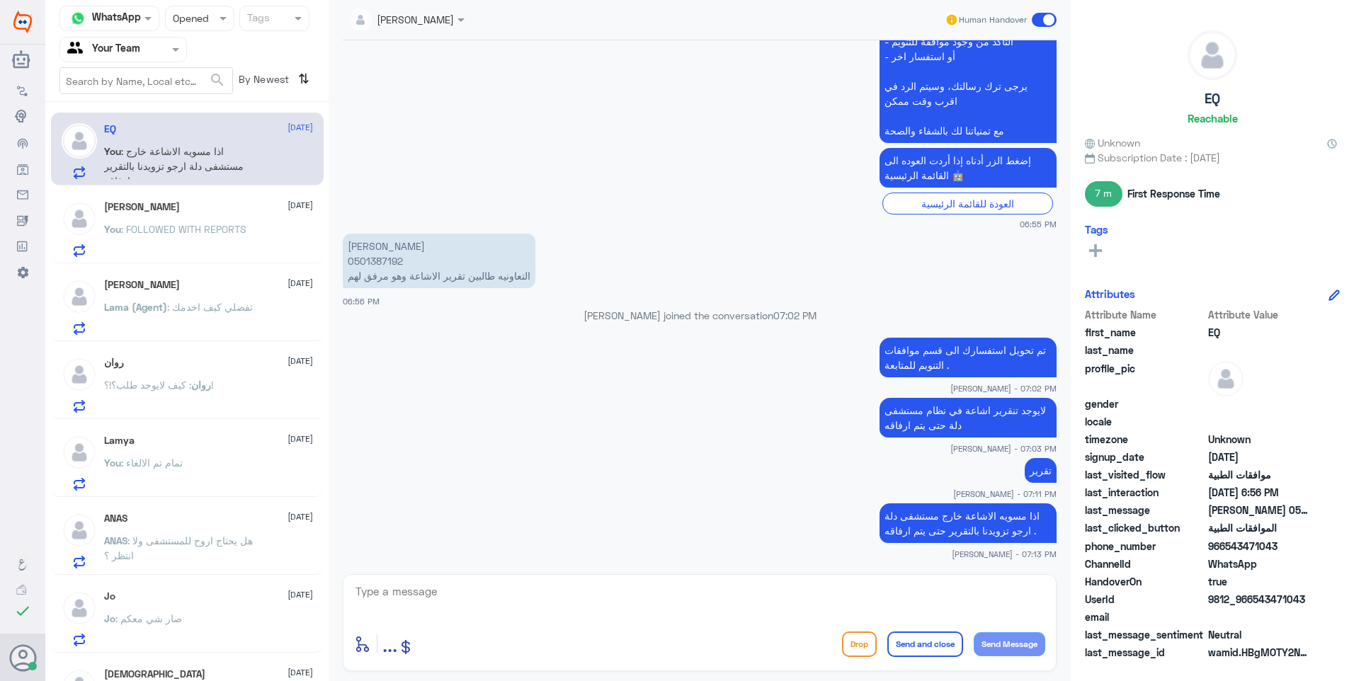
click at [191, 241] on p "You : FOLLOWED WITH REPORTS" at bounding box center [175, 239] width 142 height 35
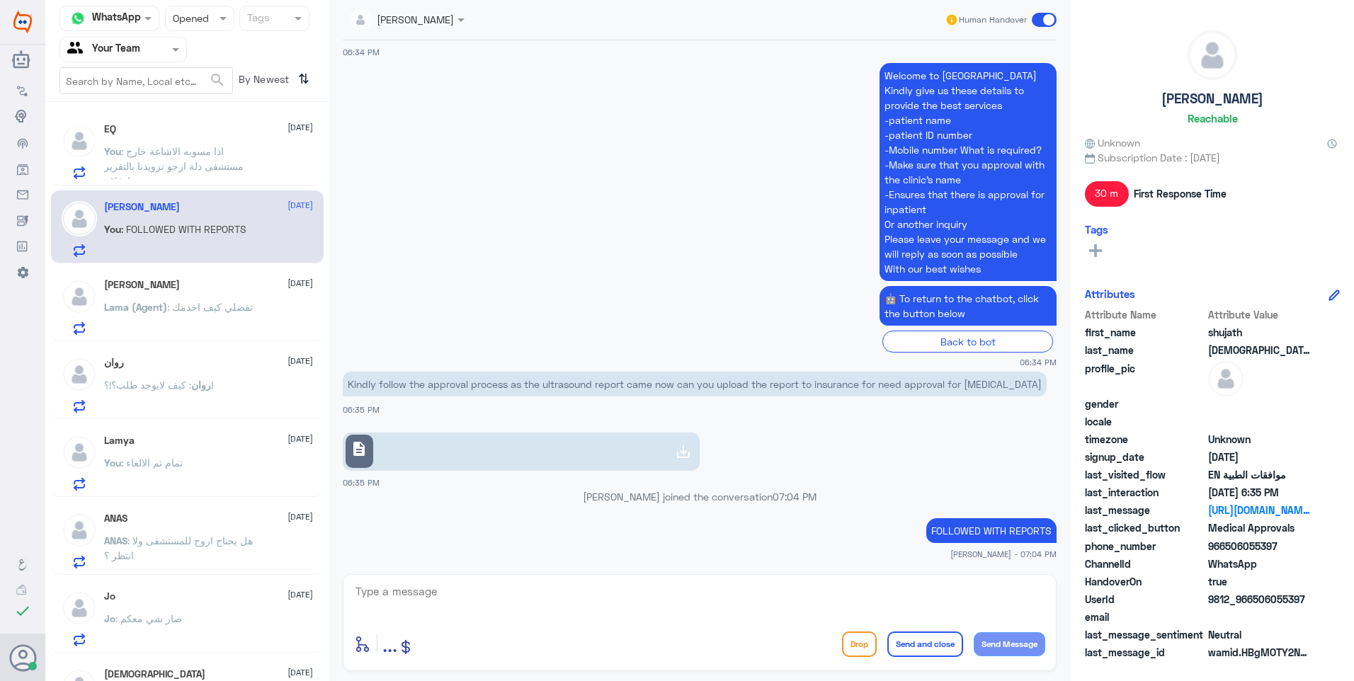
click at [222, 326] on p "Lama (Agent) : تفضلي كيف اخدمك" at bounding box center [178, 317] width 149 height 35
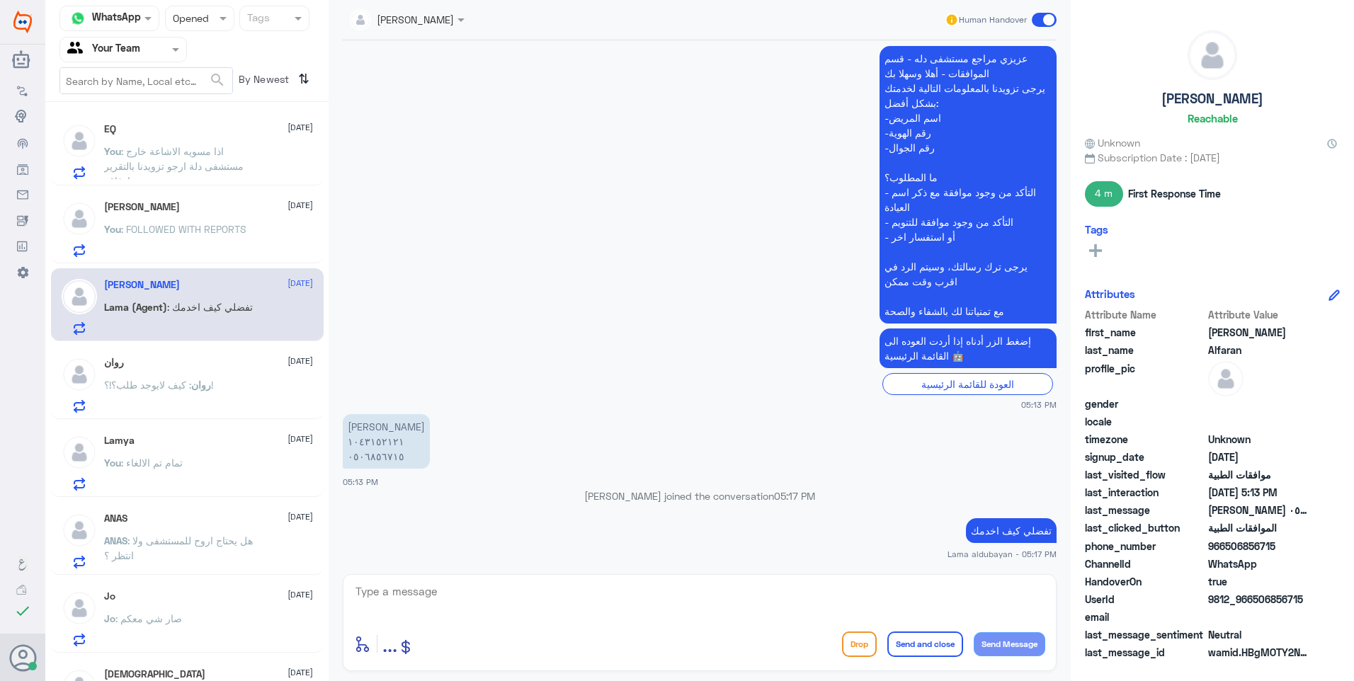
click at [226, 389] on div "روان : كيف لايوجد طلب؟!؟!" at bounding box center [208, 397] width 209 height 32
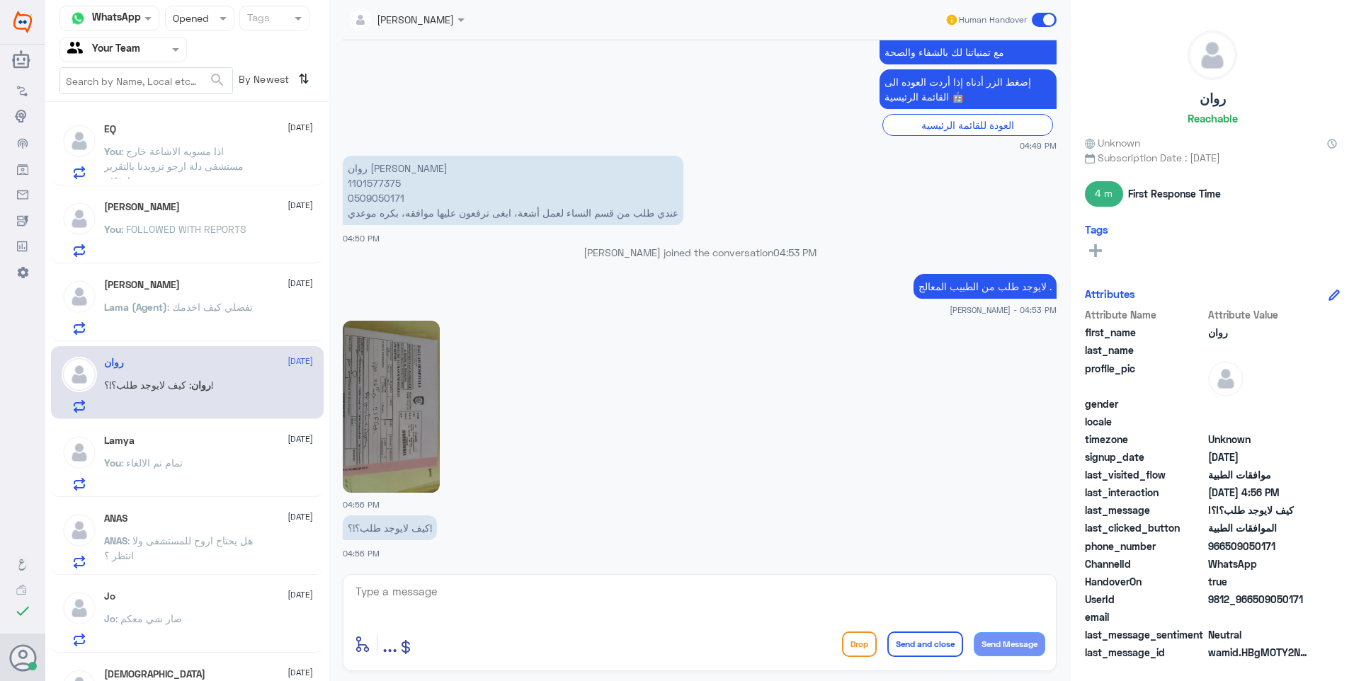
click at [232, 491] on div "Lamya 14 September You : تمام تم الالغاء" at bounding box center [187, 460] width 273 height 73
click at [232, 486] on div "You : تمام تم الالغاء" at bounding box center [208, 475] width 209 height 32
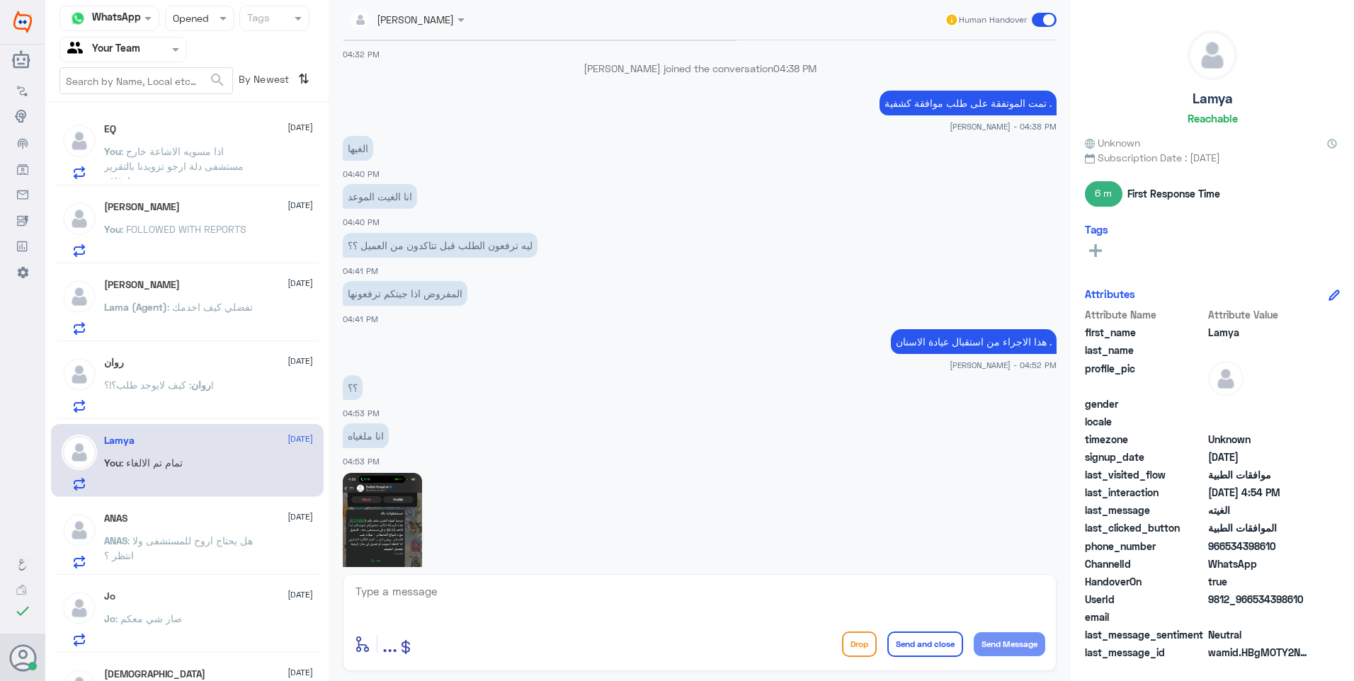
click at [411, 580] on div "enter flow name ... Drop Send and close Send Message" at bounding box center [700, 622] width 714 height 97
click at [409, 593] on textarea at bounding box center [699, 599] width 691 height 35
paste textarea "اي خدمه اخرى؟"
type textarea "اي خدمه اخرى؟"
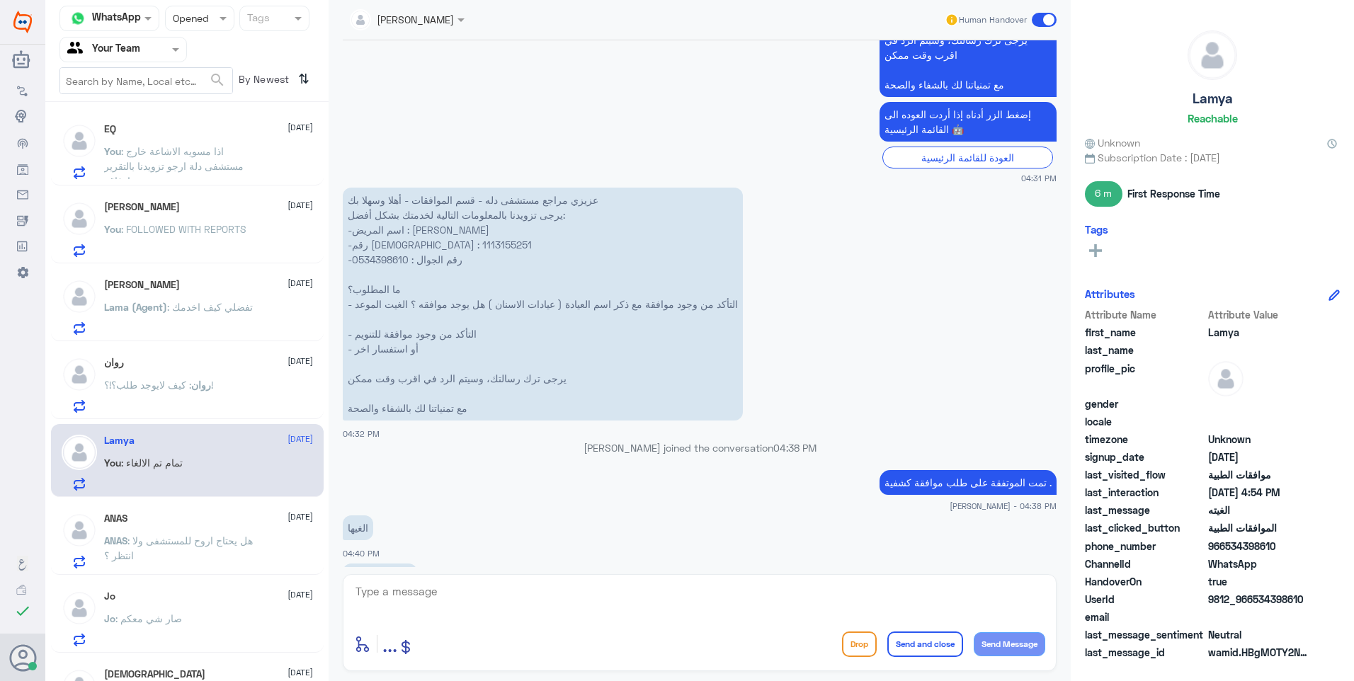
click at [379, 241] on p "عزيزي مراجع مستشفى دله - قسم الموافقات - أهلا وسهلا بك يرجى تزويدنا بالمعلومات …" at bounding box center [543, 304] width 400 height 233
click at [379, 241] on div "14 Sep 2025 سلام 04:31 PM مرحباً بك في مستشفيات دله سعداء بتواجدك معنا اليوم 👋 …" at bounding box center [700, 303] width 728 height 527
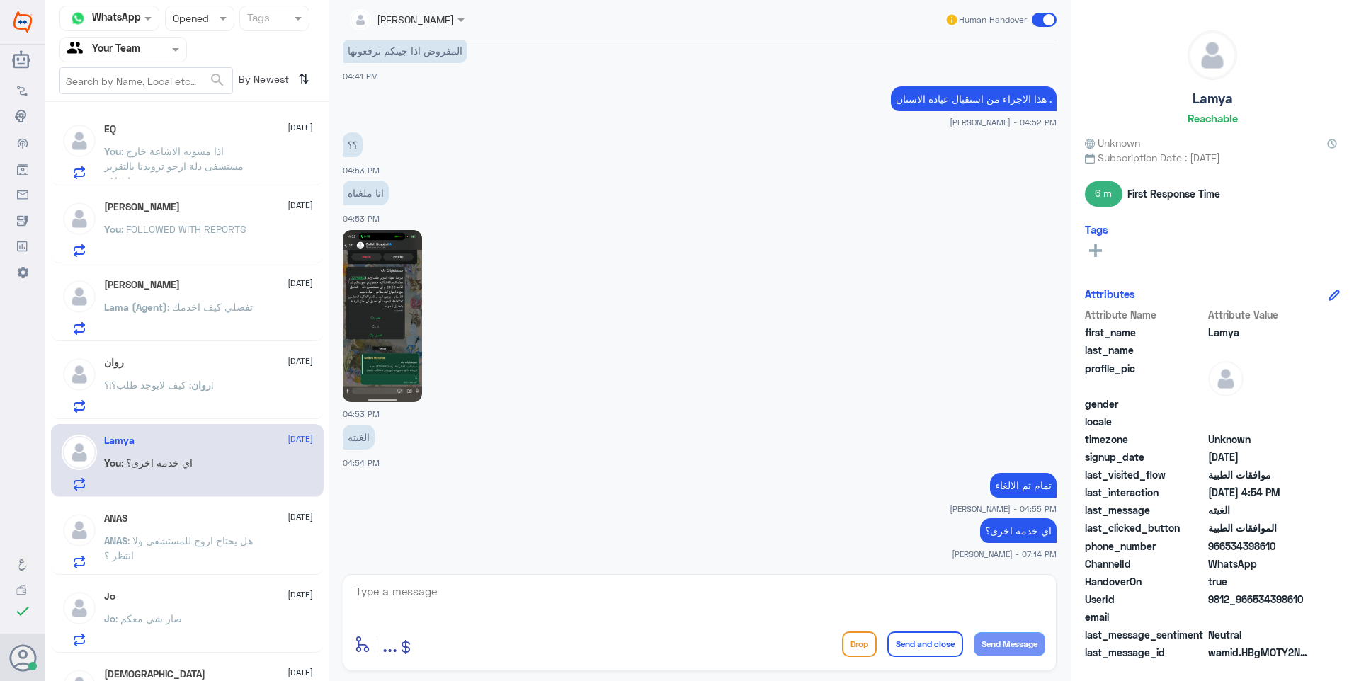
click at [188, 16] on input "text" at bounding box center [186, 18] width 26 height 16
click at [207, 123] on div "Unread" at bounding box center [199, 131] width 69 height 26
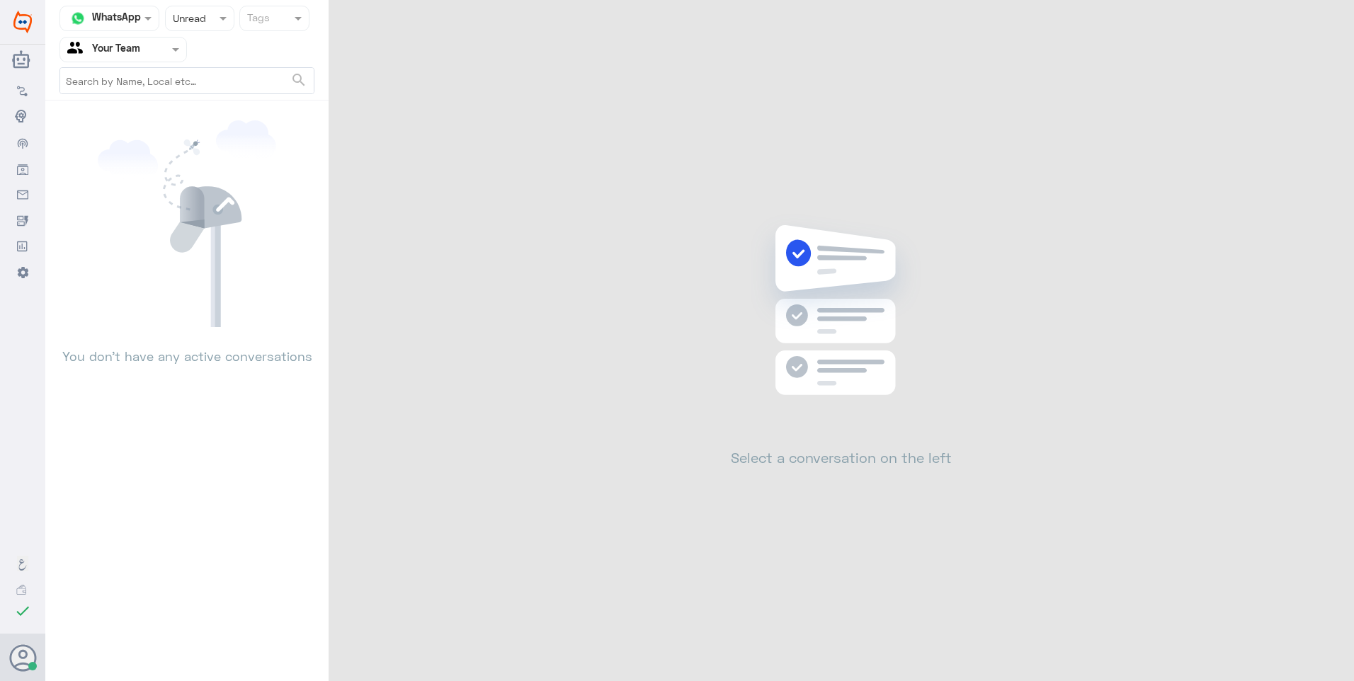
click at [214, 26] on div at bounding box center [200, 18] width 68 height 16
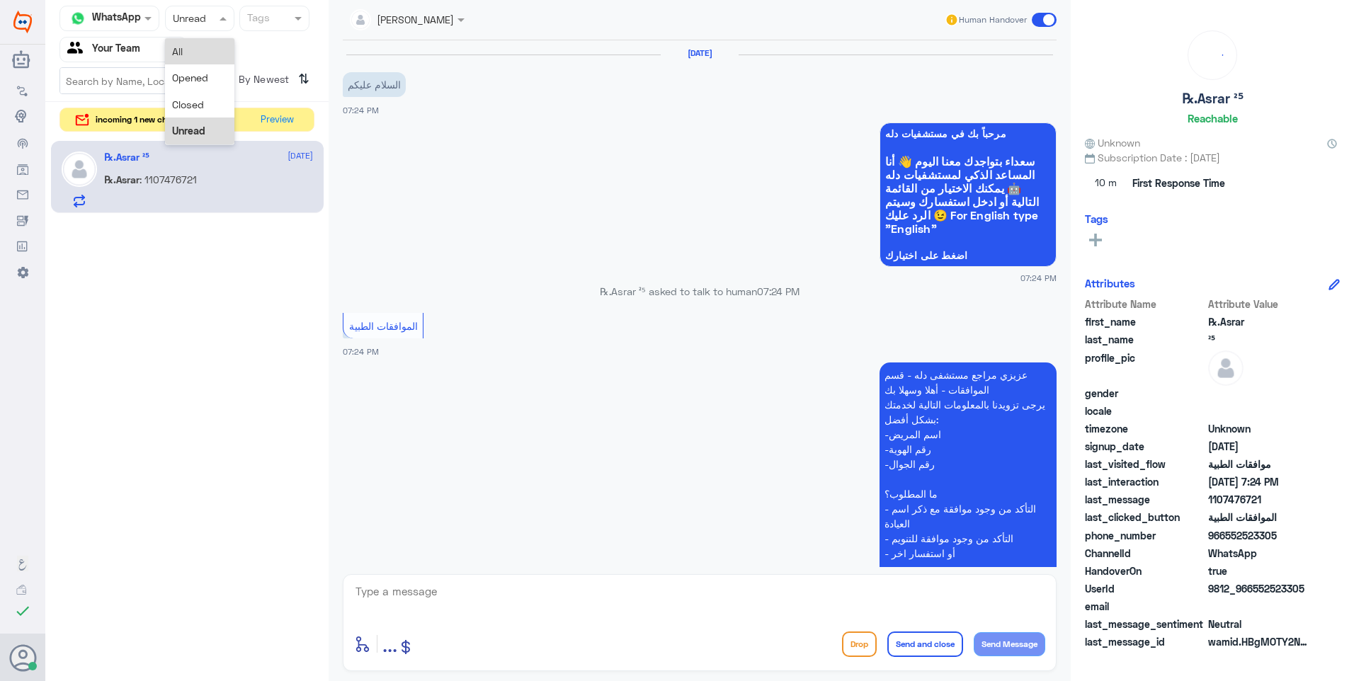
scroll to position [215, 0]
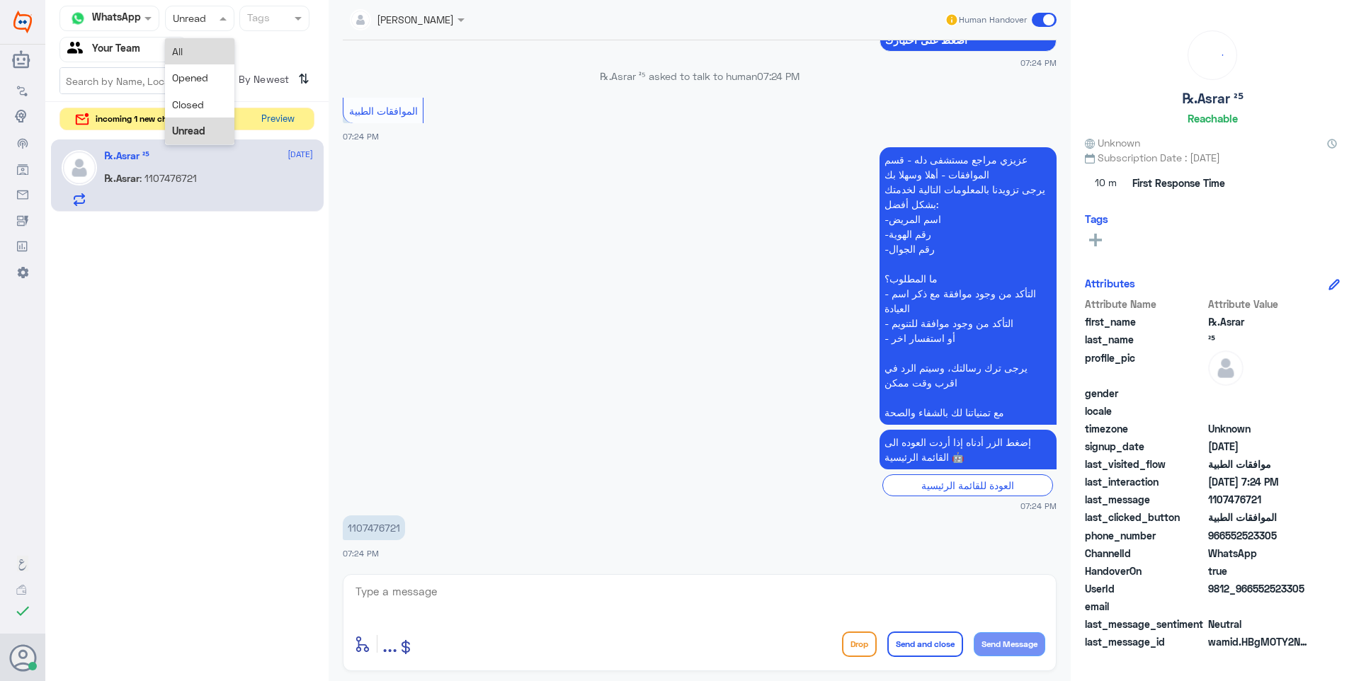
click at [280, 126] on button "Preview" at bounding box center [278, 119] width 44 height 22
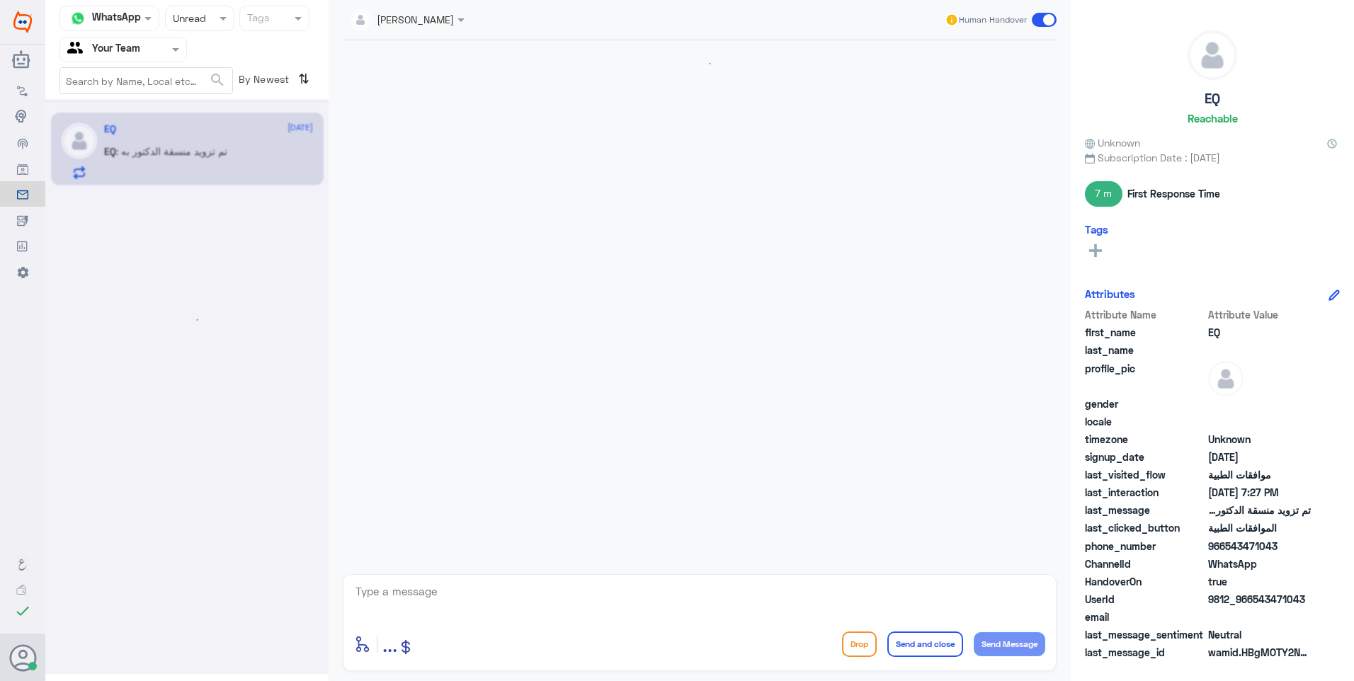
scroll to position [546, 0]
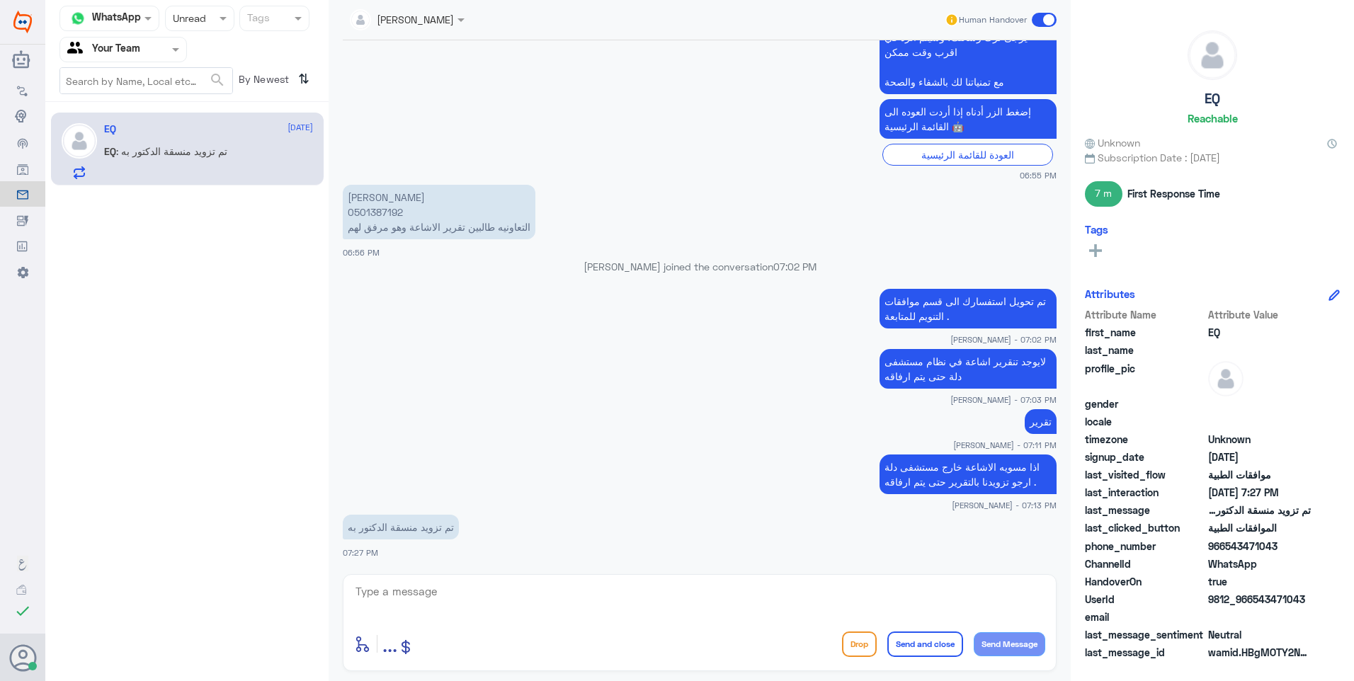
click at [385, 531] on p "تم تزويد منسقة الدكتور به" at bounding box center [401, 527] width 116 height 25
copy div "تم تزويد منسقة الدكتور به"
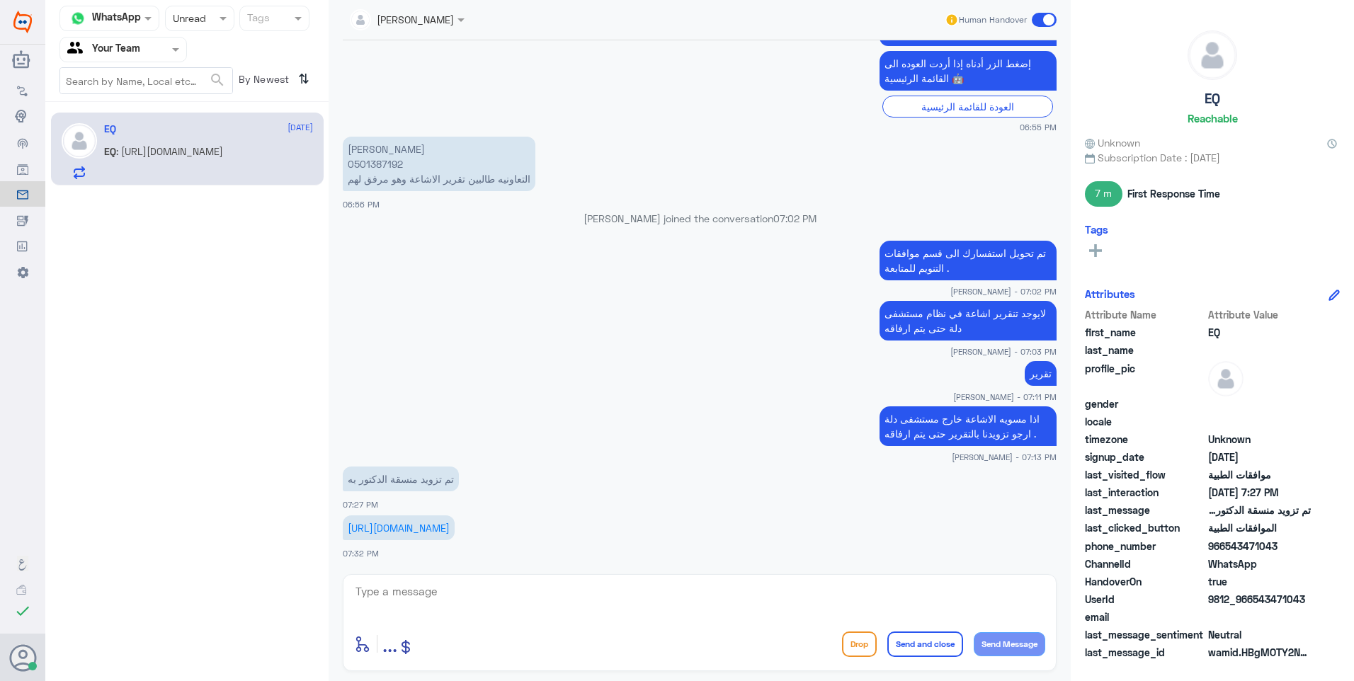
click at [448, 537] on p "https://dia.drsulaimanalhabib.com/ZFP/?mode=proxy&lights=off&titlebar=on#pl=1IE…" at bounding box center [399, 528] width 112 height 25
click at [448, 527] on link "https://dia.drsulaimanalhabib.com/ZFP/?mode=proxy&lights=off&titlebar=on#pl=1IE…" at bounding box center [399, 528] width 102 height 12
click at [450, 522] on link "https://dia.drsulaimanalhabib.com/ZFP/?mode=proxy&lights=off&titlebar=on#pl=1IE…" at bounding box center [399, 528] width 102 height 12
drag, startPoint x: 346, startPoint y: 502, endPoint x: 849, endPoint y: 534, distance: 504.5
click at [455, 534] on p "https://dia.drsulaimanalhabib.com/ZFP/?mode=proxy&lights=off&titlebar=on#pl=1IE…" at bounding box center [399, 528] width 112 height 25
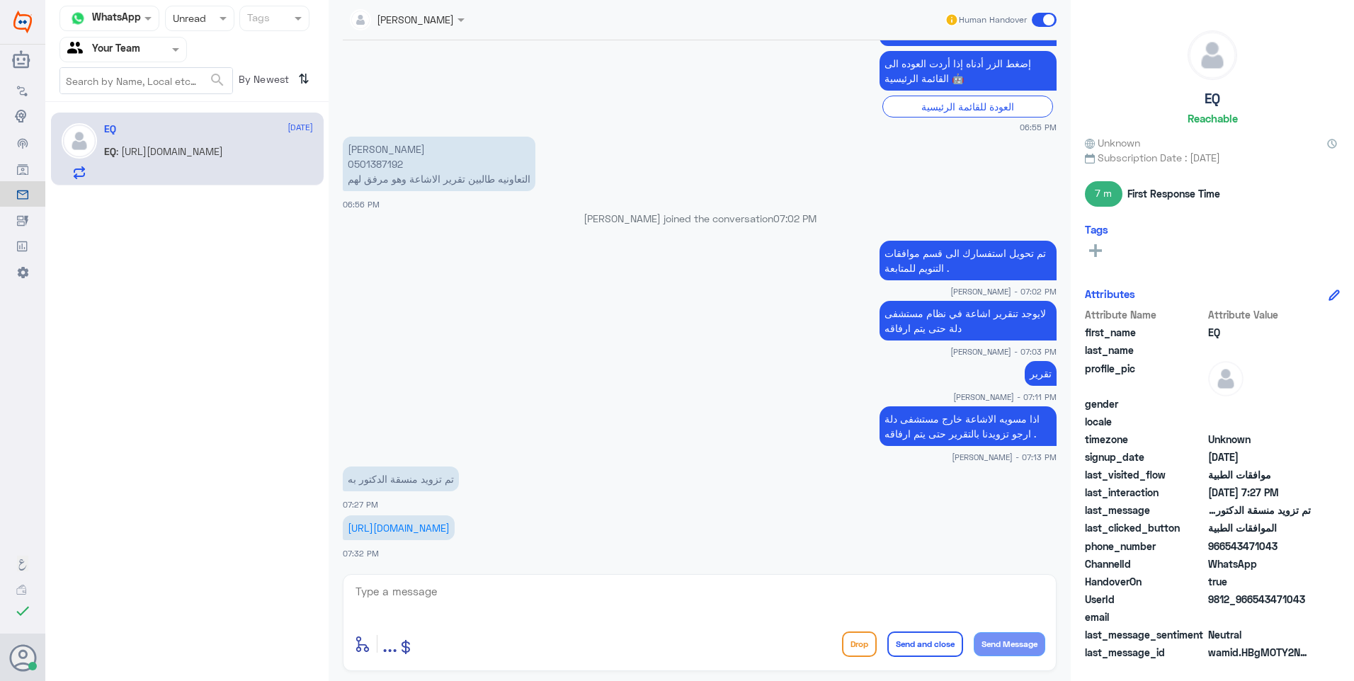
copy link "https://dia.drsulaimanalhabib.com/ZFP/?mode=proxy&lights=off&titlebar=on#pl=1IE…"
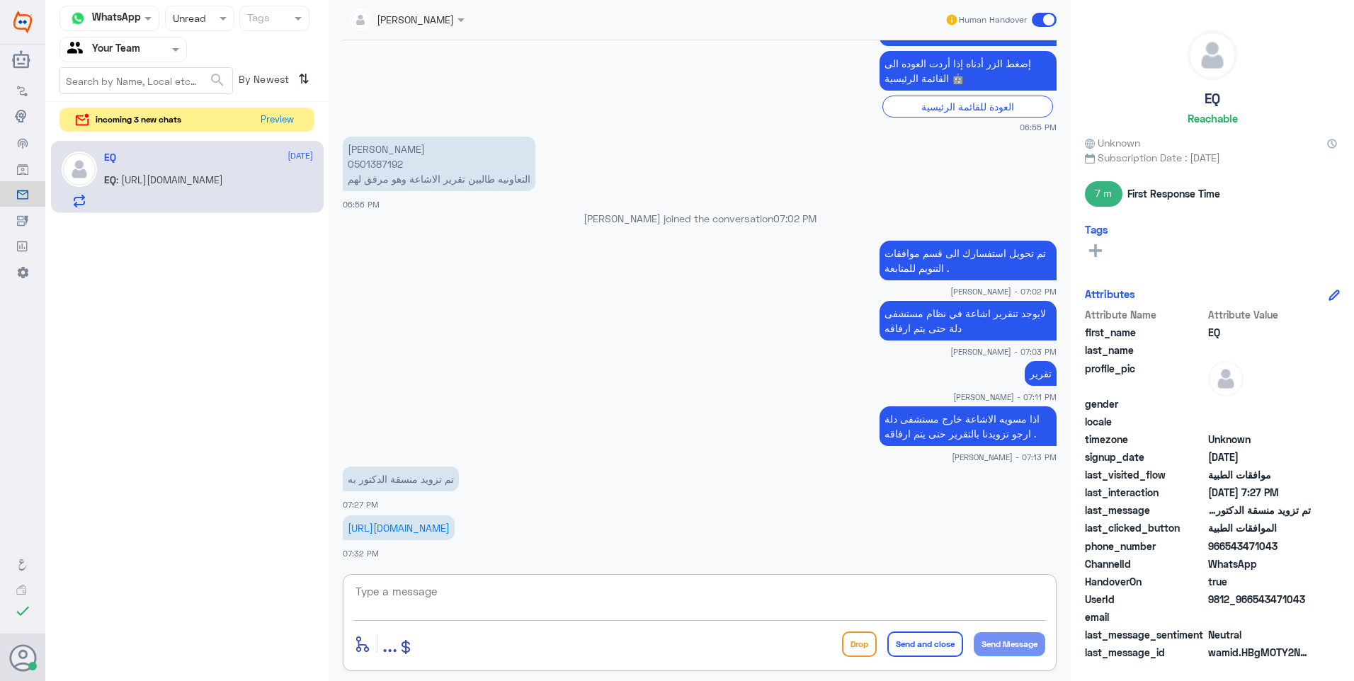
click at [357, 612] on textarea at bounding box center [699, 599] width 691 height 35
type textarea "s"
click at [872, 241] on app-msgs-text "تم تحويل استفسارك الى قسم موافقات التنويم للمتابعة ." at bounding box center [700, 261] width 714 height 41
click at [879, 241] on p "تم تحويل استفسارك الى قسم موافقات التنويم للمتابعة ." at bounding box center [967, 261] width 177 height 40
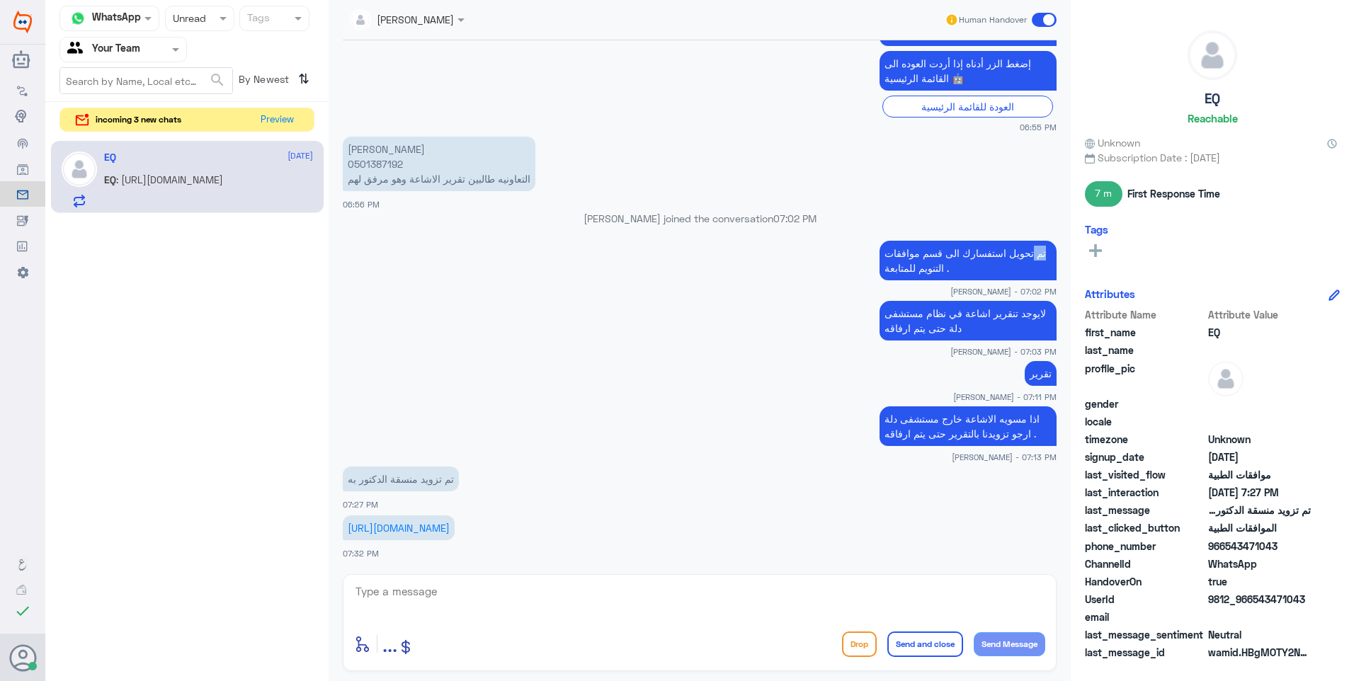
click at [879, 241] on p "تم تحويل استفسارك الى قسم موافقات التنويم للمتابعة ." at bounding box center [967, 261] width 177 height 40
copy div "تم تحويل استفسارك الى قسم موافقات التنويم للمتابعة ."
click at [448, 586] on textarea at bounding box center [699, 599] width 691 height 35
paste textarea "تم تحويل استفسارك الى قسم موافقات التنويم للمتابعة ."
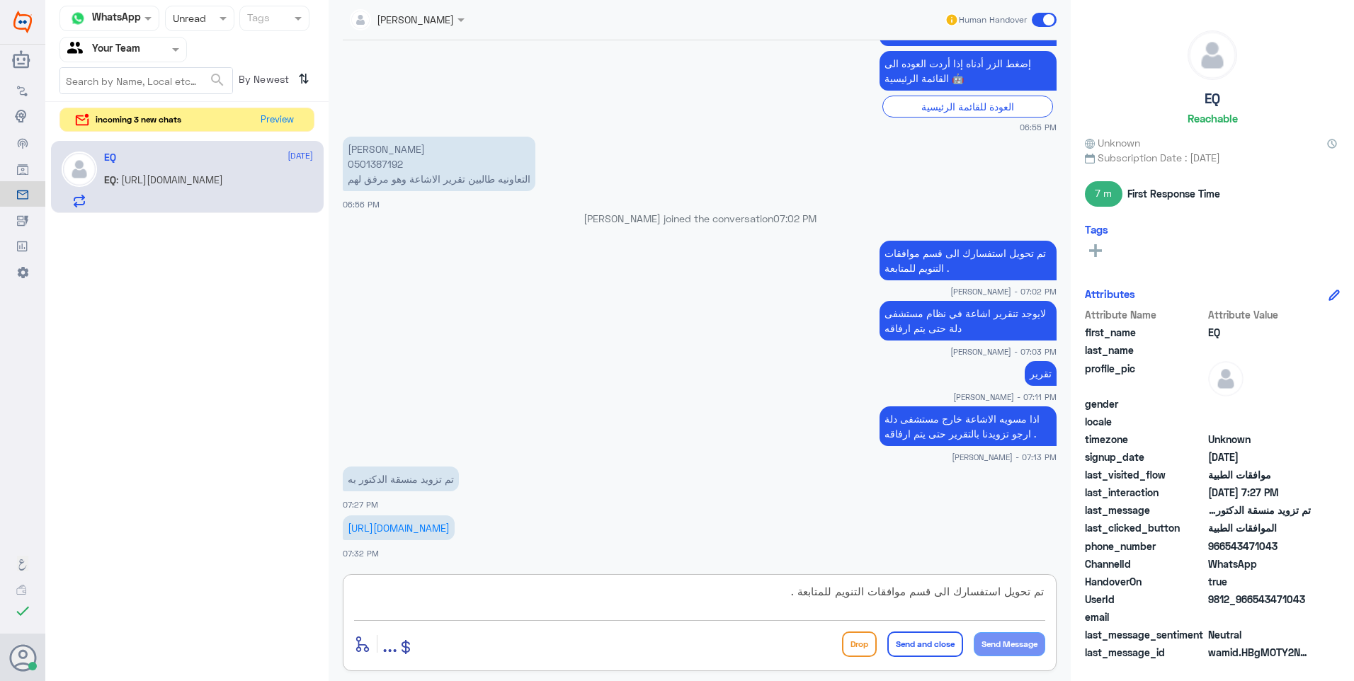
scroll to position [13, 0]
drag, startPoint x: 514, startPoint y: 605, endPoint x: 1112, endPoint y: 457, distance: 615.7
click at [1112, 457] on div "Channel WhatsApp Status × Unread Tags Agent Filter Your Team search By Newest ⇅…" at bounding box center [699, 342] width 1309 height 685
paste textarea ""تم إحالة استفسارك إلى قسم موافقات التنويم للمتابعة.""
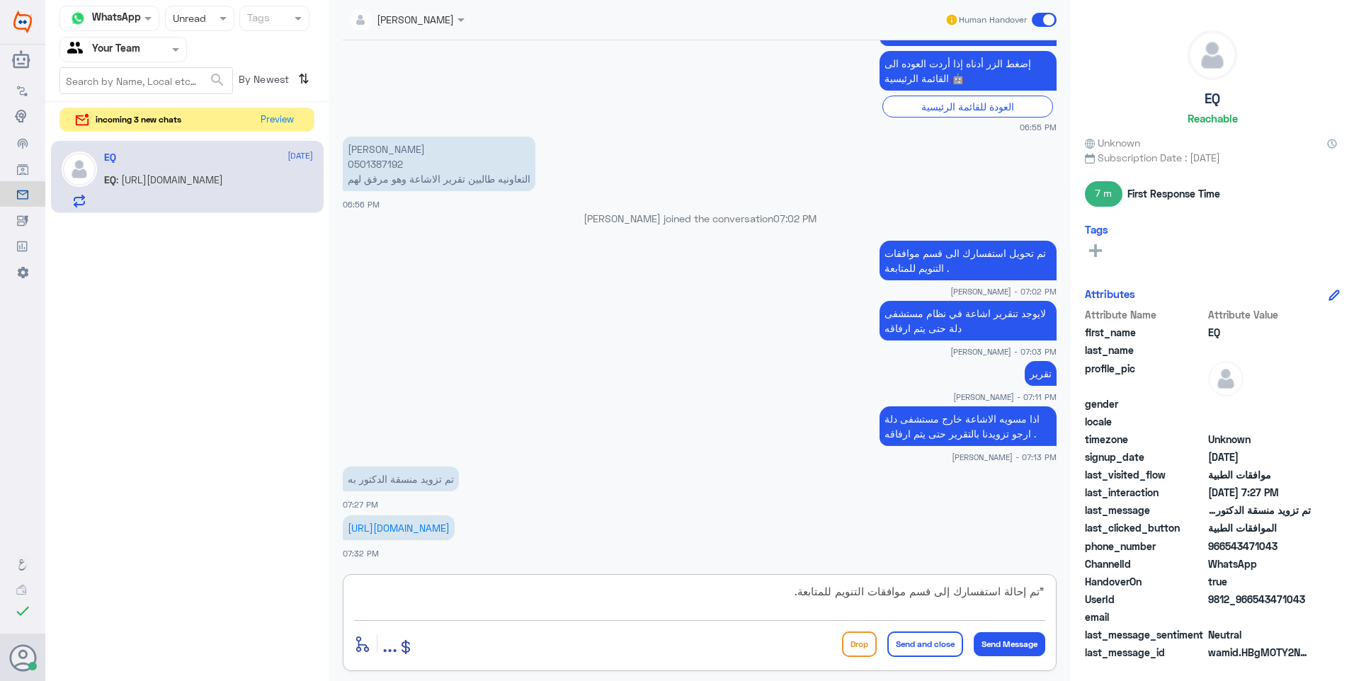
type textarea "تم إحالة استفسارك إلى قسم موافقات التنويم للمتابعة."
drag, startPoint x: 1040, startPoint y: 590, endPoint x: 1101, endPoint y: 593, distance: 61.7
click at [1101, 593] on div "Channel WhatsApp Status × Unread Tags Agent Filter Your Team search By Newest ⇅…" at bounding box center [699, 342] width 1309 height 685
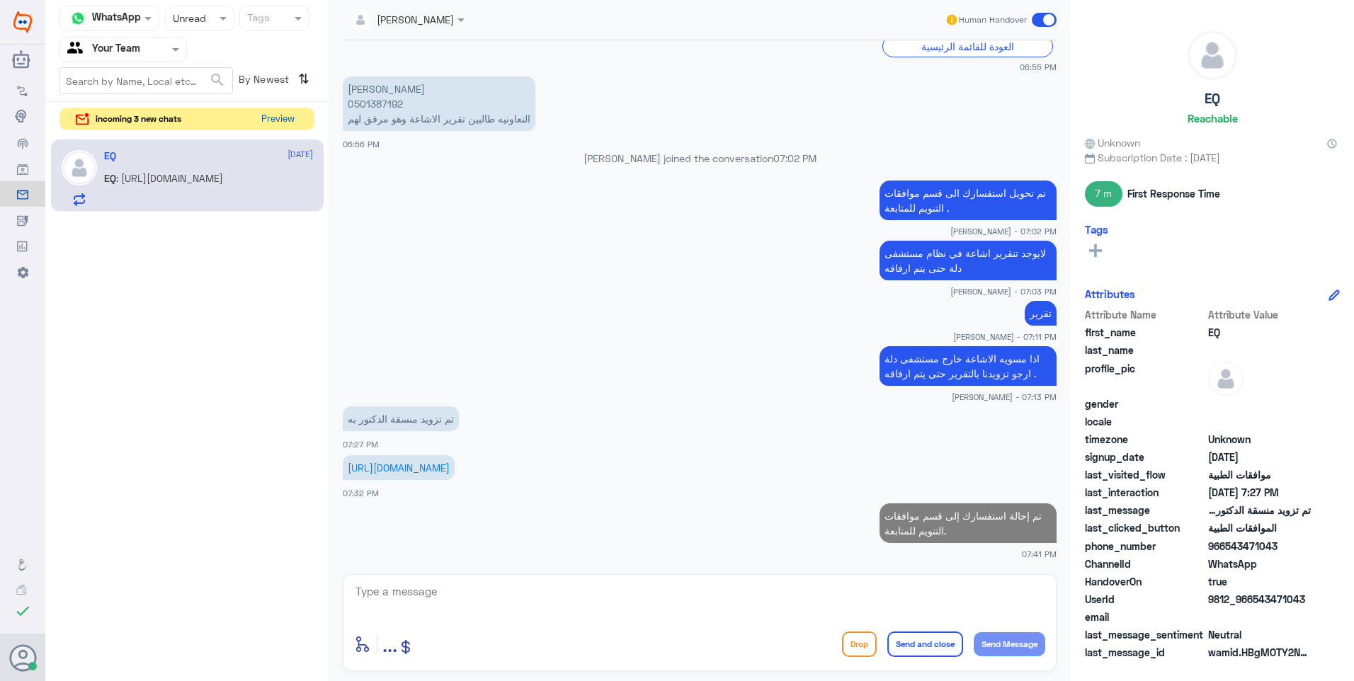
click at [275, 123] on button "Preview" at bounding box center [278, 119] width 44 height 22
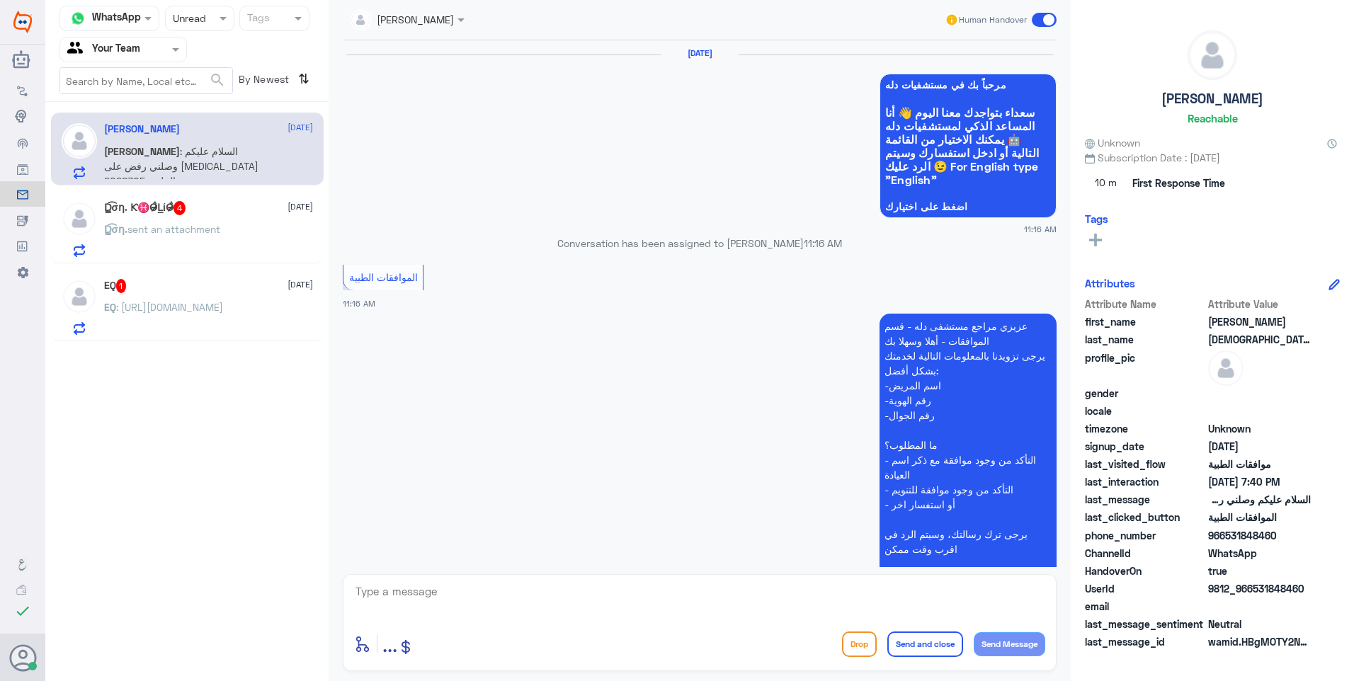
scroll to position [1450, 0]
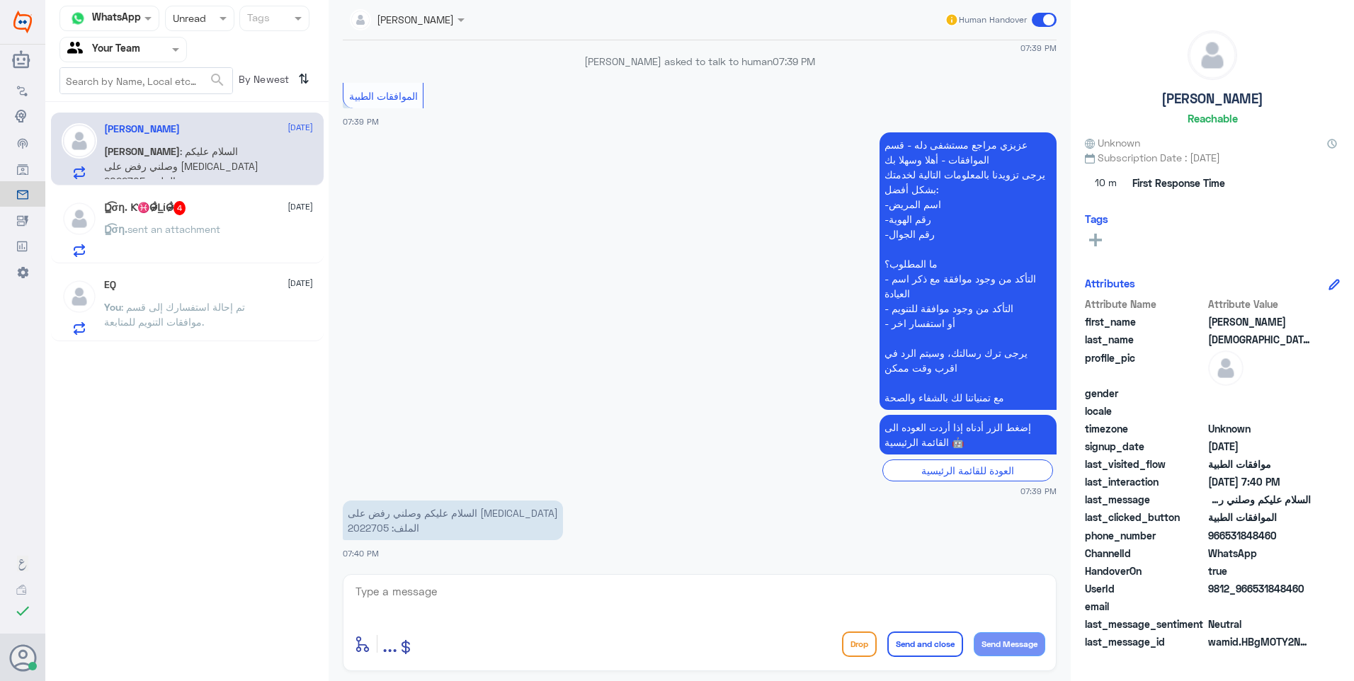
click at [364, 527] on p "السلام عليكم وصلني رفض على MRI الملف: 2022705" at bounding box center [453, 521] width 220 height 40
click at [507, 593] on textarea at bounding box center [699, 599] width 691 height 35
type textarea "ا"
paste textarea "22-07-2025"
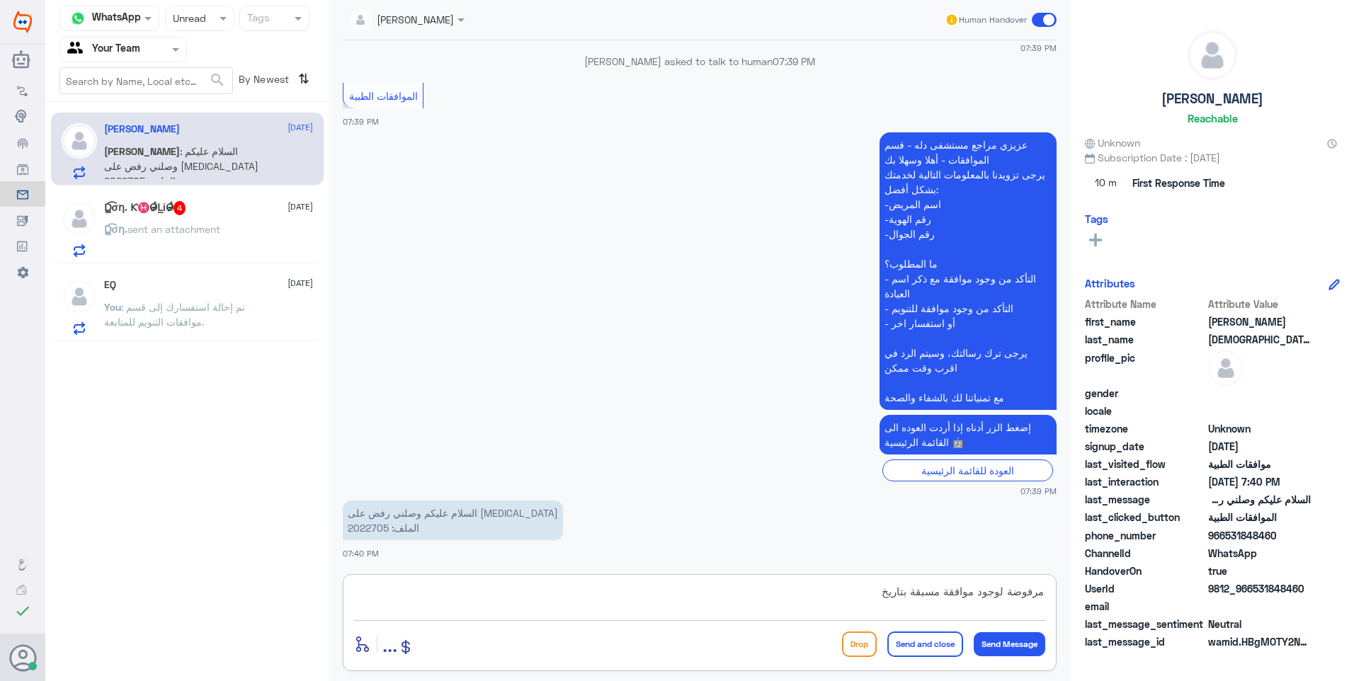
type textarea "مرفوضة لوجود موافقة مسبقة بتاريخ 22-07-2025"
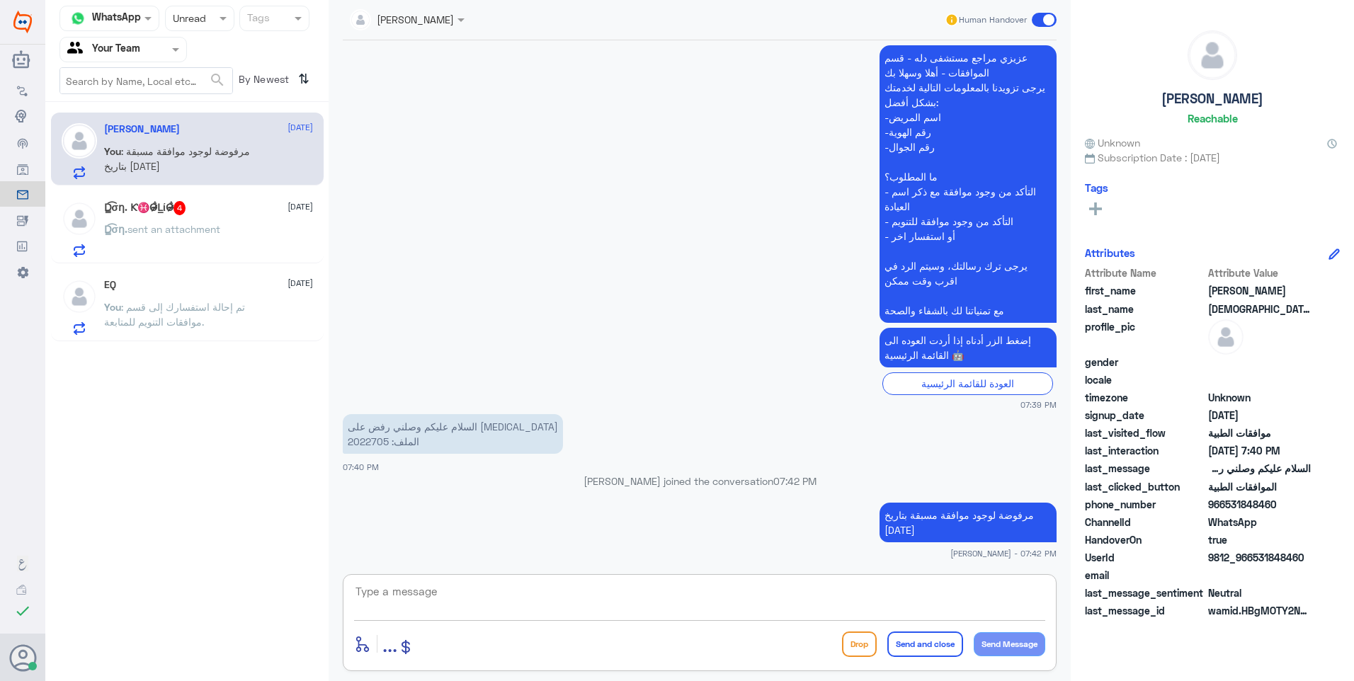
click at [182, 239] on p "‏D̳͡σƞ. sent an attachment" at bounding box center [162, 239] width 117 height 35
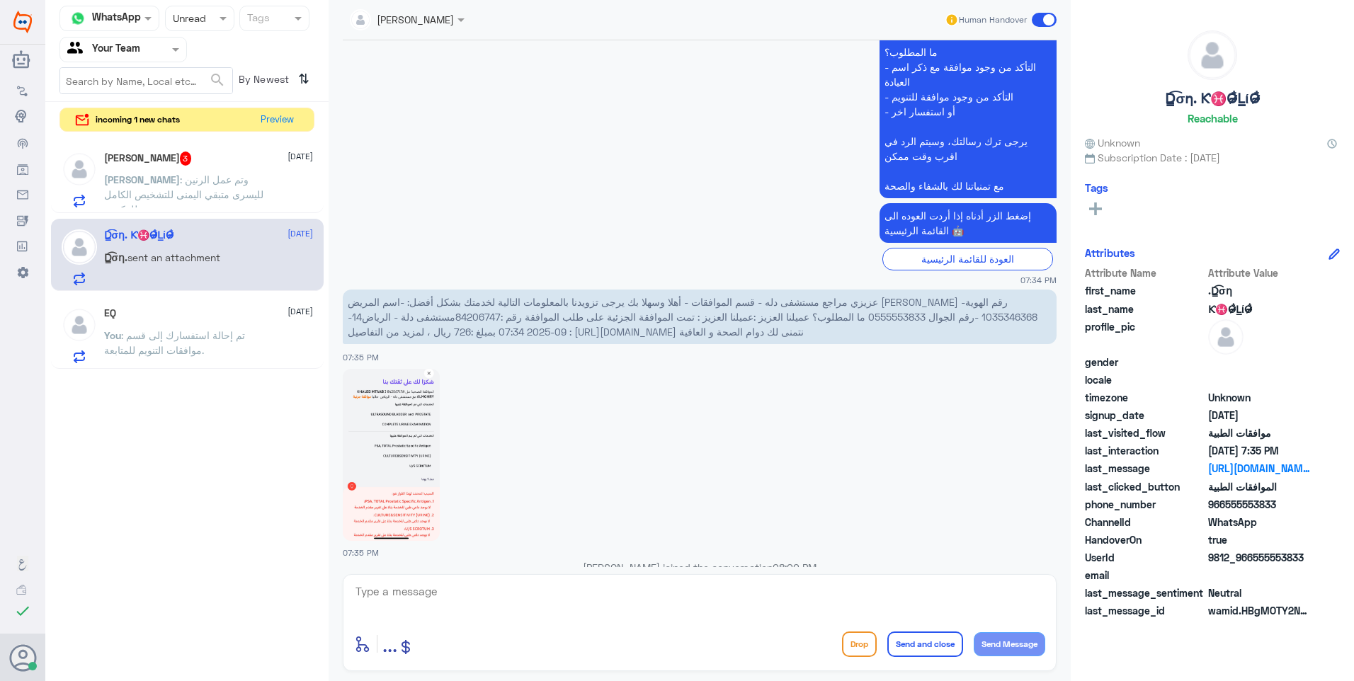
scroll to position [1641, 0]
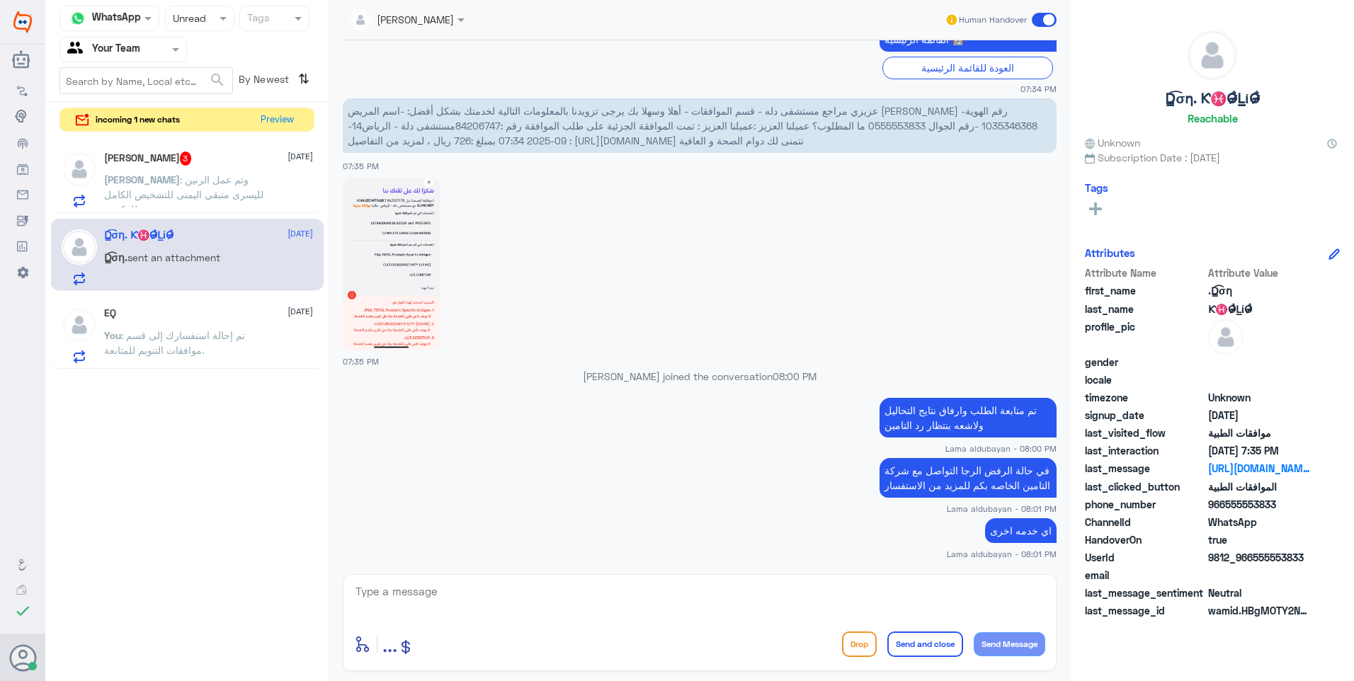
click at [209, 193] on span ": وتم عمل الرنين لليسرى متبقي اليمنى للتشخيص الكامل للركبتين" at bounding box center [183, 194] width 159 height 42
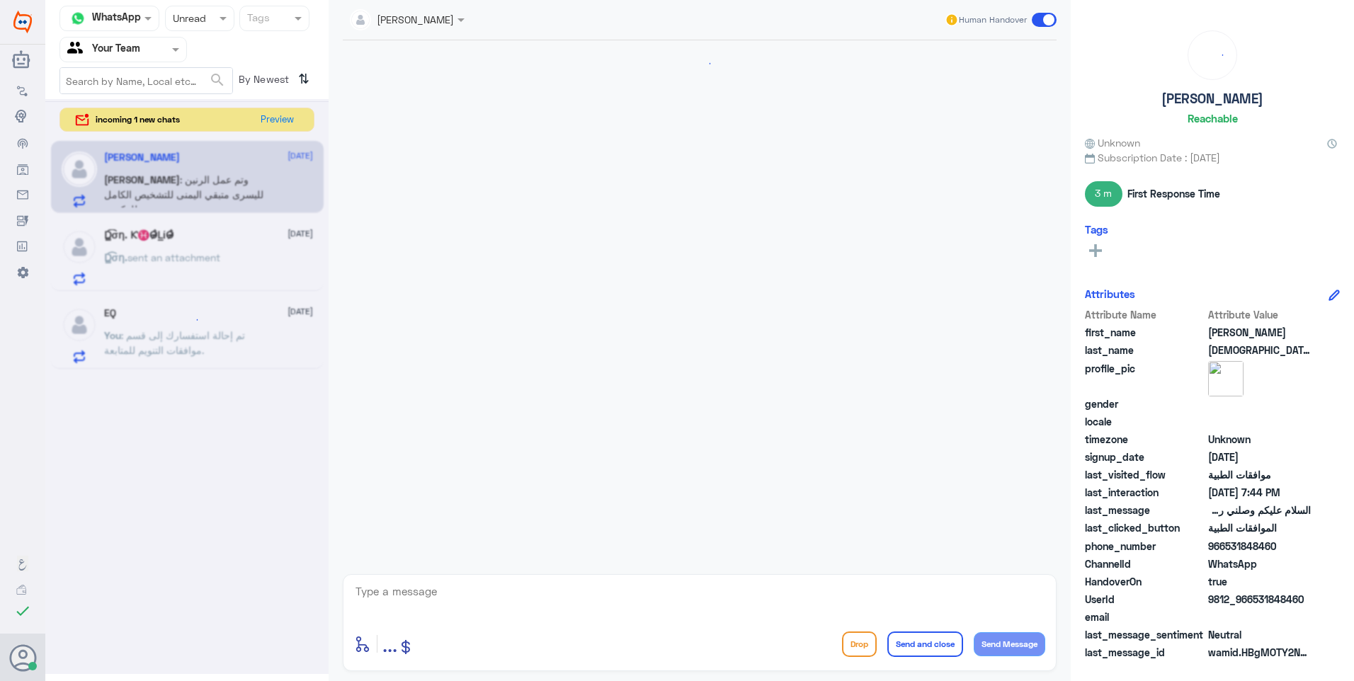
scroll to position [1071, 0]
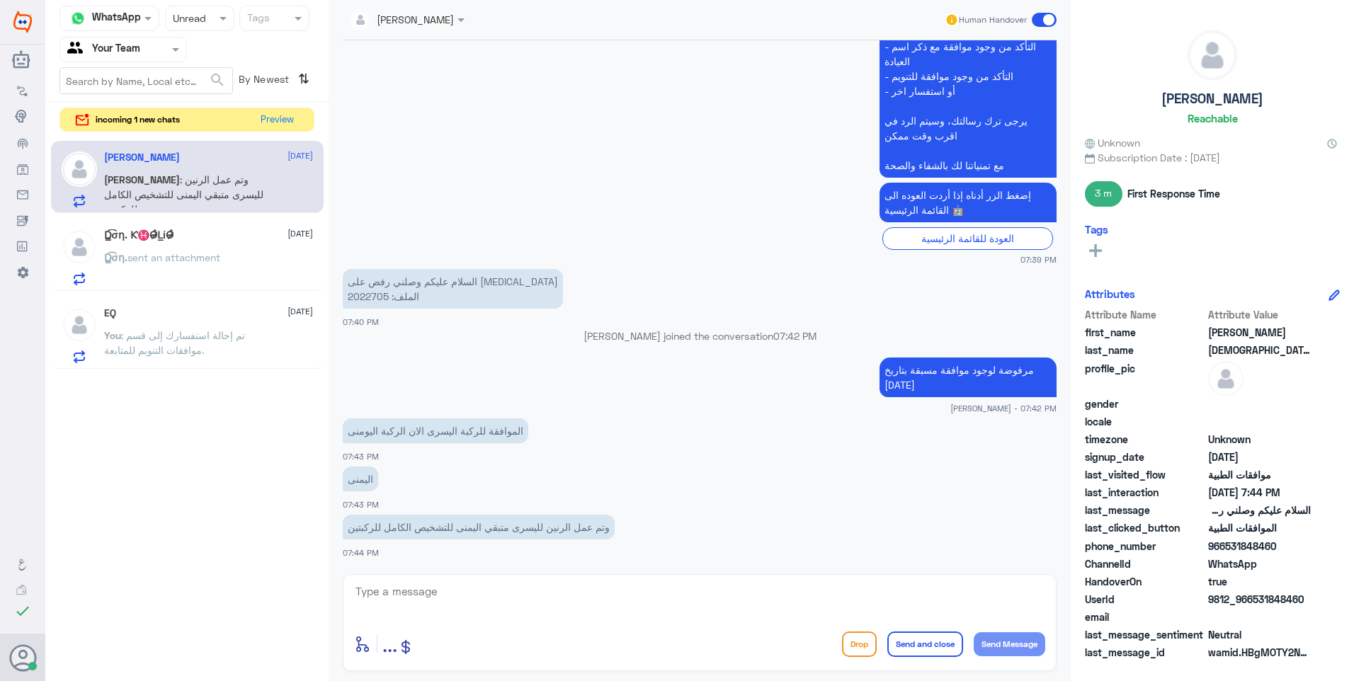
click at [499, 591] on textarea at bounding box center [699, 599] width 691 height 35
click at [360, 298] on p "السلام عليكم وصلني رفض على MRI الملف: 2022705" at bounding box center [453, 289] width 220 height 40
click at [460, 579] on div "enter flow name ... Drop Send and close Send Message" at bounding box center [700, 622] width 714 height 97
click at [460, 597] on textarea at bounding box center [699, 599] width 691 height 35
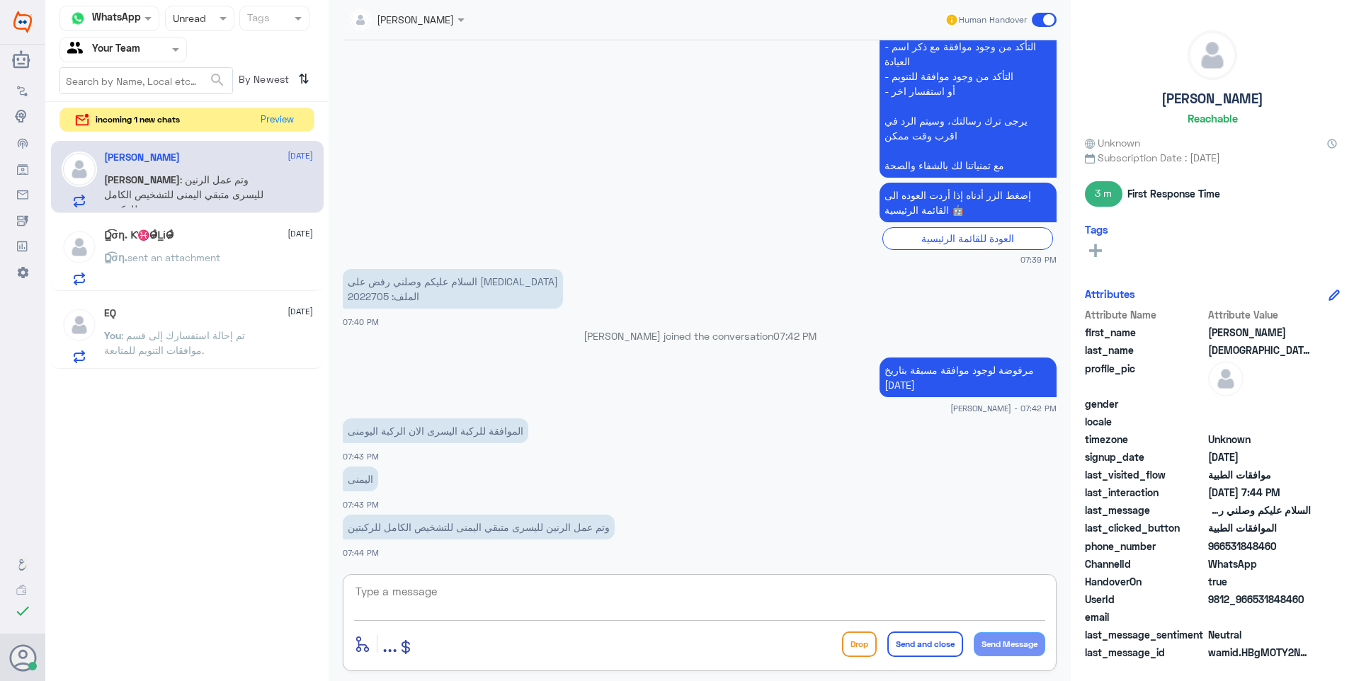
click at [460, 597] on textarea at bounding box center [699, 599] width 691 height 35
type textarea "تم متابعة الموافقة مع تقرير الطبيب"
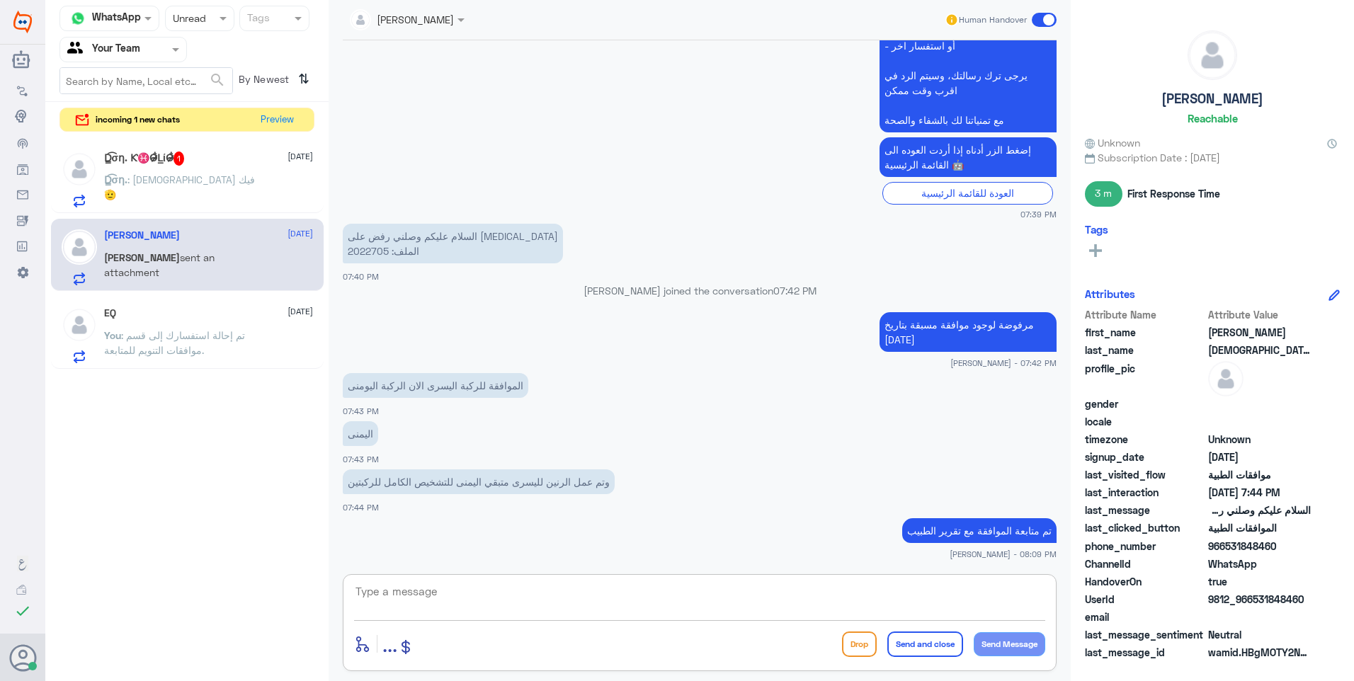
click at [215, 163] on div "‏D̳͡σƞ. Ƙ♓O̷̴̷̴̐L̲ίO̷̴̷̴̐ 1 14 September" at bounding box center [208, 159] width 209 height 14
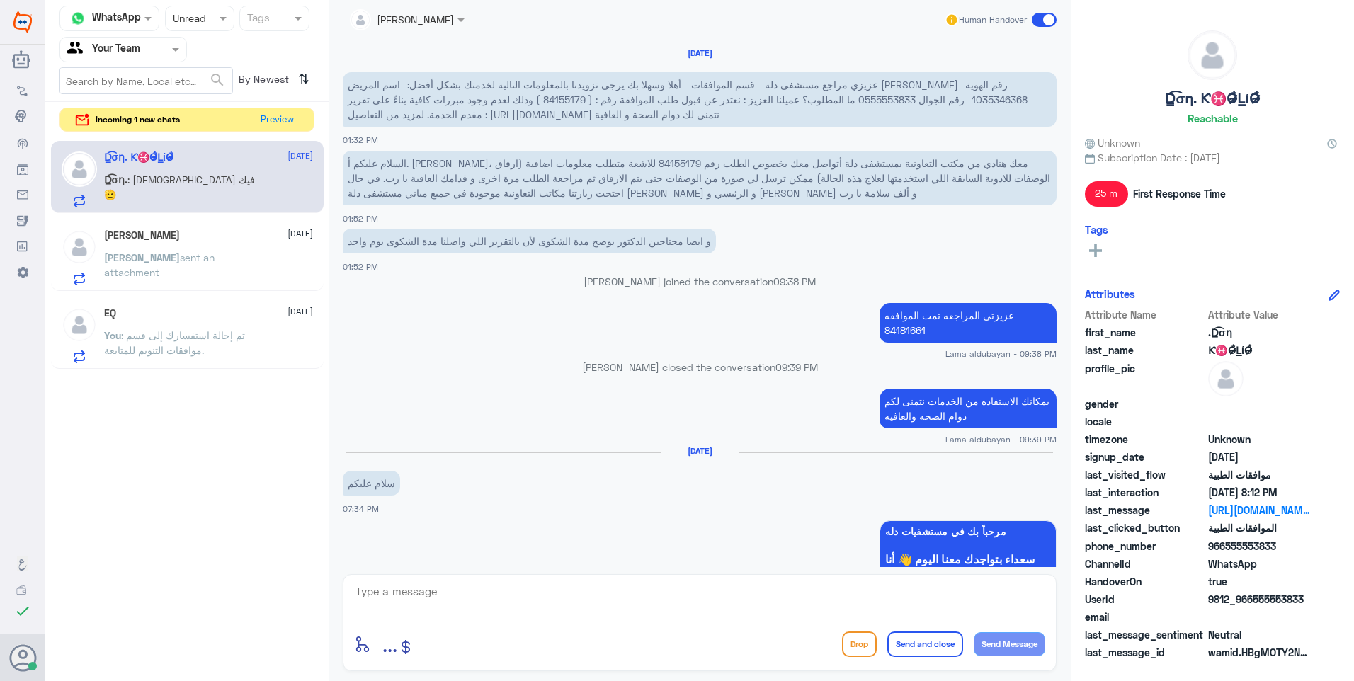
scroll to position [1079, 0]
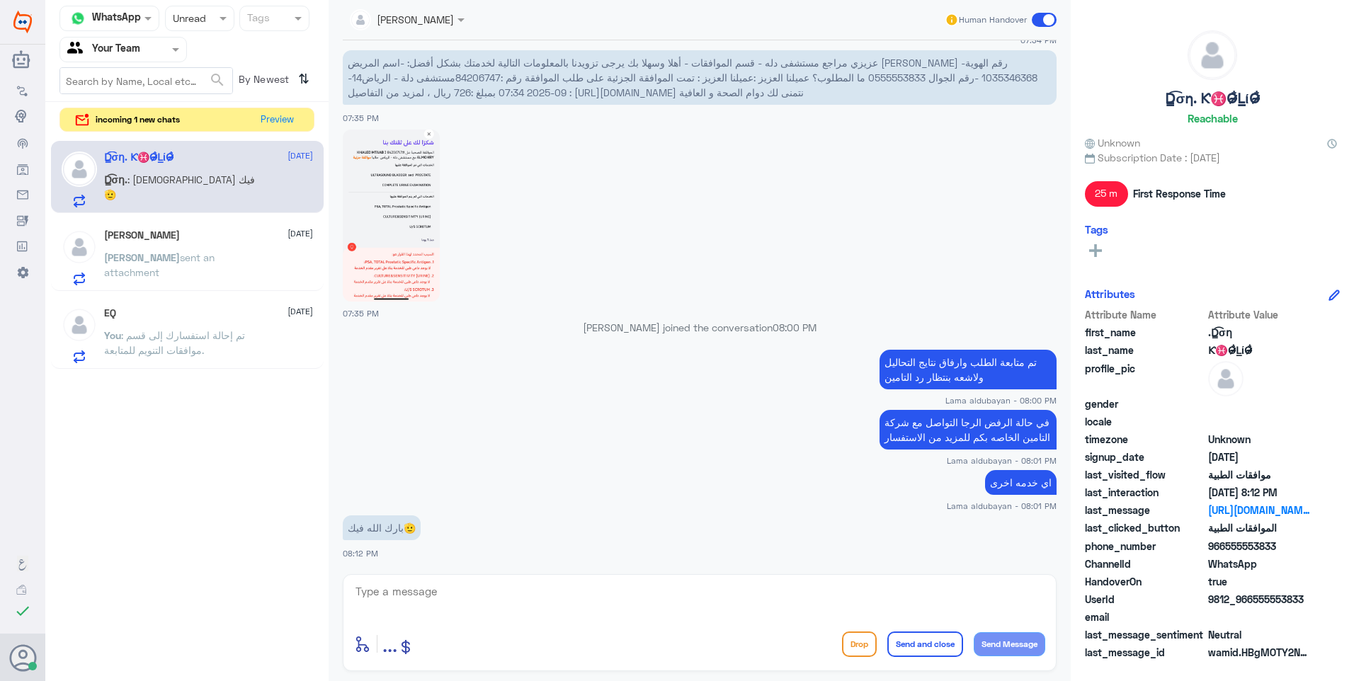
click at [591, 598] on textarea at bounding box center [699, 599] width 691 height 35
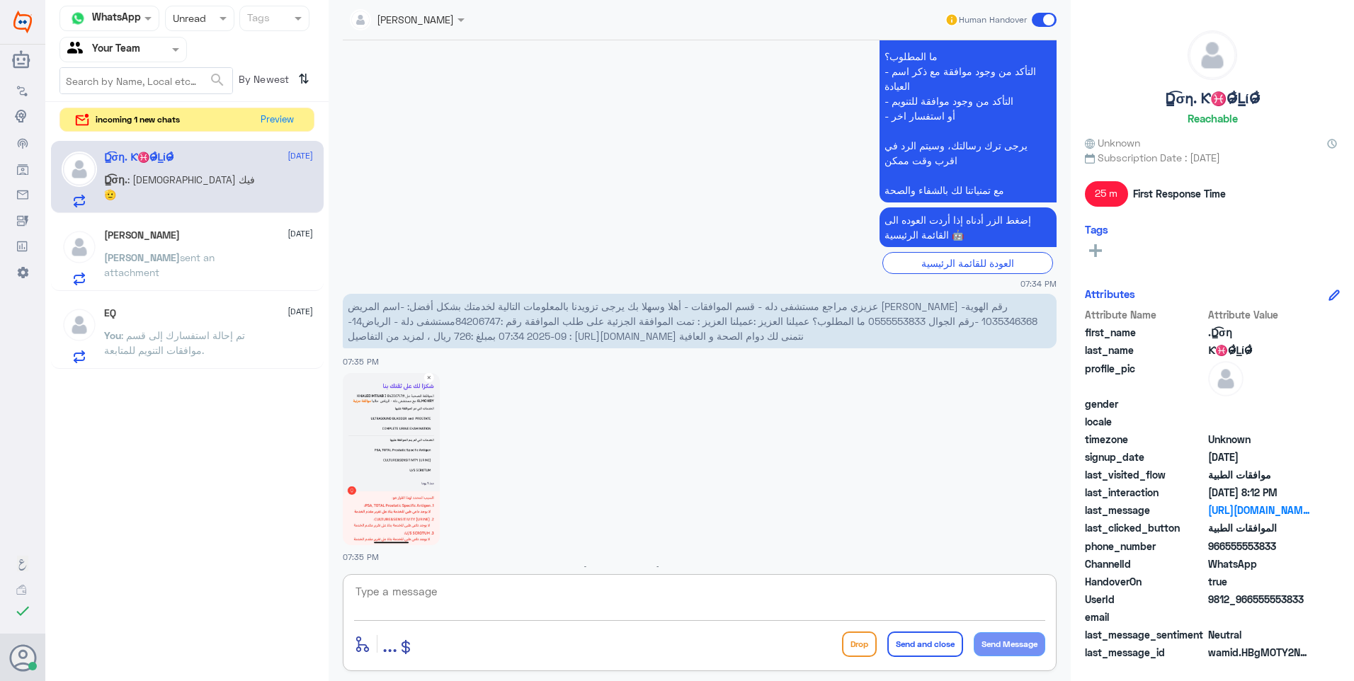
scroll to position [796, 0]
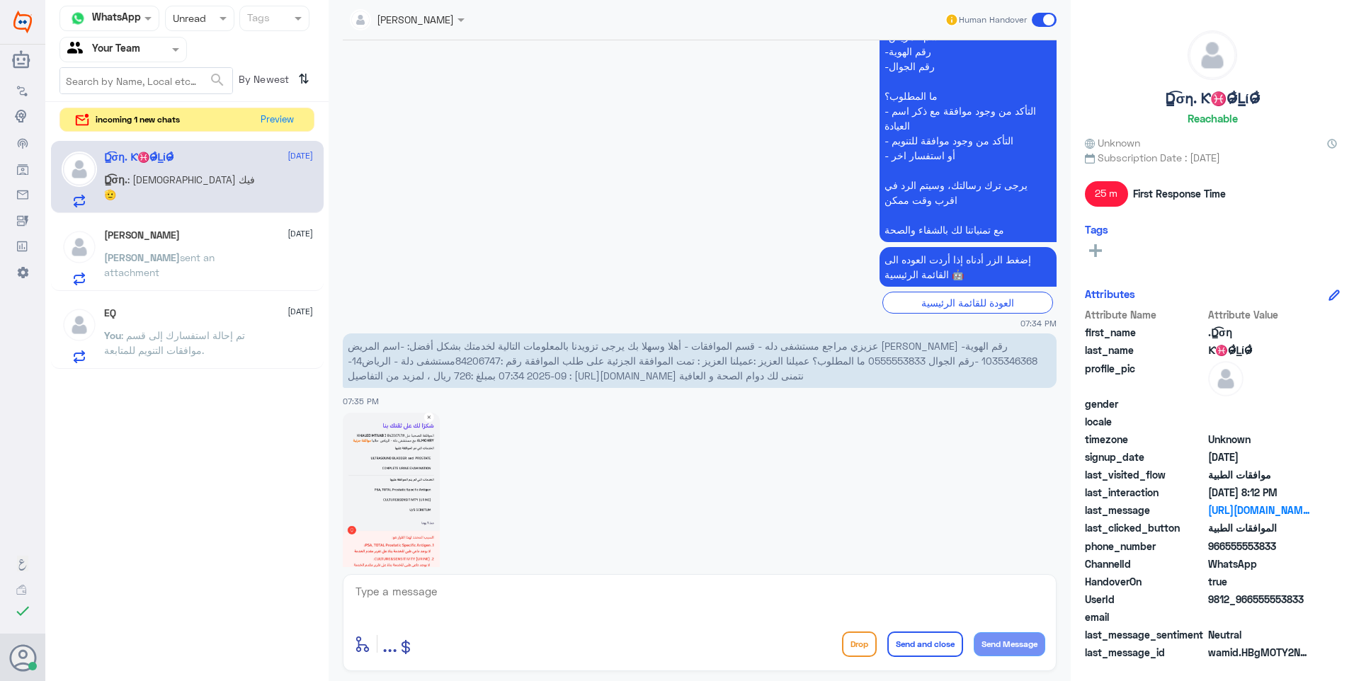
click at [890, 234] on p "عزيزي مراجع مستشفى دله - قسم الموافقات - أهلا وسهلا بك يرجى تزويدنا بالمعلومات …" at bounding box center [967, 104] width 177 height 278
click at [497, 591] on textarea at bounding box center [699, 599] width 691 height 35
paste textarea "مع تمنياتنا لك بالشفاء والصحة"
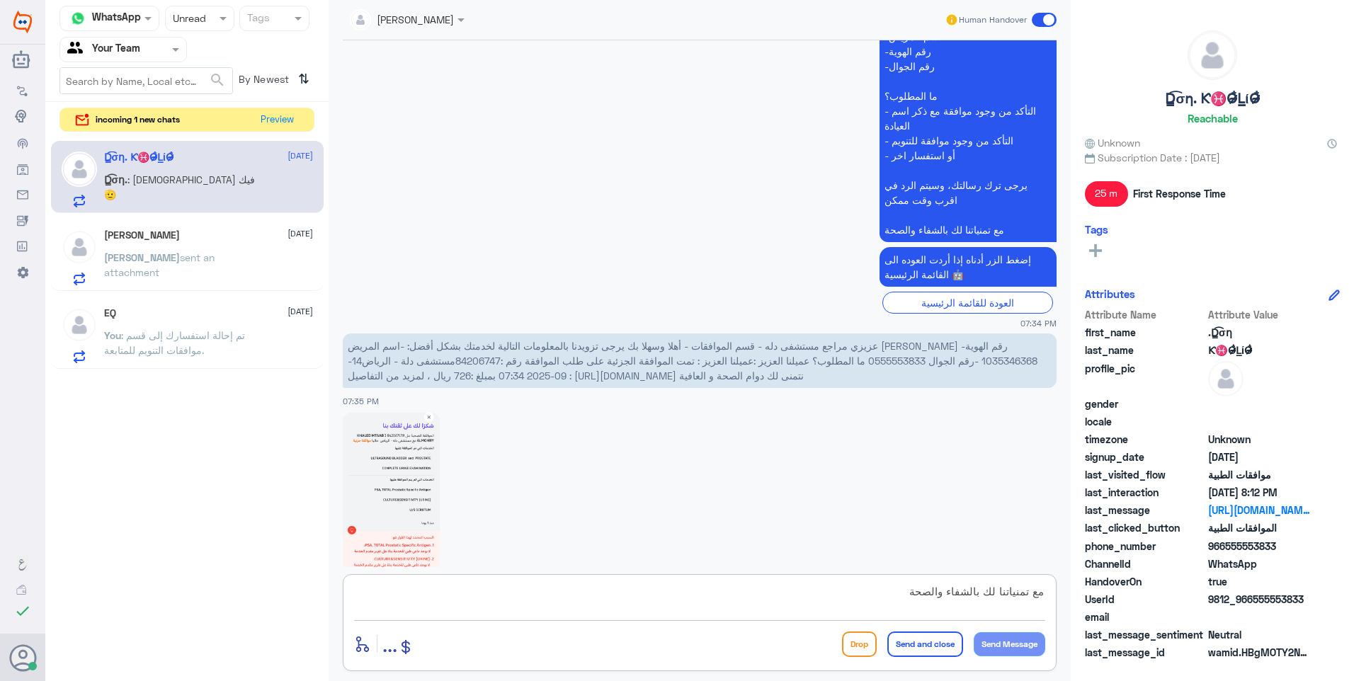
scroll to position [13, 0]
type textarea "مع تمنياتنا لك بالشفاء والصحة"
click at [917, 645] on button "Send and close" at bounding box center [925, 644] width 76 height 25
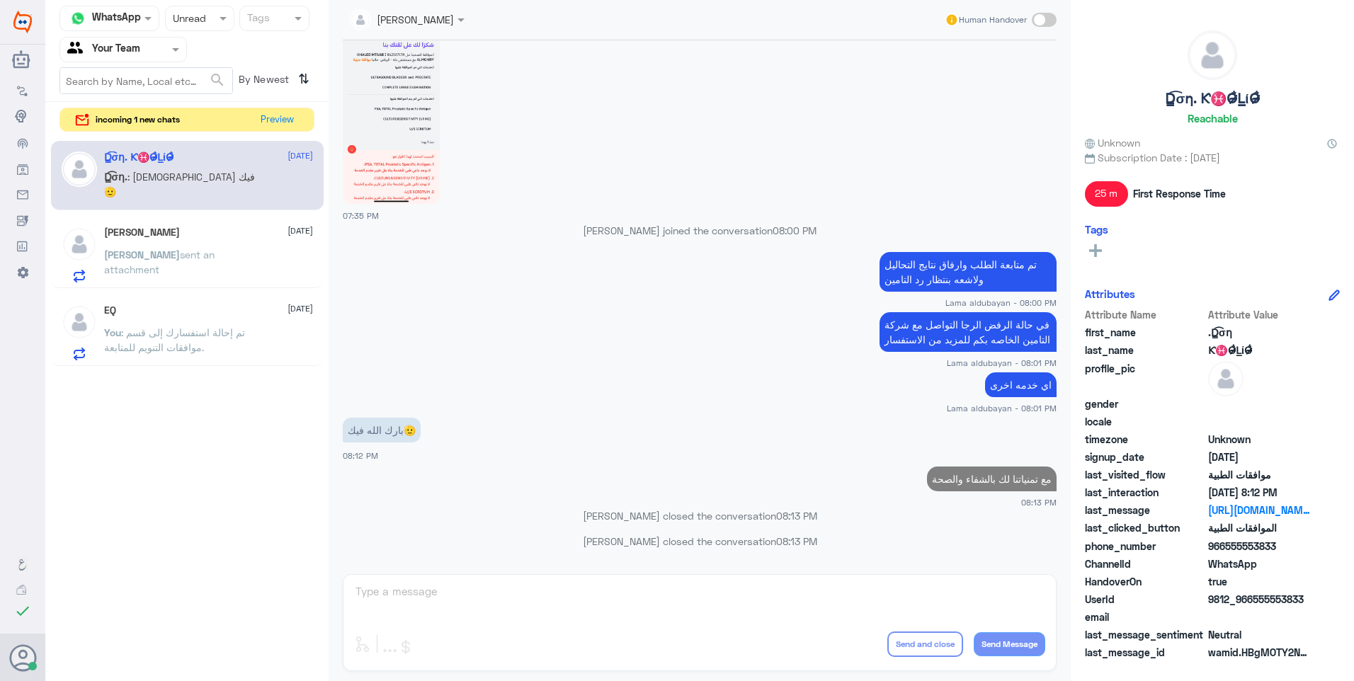
click at [287, 312] on span "[DATE]" at bounding box center [299, 308] width 25 height 13
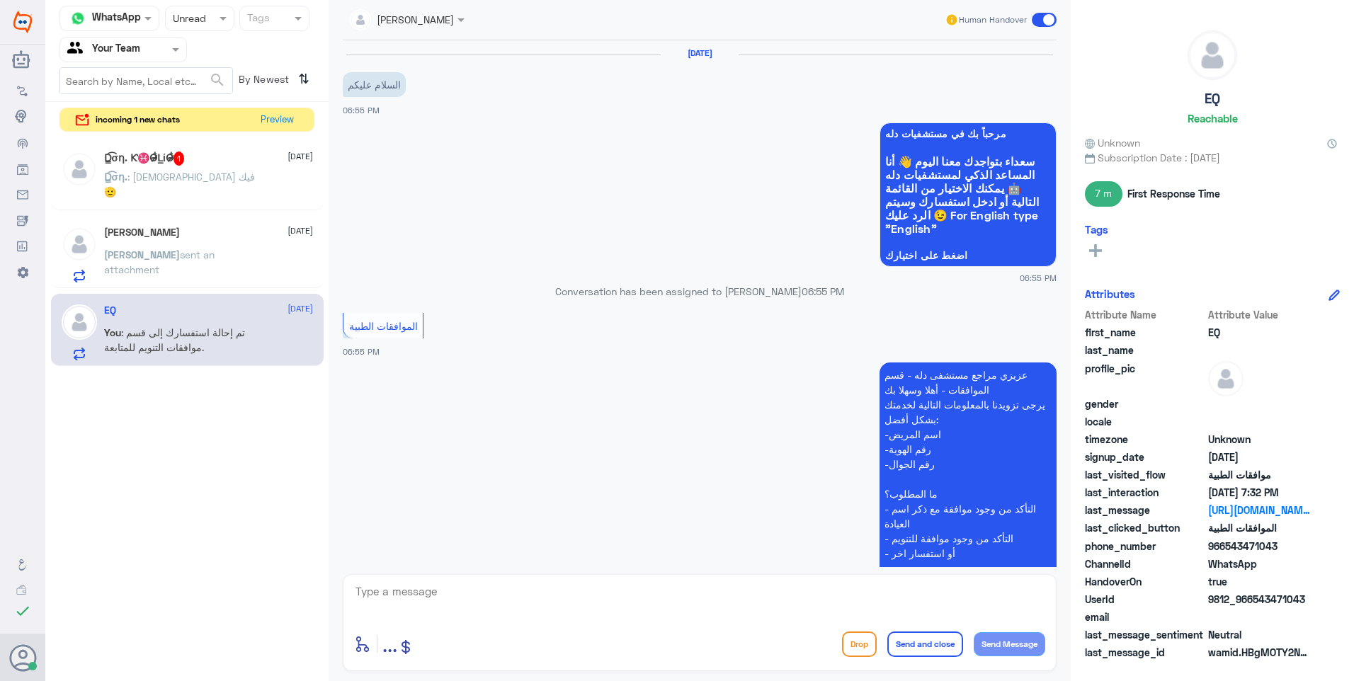
scroll to position [684, 0]
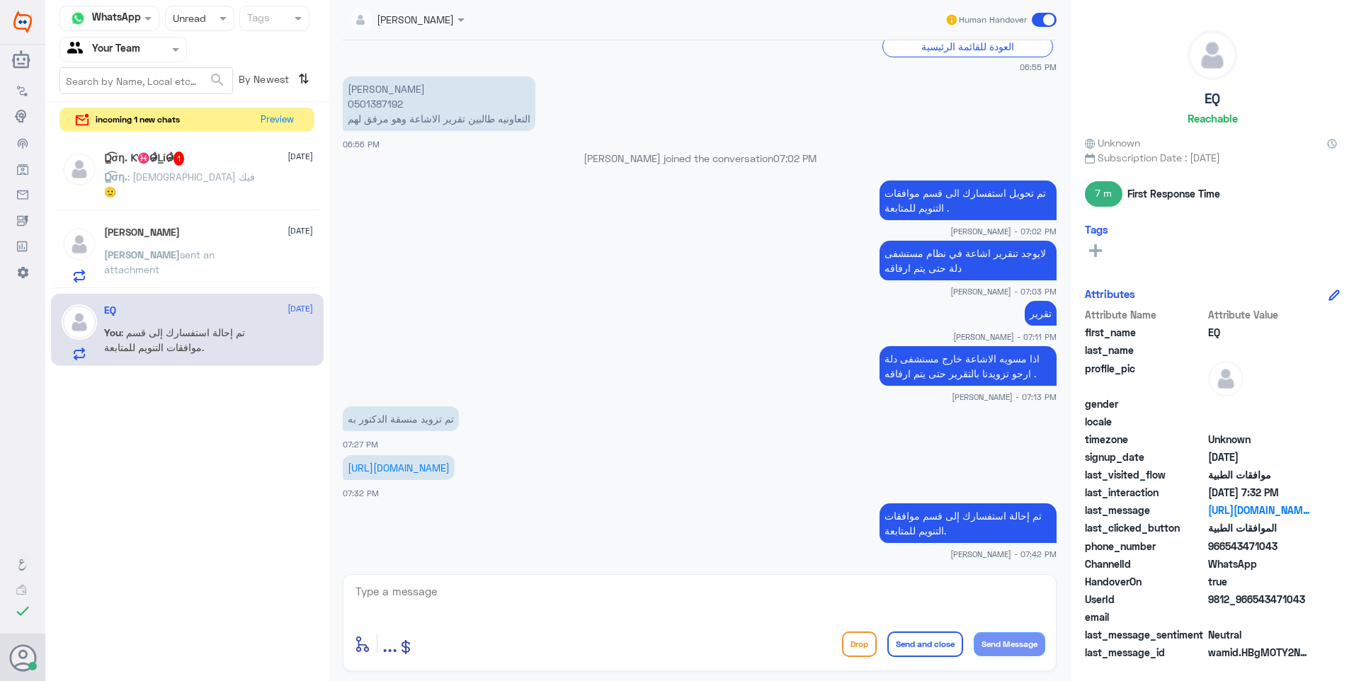
click at [381, 580] on div "enter flow name ... Drop Send and close Send Message" at bounding box center [700, 622] width 714 height 97
click at [389, 586] on textarea at bounding box center [699, 599] width 691 height 35
click at [215, 258] on span "sent an attachment" at bounding box center [159, 262] width 110 height 27
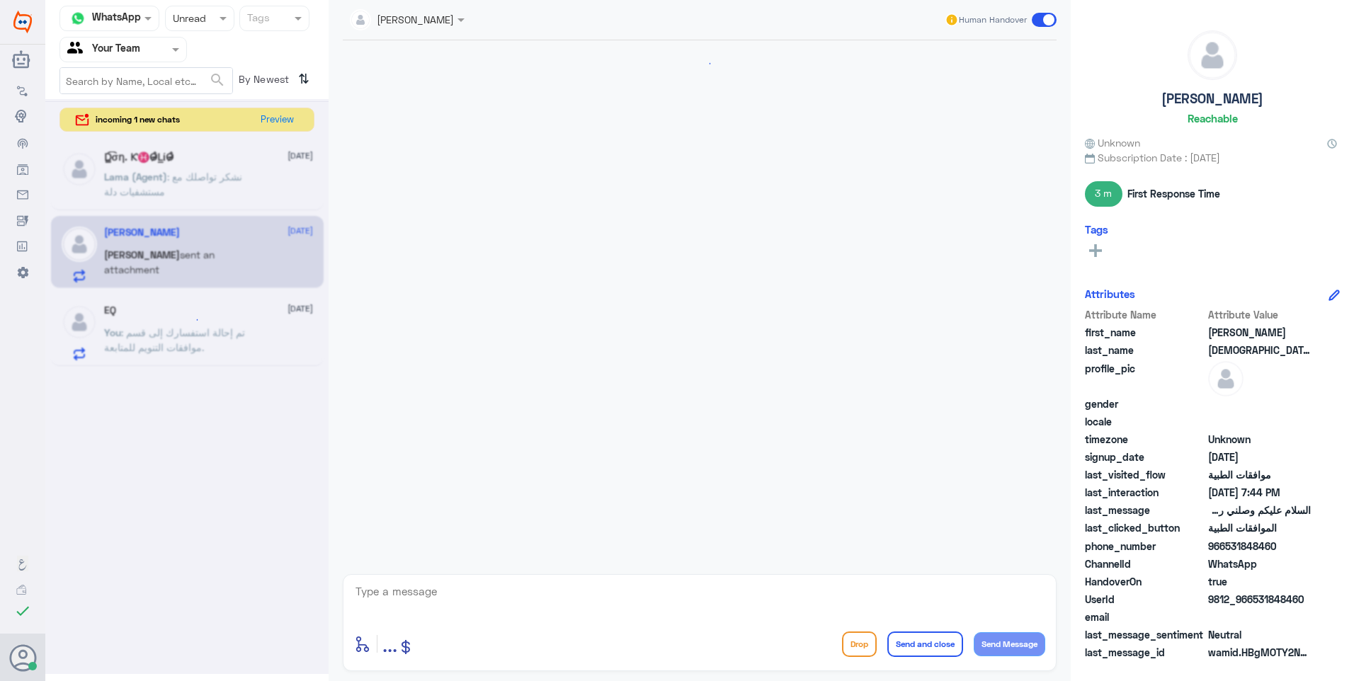
scroll to position [982, 0]
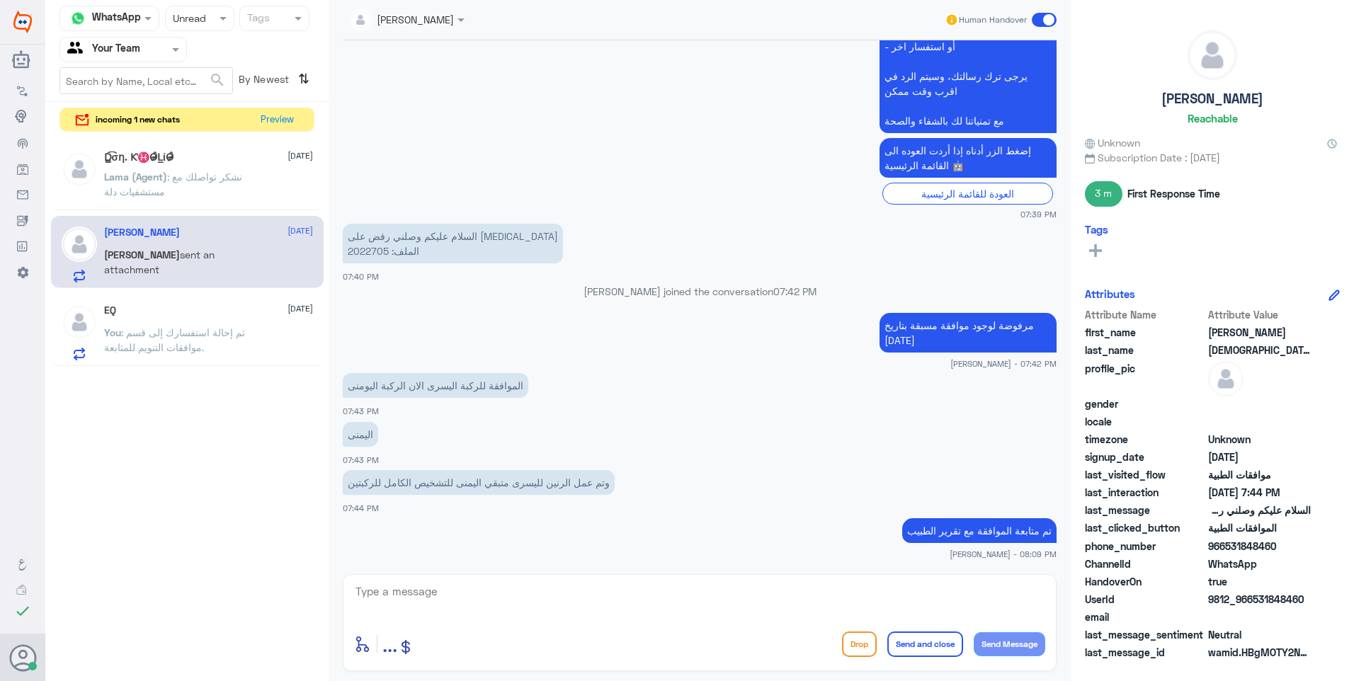
click at [458, 603] on textarea at bounding box center [699, 599] width 691 height 35
click at [217, 180] on span ": نشكر تواصلك مع مستشفيات دلة" at bounding box center [173, 184] width 138 height 27
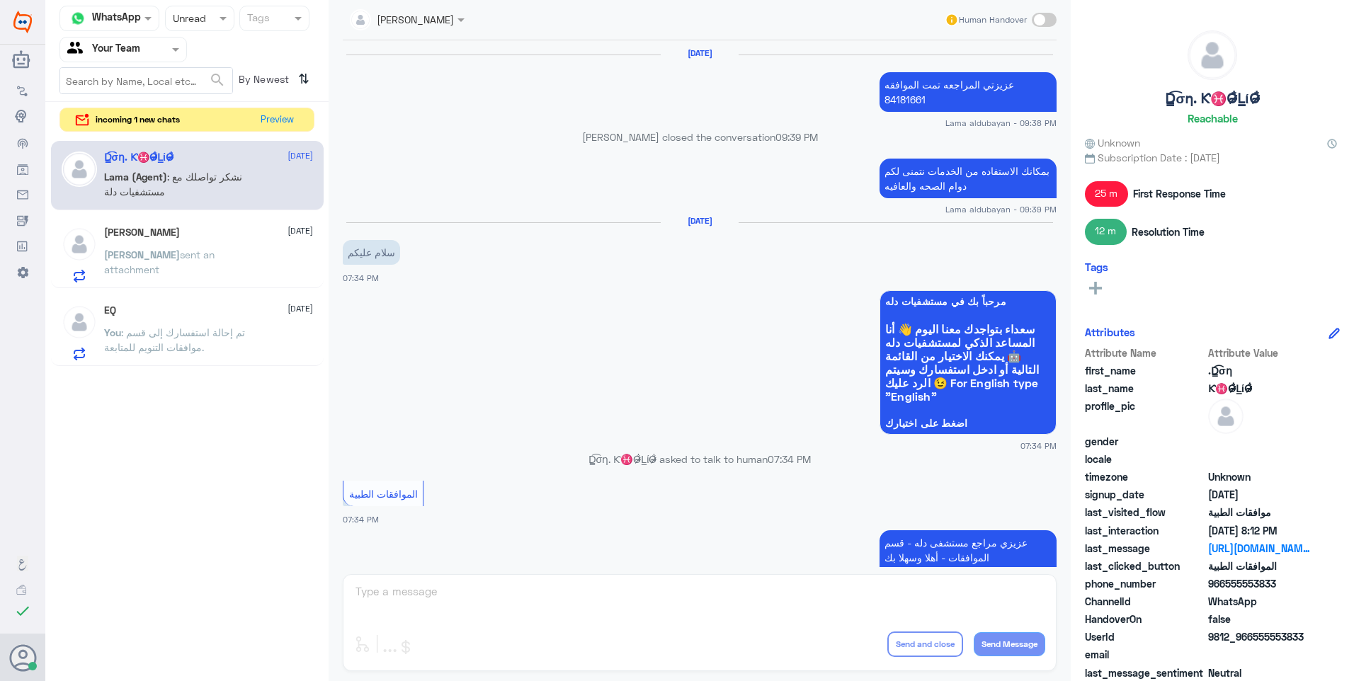
scroll to position [991, 0]
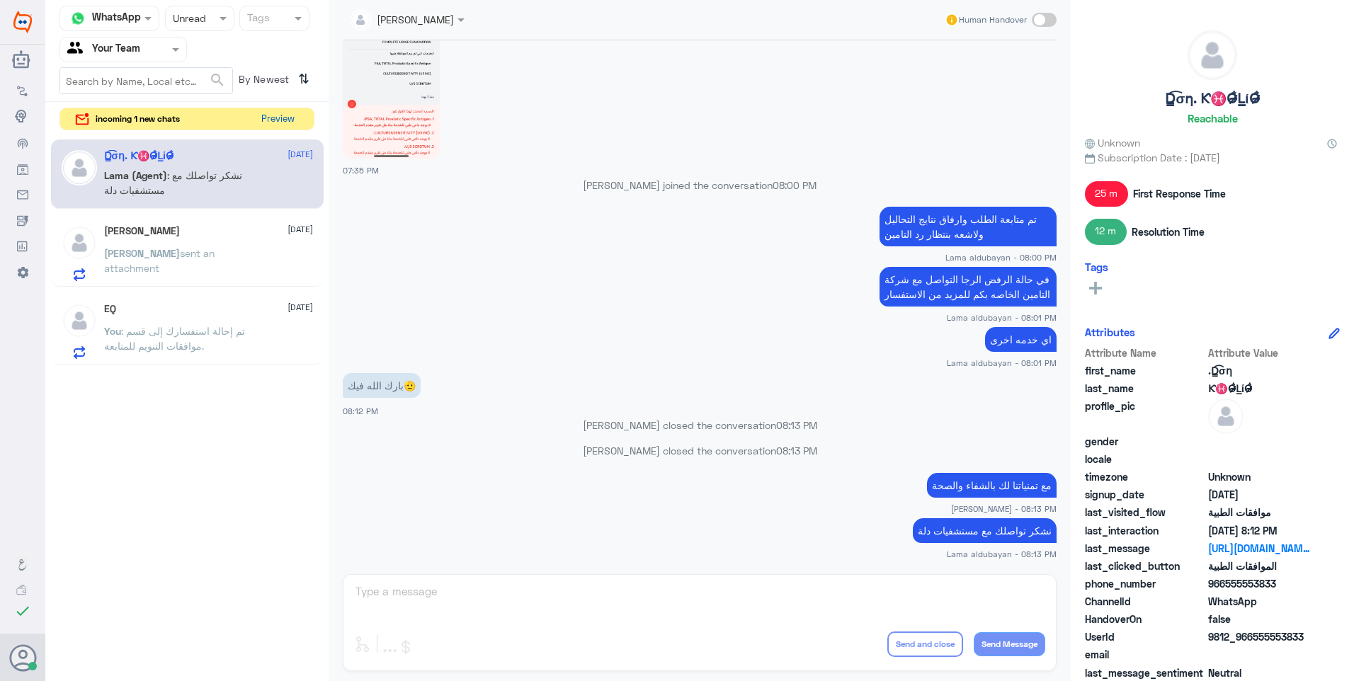
click at [278, 125] on button "Preview" at bounding box center [278, 119] width 44 height 22
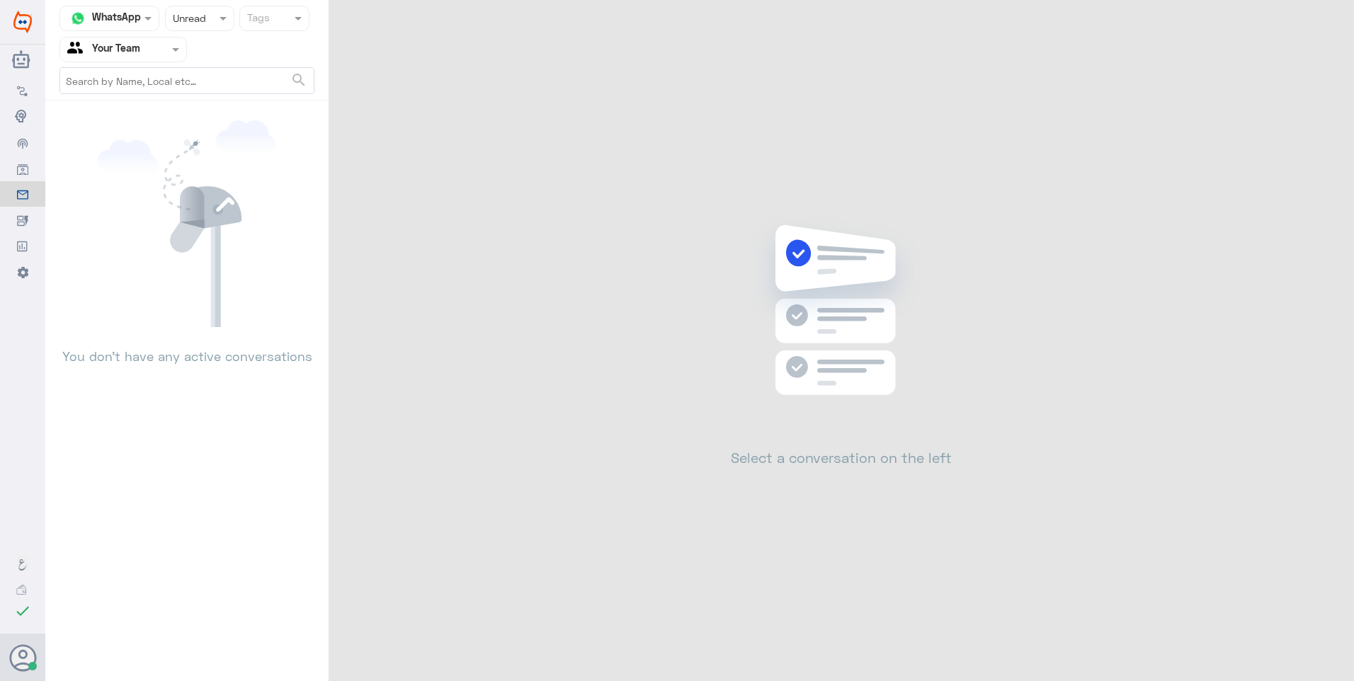
click at [185, 19] on input "text" at bounding box center [186, 18] width 26 height 16
click at [194, 123] on div "Unread" at bounding box center [199, 131] width 69 height 26
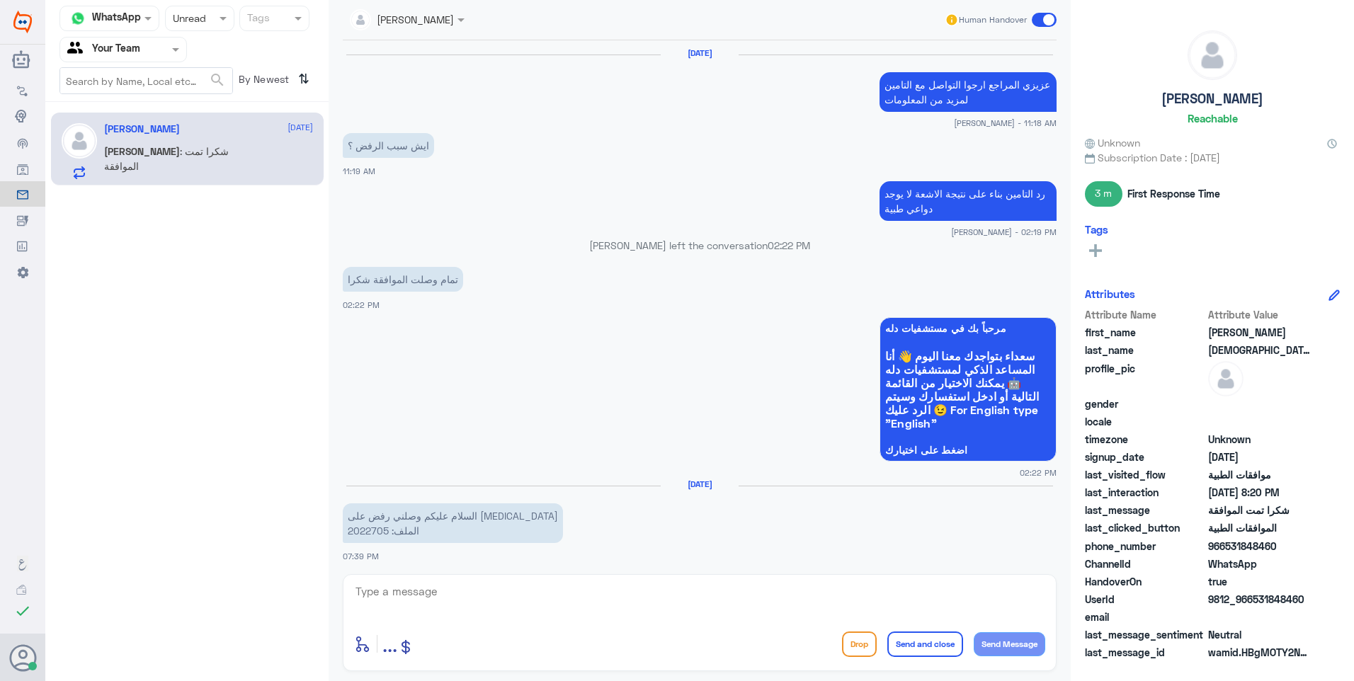
scroll to position [1001, 0]
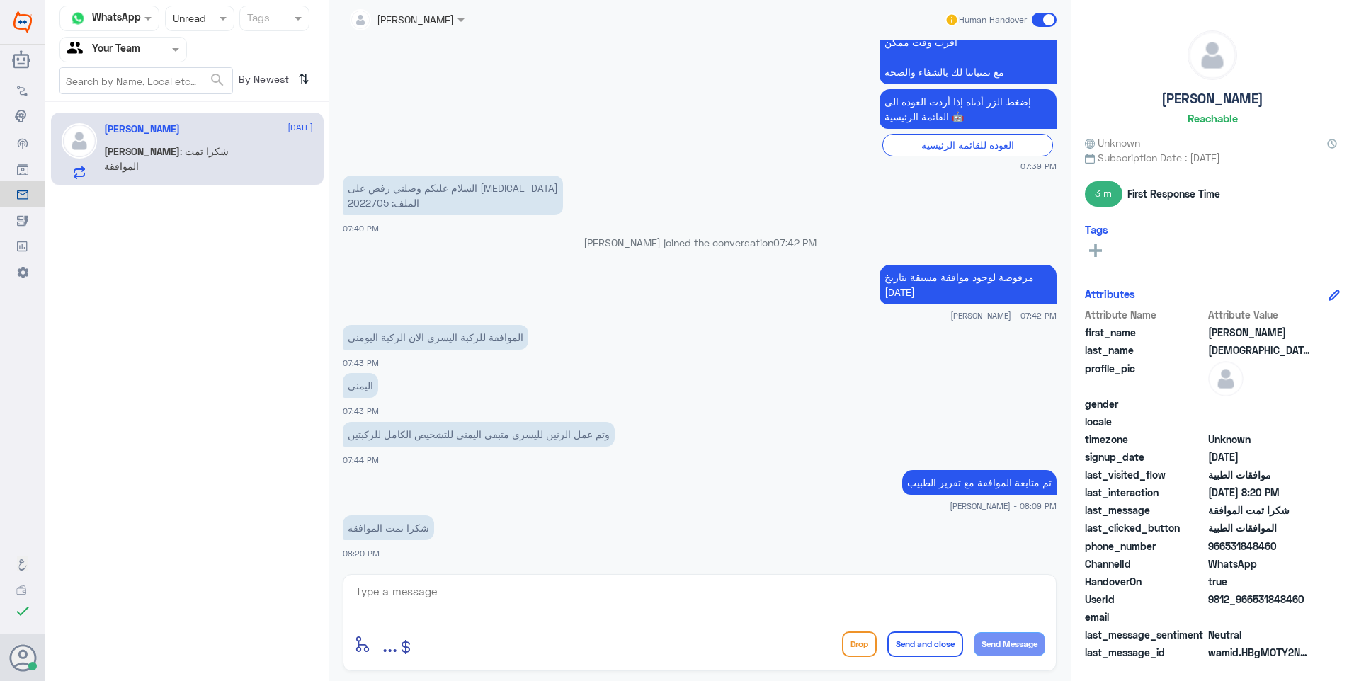
click at [448, 599] on textarea at bounding box center [699, 599] width 691 height 35
paste textarea "مع تمنياتنا لك بالشفاء والصحة"
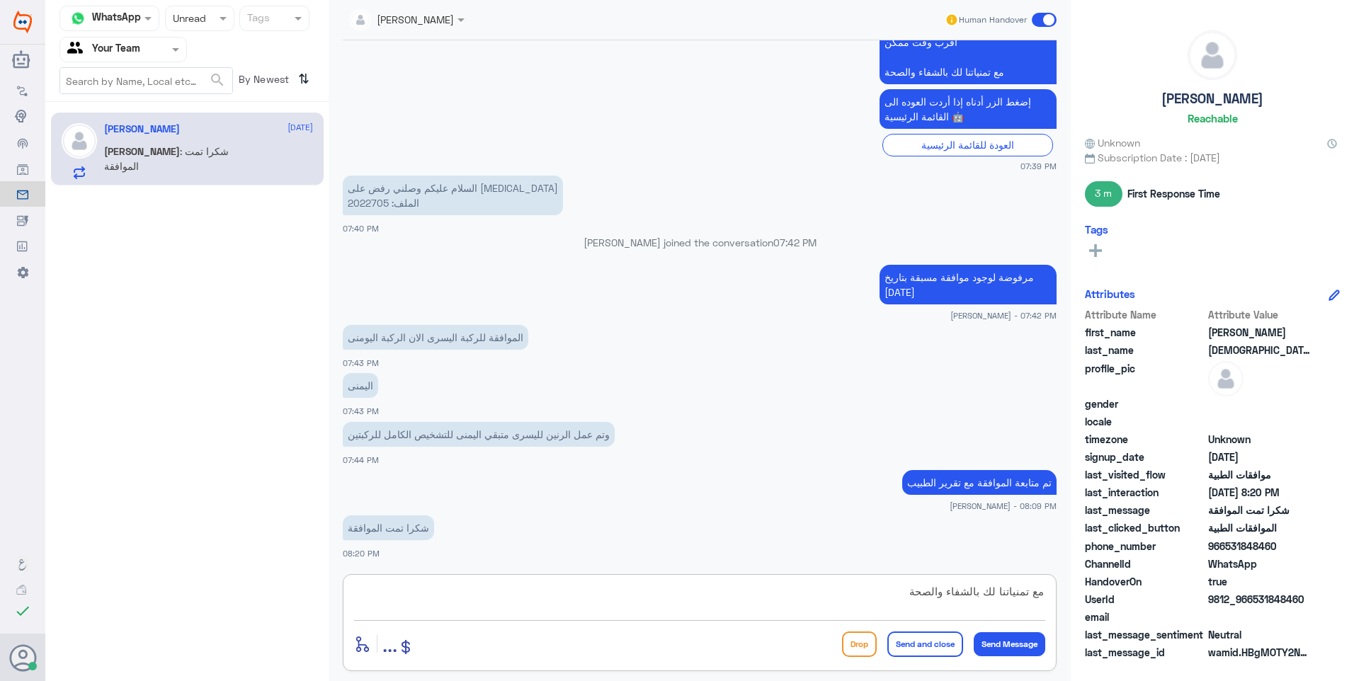
scroll to position [13, 0]
type textarea "مع تمنياتنا لك بالشفاء والصحة"
click at [951, 643] on button "Send and close" at bounding box center [925, 644] width 76 height 25
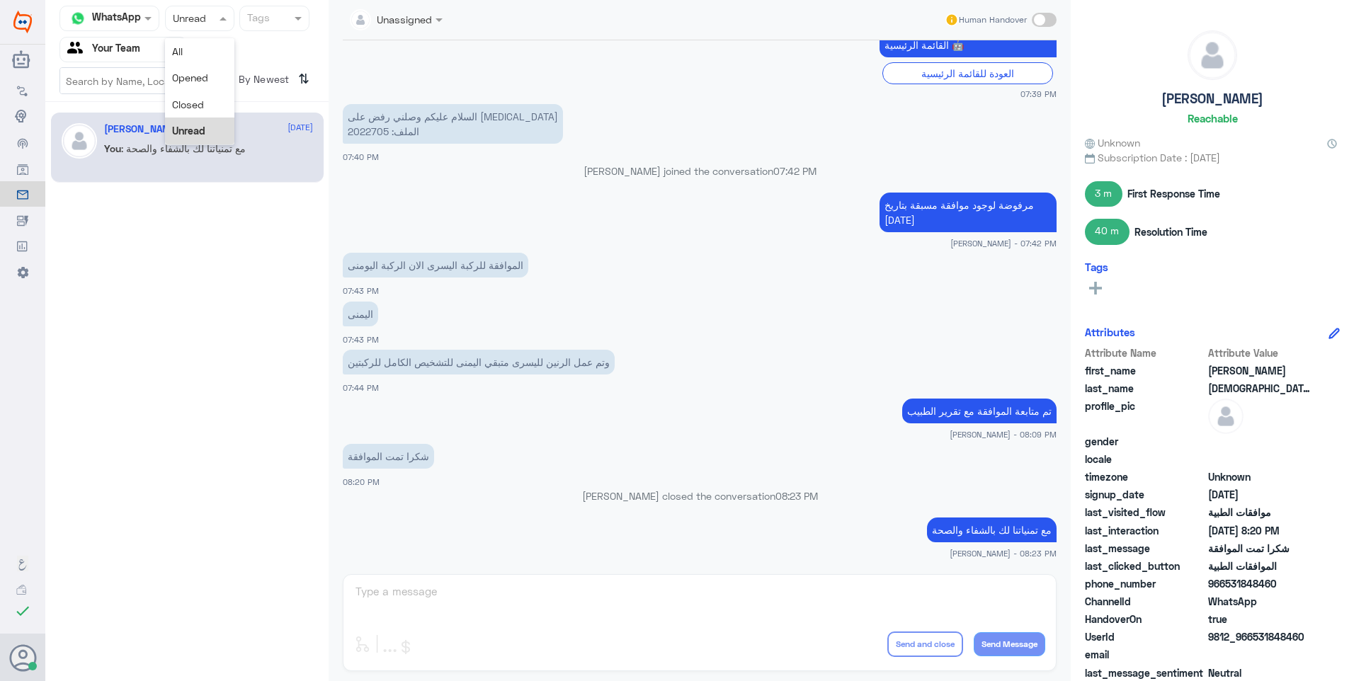
click at [218, 24] on span at bounding box center [225, 18] width 18 height 15
click at [203, 134] on span "Unread" at bounding box center [188, 131] width 33 height 12
click at [205, 30] on div "Status × Unread" at bounding box center [199, 18] width 69 height 25
click at [199, 98] on span "Closed" at bounding box center [188, 104] width 32 height 12
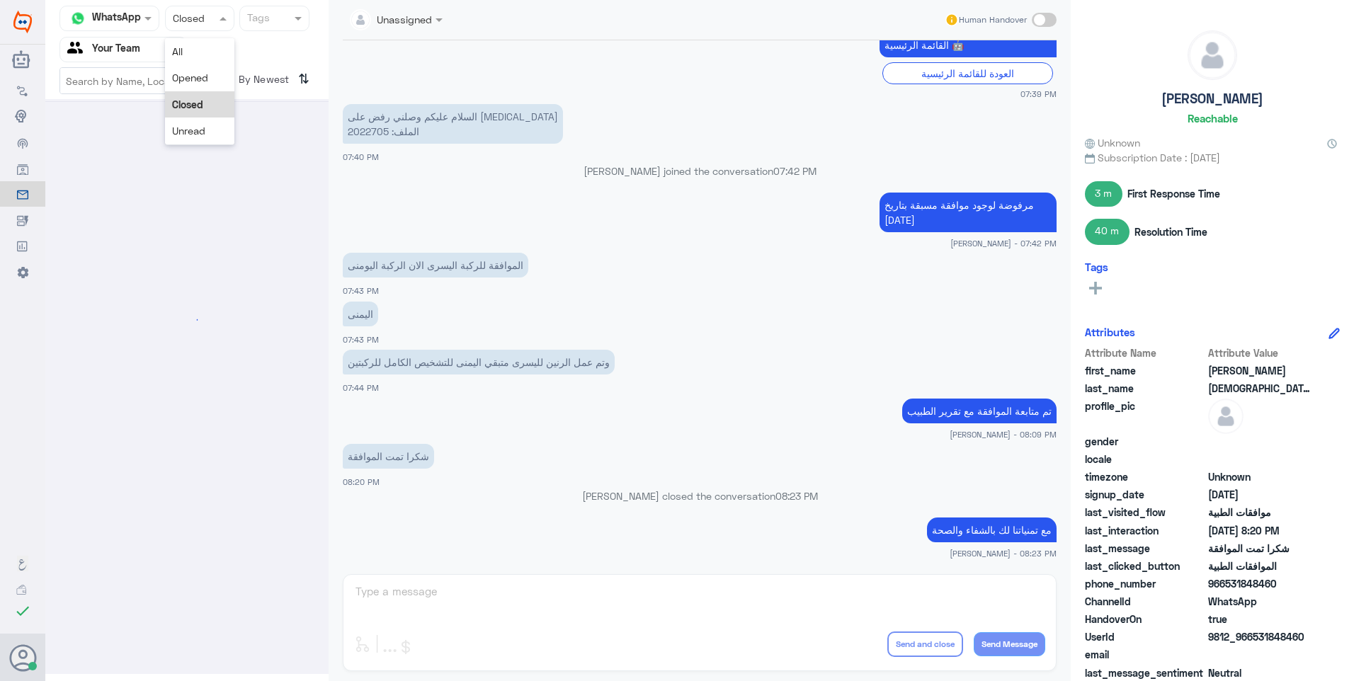
click at [211, 25] on div at bounding box center [200, 18] width 68 height 16
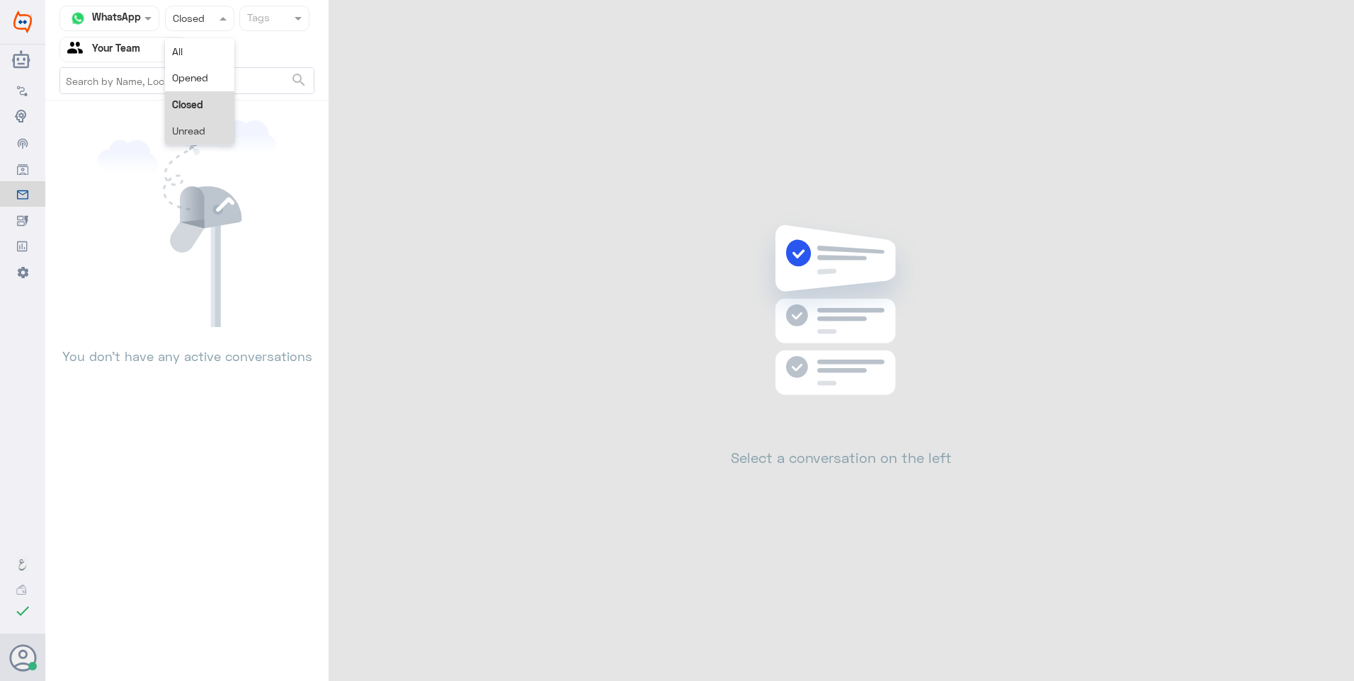
click at [209, 125] on div "Unread" at bounding box center [199, 131] width 69 height 26
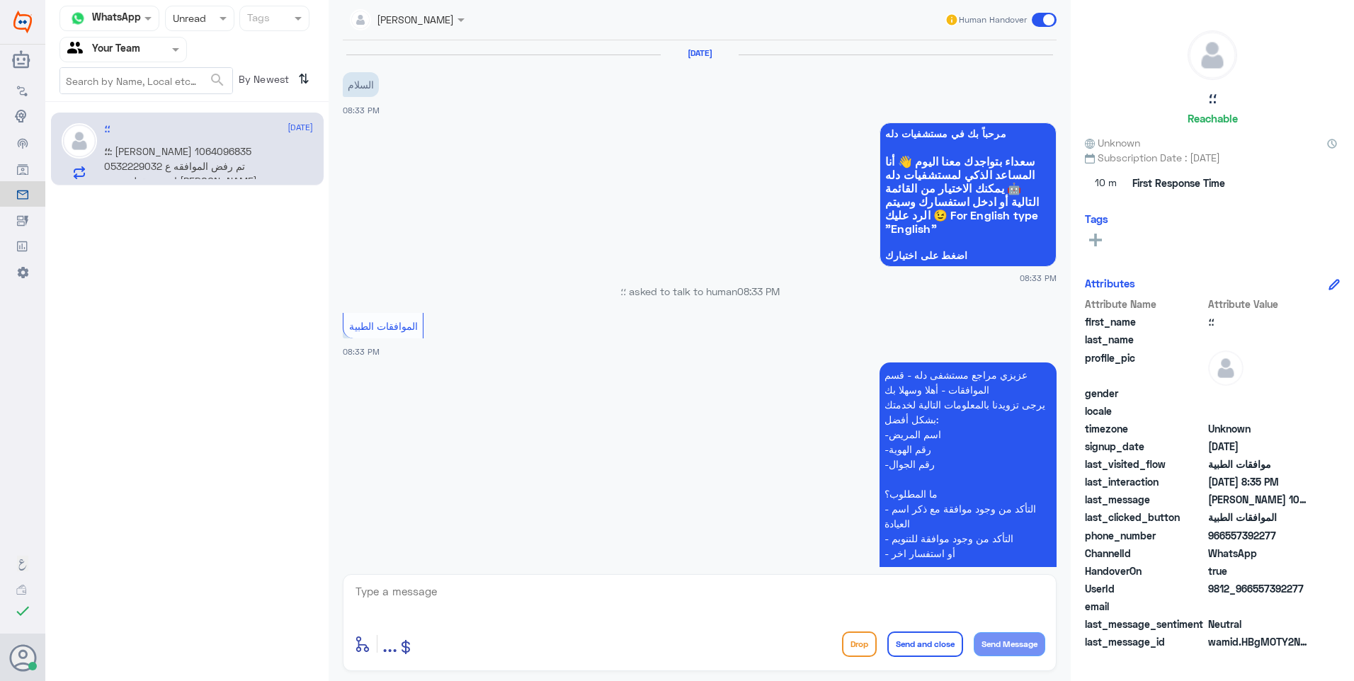
scroll to position [275, 0]
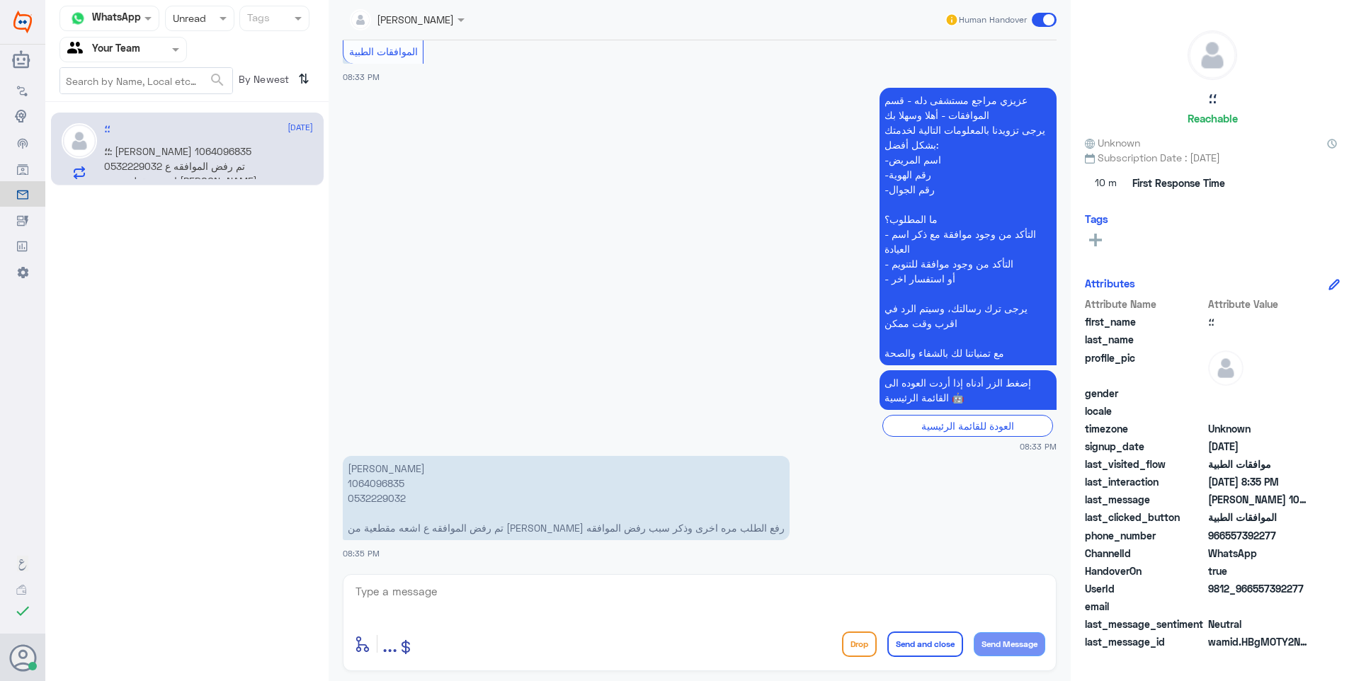
click at [371, 486] on p "ندى خالد القحطاني 1064096835 0532229032 تم رفض الموافقه ع اشعه مقطعية من الدكتو…" at bounding box center [566, 498] width 447 height 84
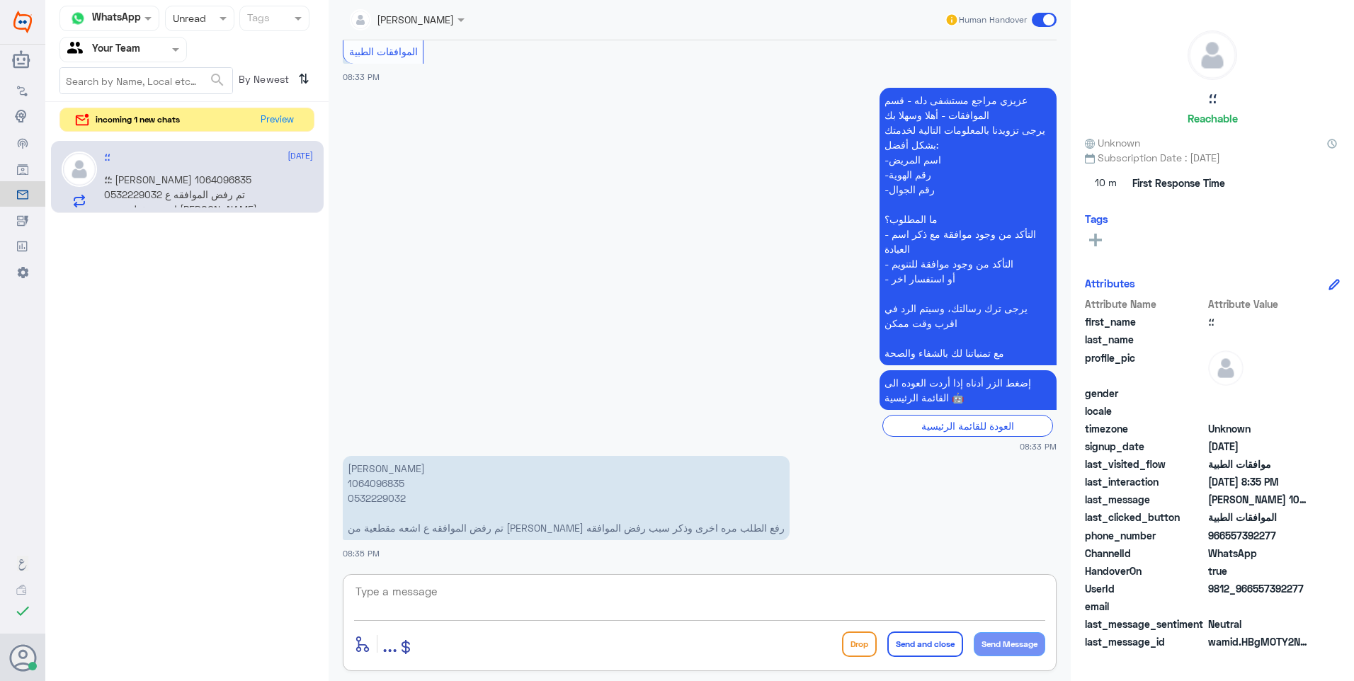
click at [403, 598] on textarea at bounding box center [699, 599] width 691 height 35
type textarea "تم متابعة الموافقة مع تقرير الطبيب"
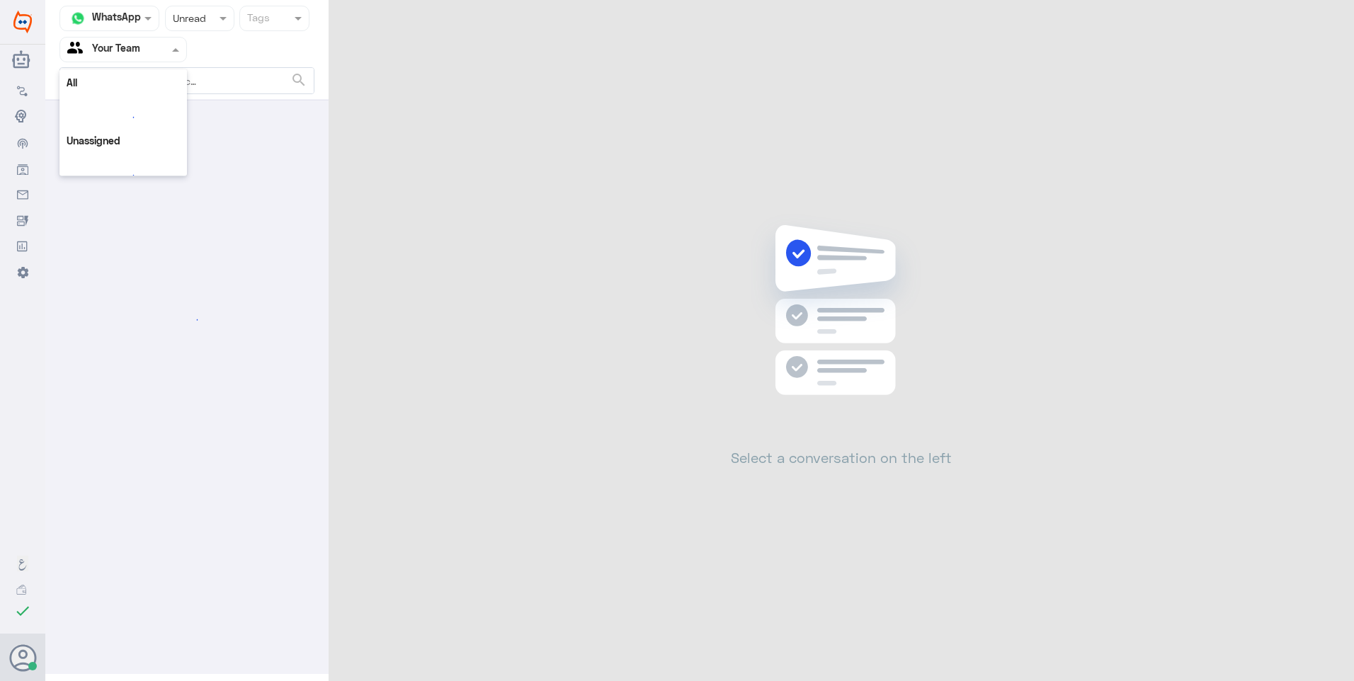
click at [166, 56] on div at bounding box center [123, 49] width 126 height 16
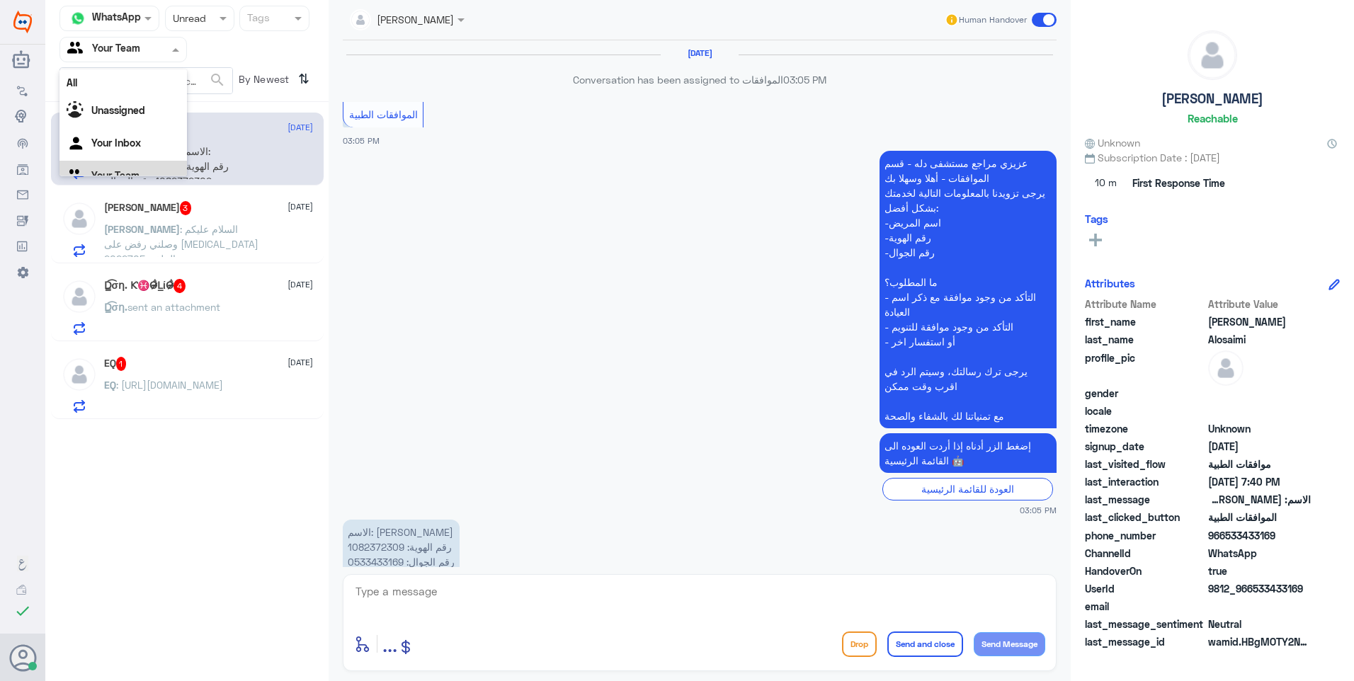
scroll to position [1249, 0]
